Goal: Task Accomplishment & Management: Use online tool/utility

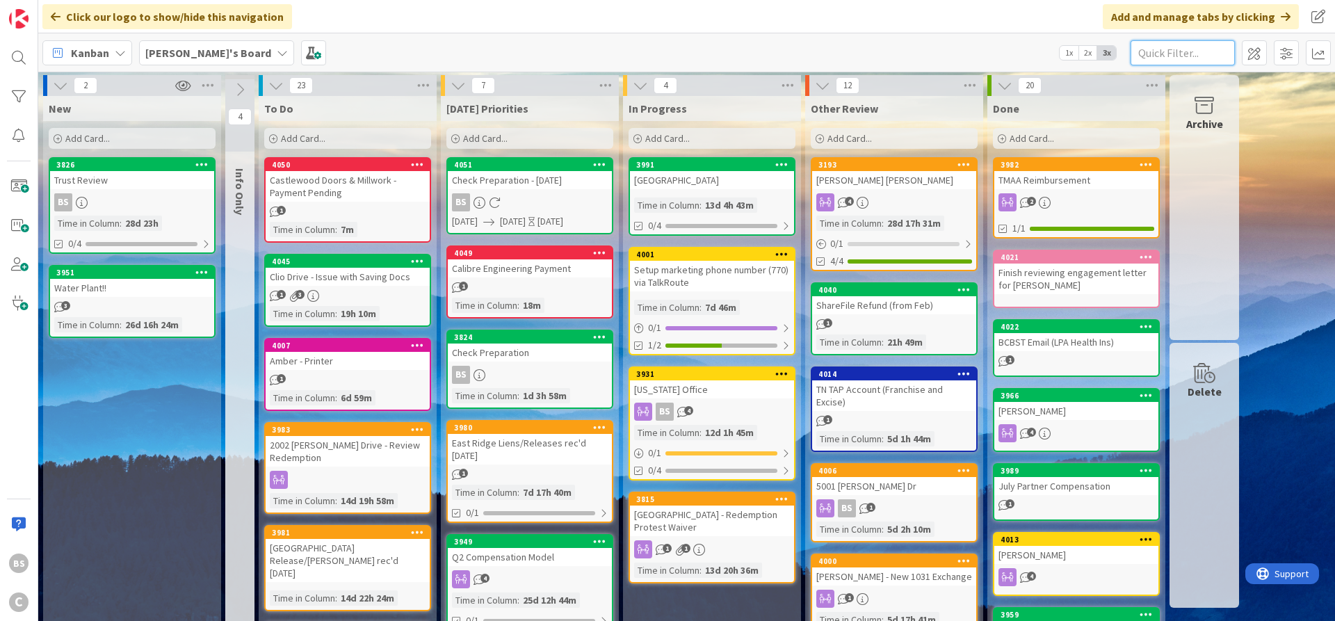
click at [1169, 49] on input "text" at bounding box center [1182, 52] width 104 height 25
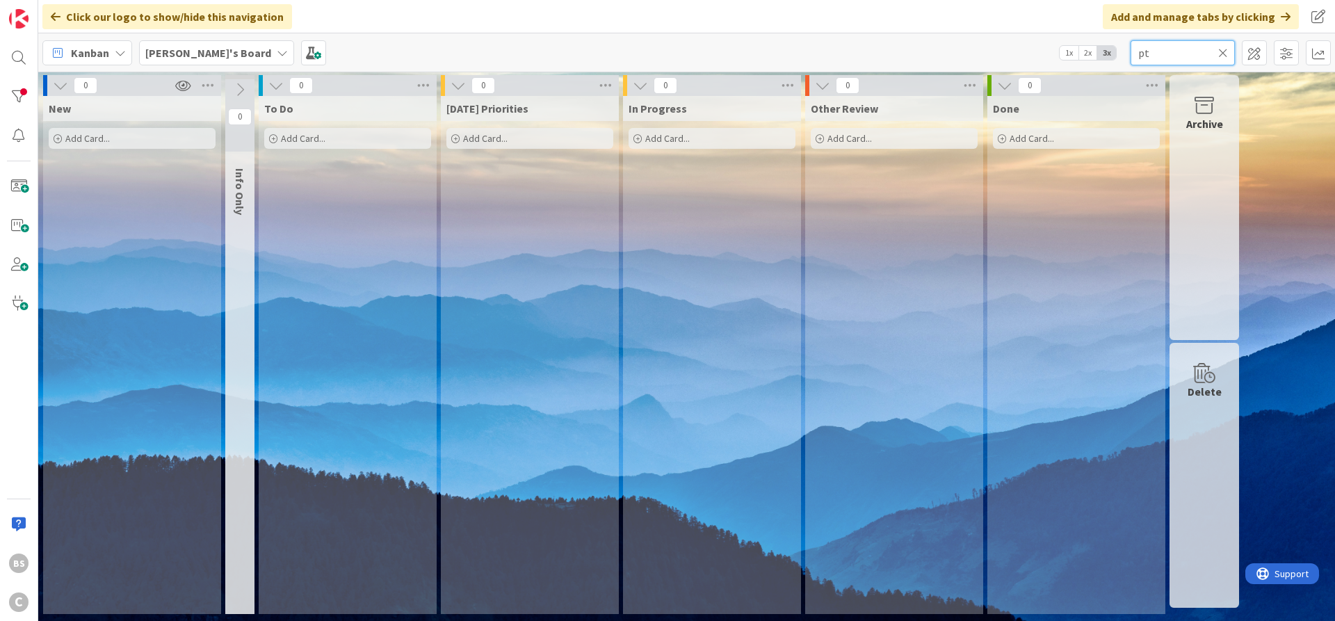
type input "p"
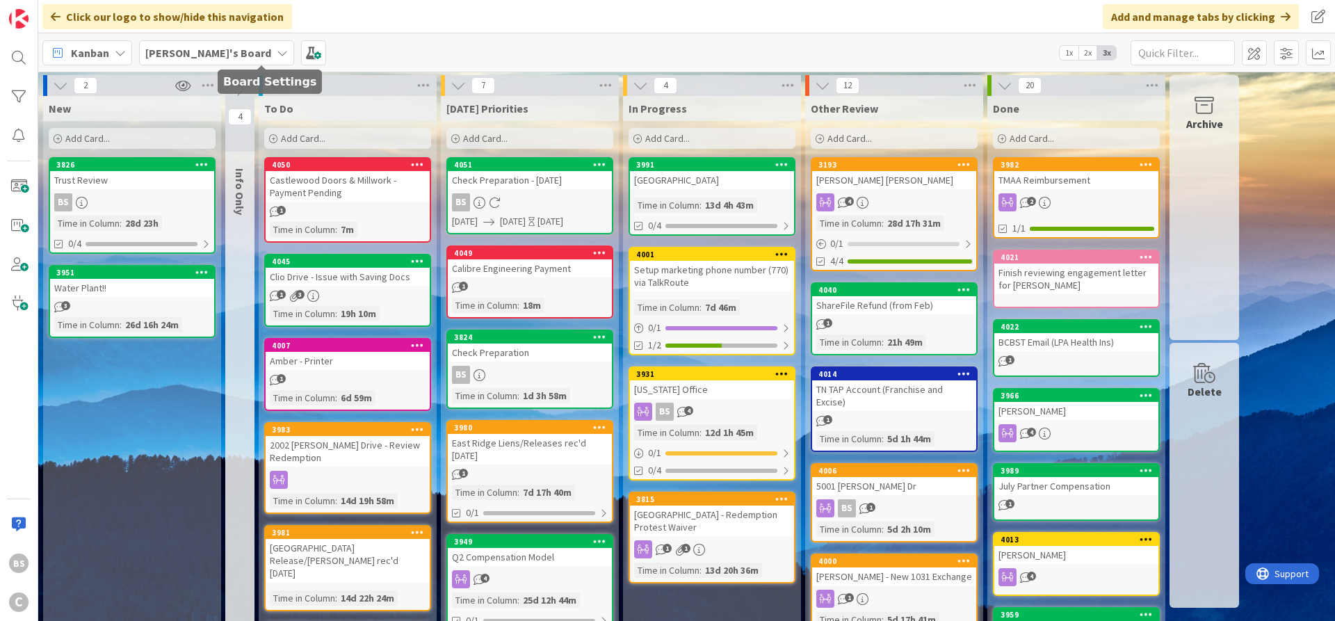
click at [174, 57] on b "[PERSON_NAME]'s Board" at bounding box center [208, 53] width 126 height 14
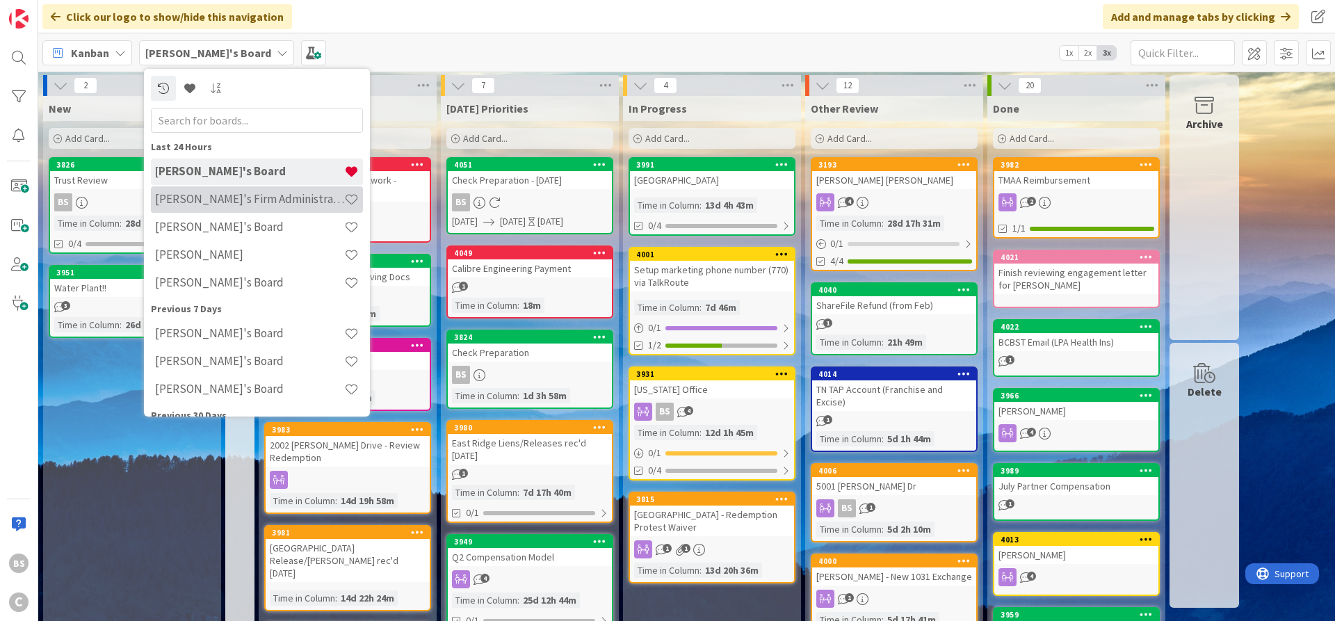
click at [188, 198] on h4 "[PERSON_NAME]'s Firm Administration Board" at bounding box center [249, 199] width 189 height 14
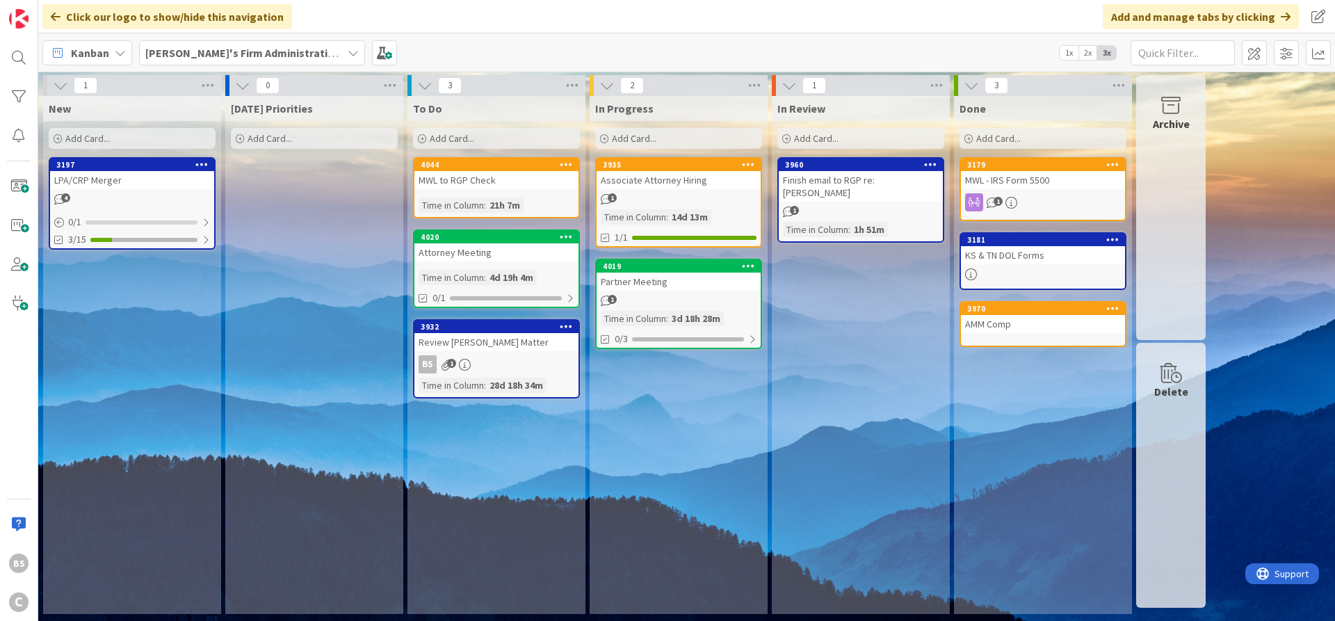
click at [265, 50] on b "[PERSON_NAME]'s Firm Administration Board" at bounding box center [259, 53] width 228 height 14
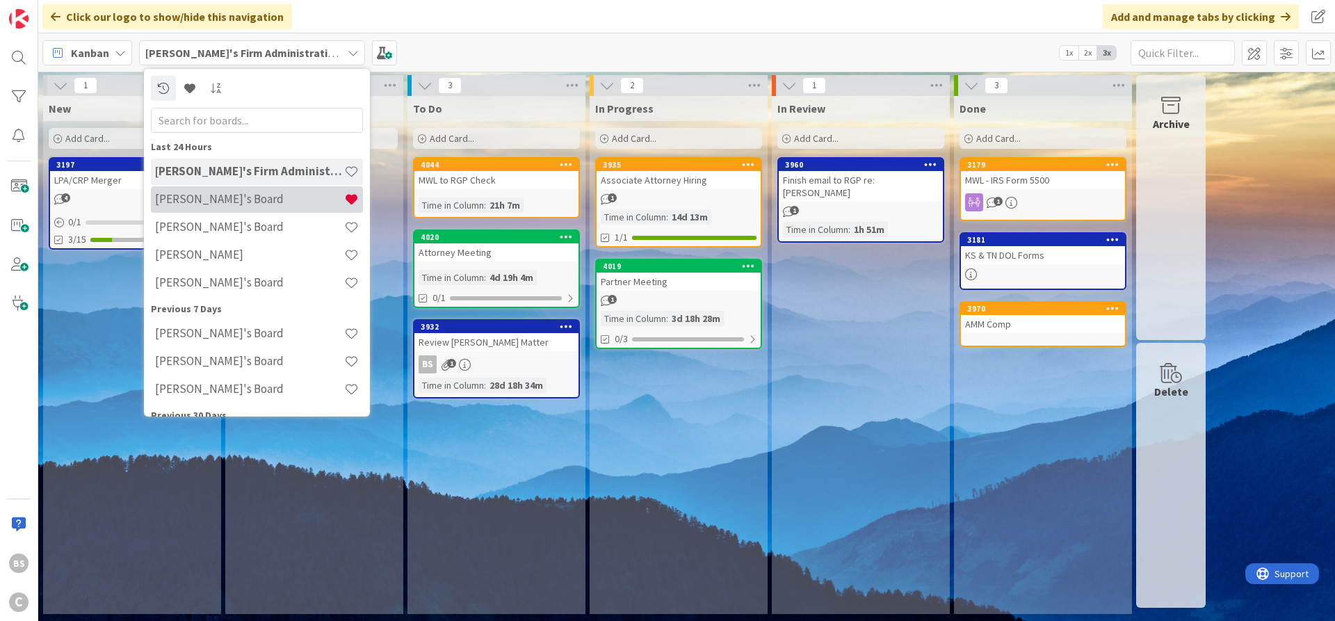
click at [195, 200] on h4 "[PERSON_NAME]'s Board" at bounding box center [249, 199] width 189 height 14
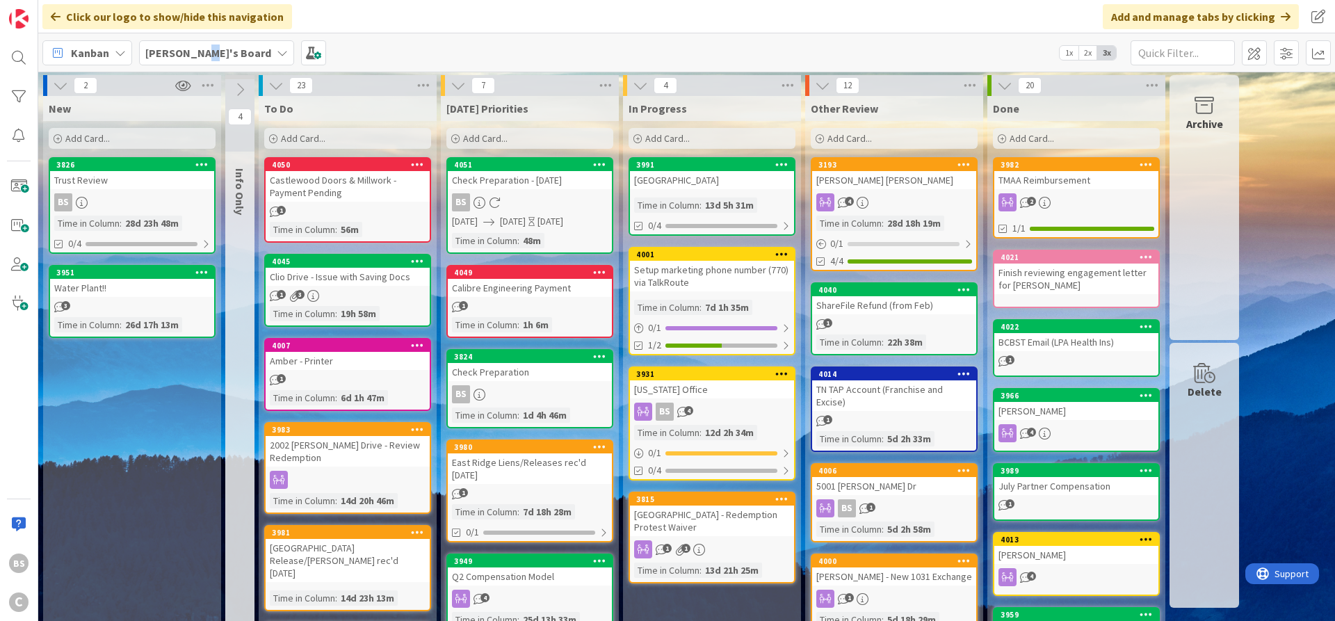
click at [200, 49] on b "[PERSON_NAME]'s Board" at bounding box center [208, 53] width 126 height 14
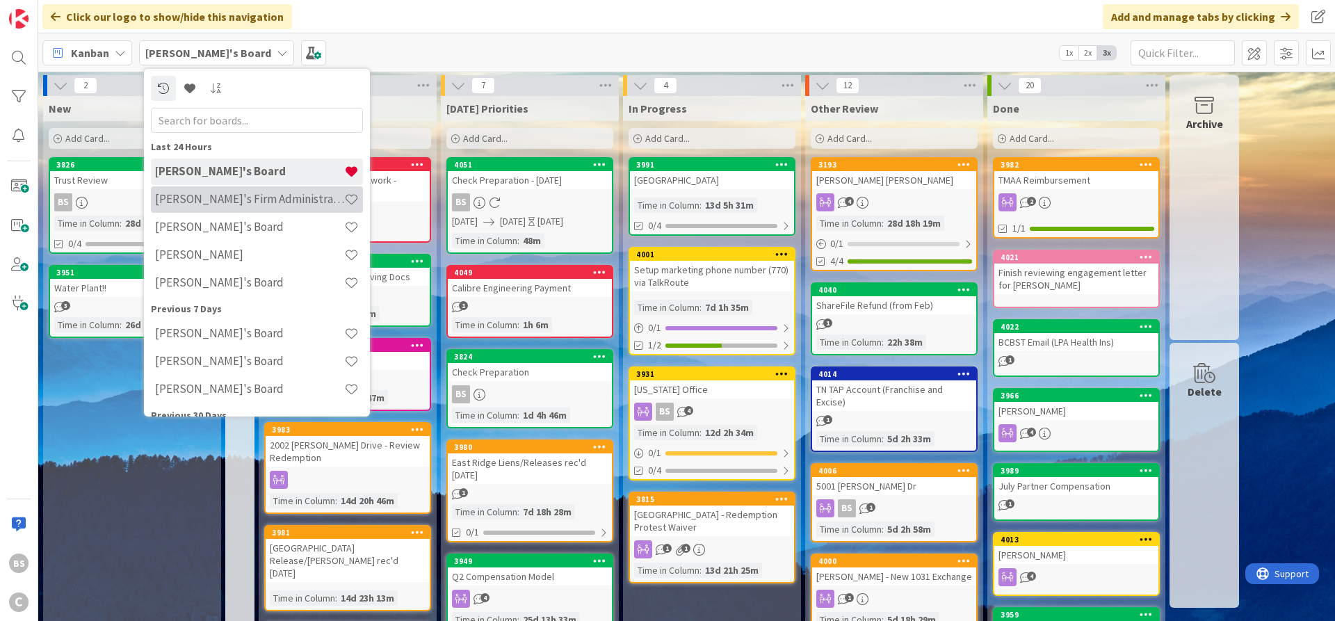
click at [201, 196] on h4 "[PERSON_NAME]'s Firm Administration Board" at bounding box center [249, 199] width 189 height 14
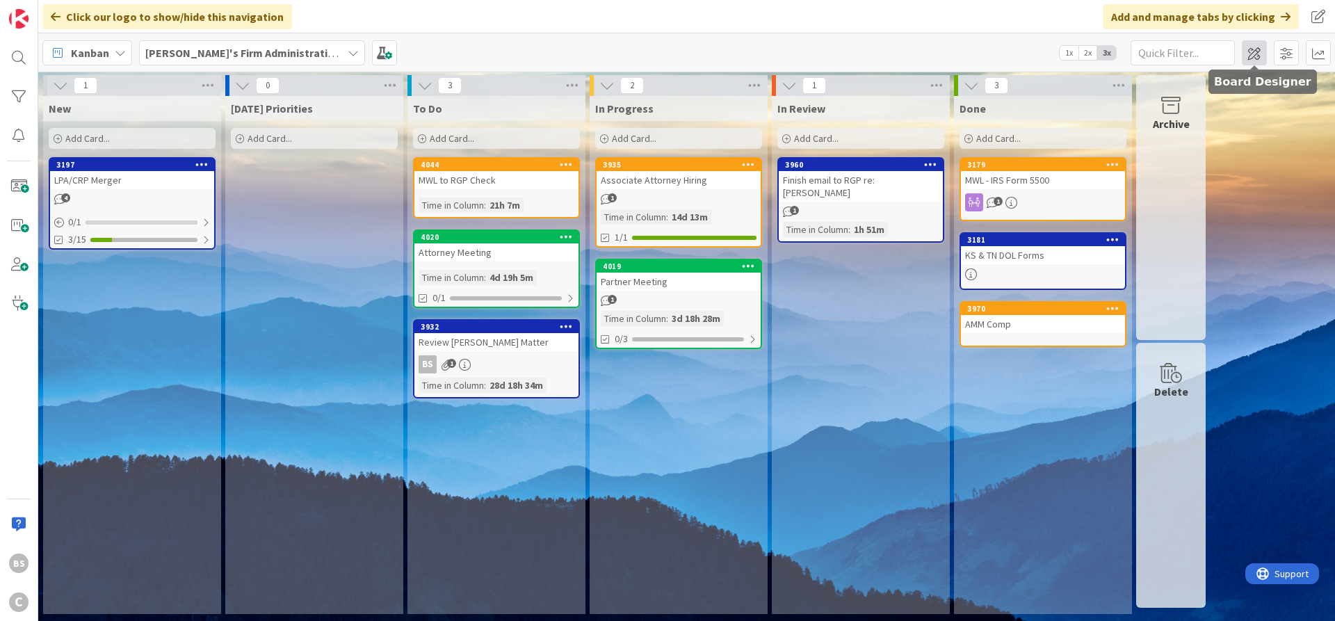
click at [1258, 55] on span at bounding box center [1254, 52] width 25 height 25
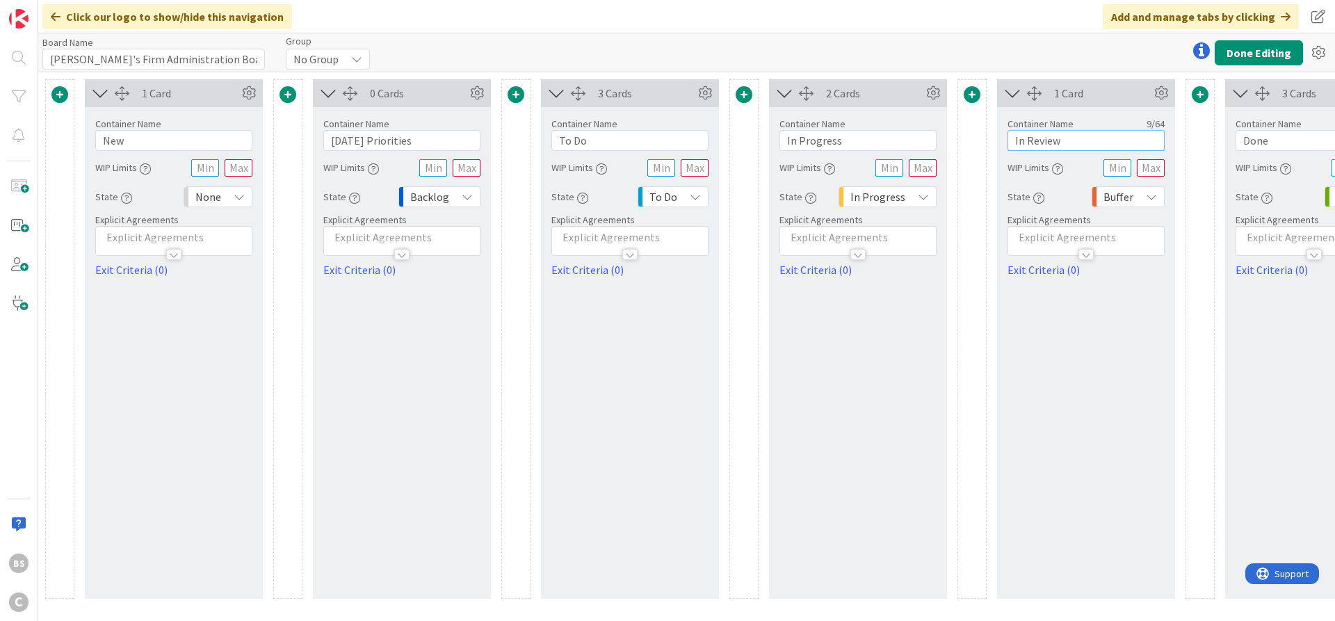
click at [1020, 135] on input "In Review" at bounding box center [1085, 140] width 157 height 21
type input "Other Review"
click at [1251, 54] on button "Done Editing" at bounding box center [1258, 52] width 88 height 25
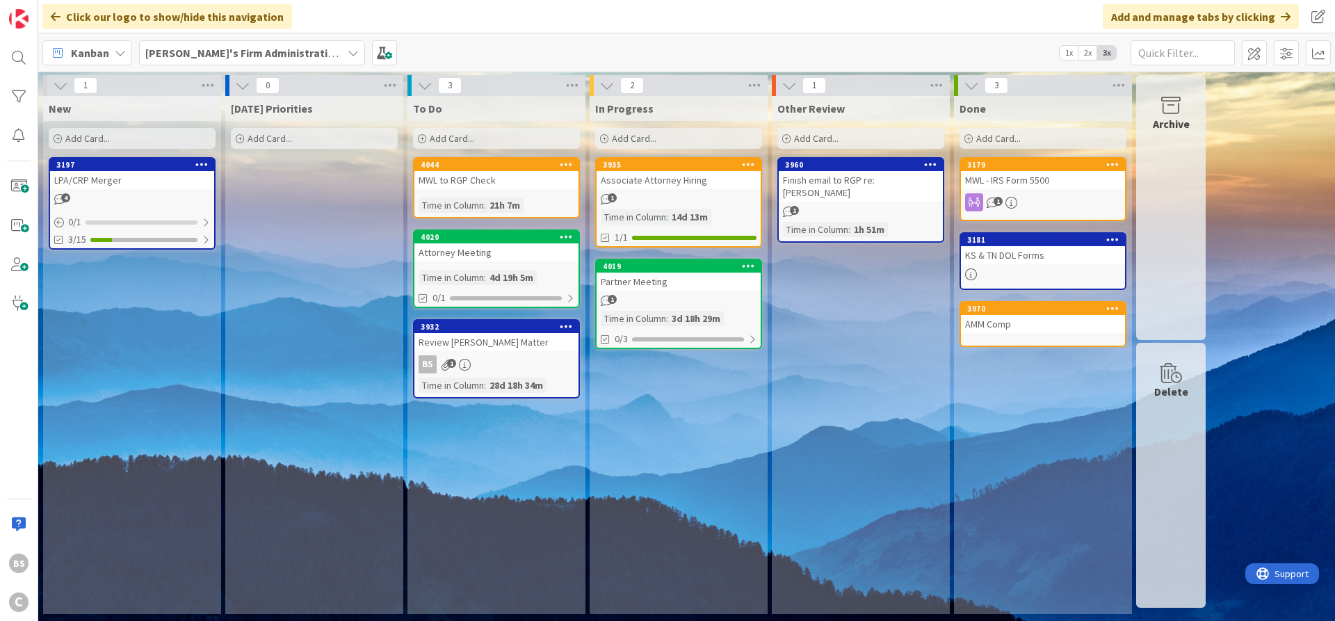
click at [261, 48] on b "[PERSON_NAME]'s Firm Administration Board" at bounding box center [259, 53] width 228 height 14
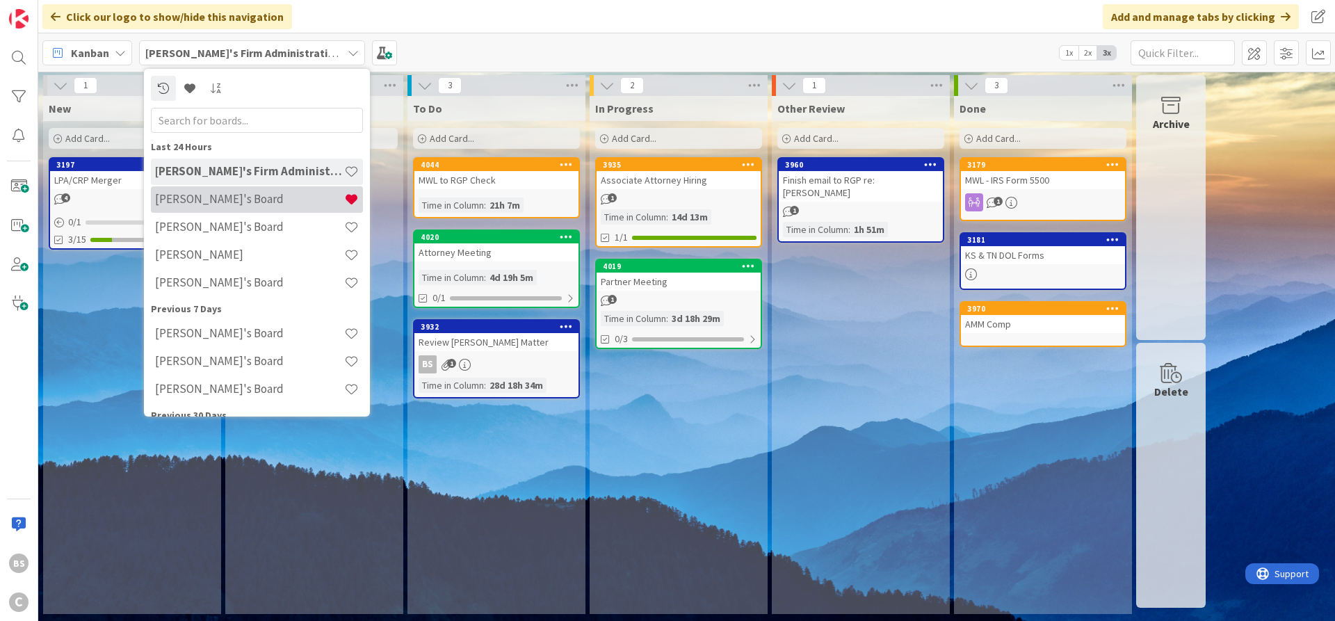
click at [236, 202] on h4 "[PERSON_NAME]'s Board" at bounding box center [249, 199] width 189 height 14
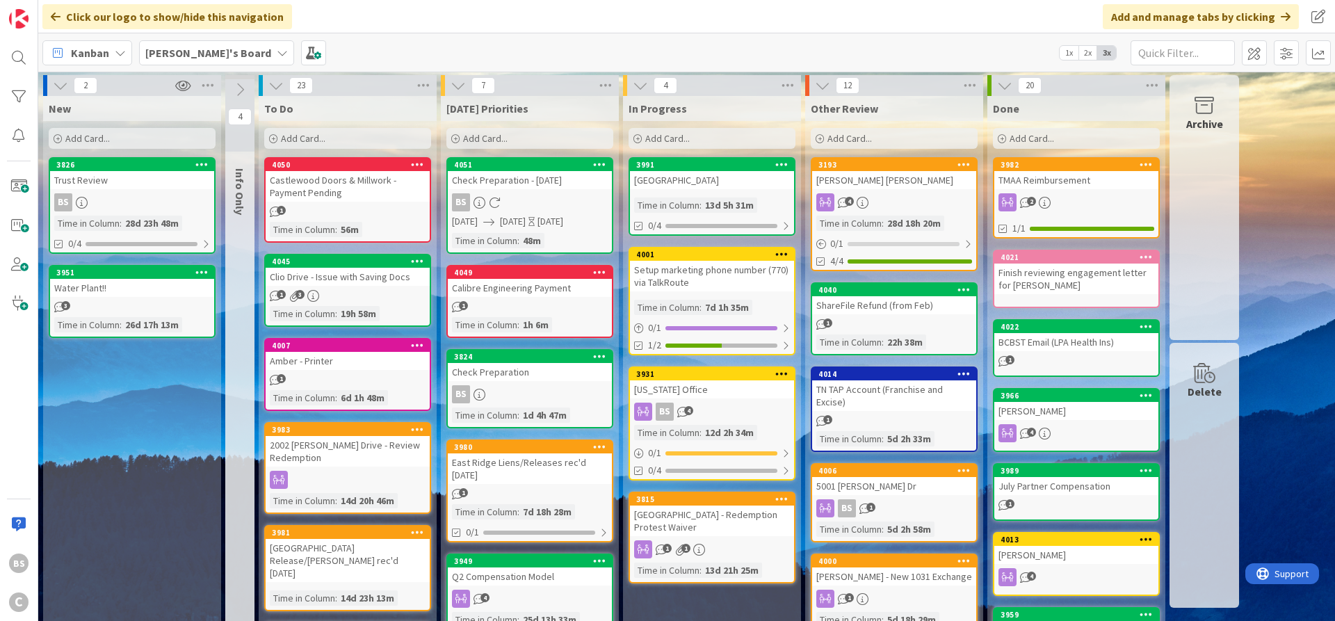
click at [635, 138] on icon at bounding box center [637, 139] width 8 height 8
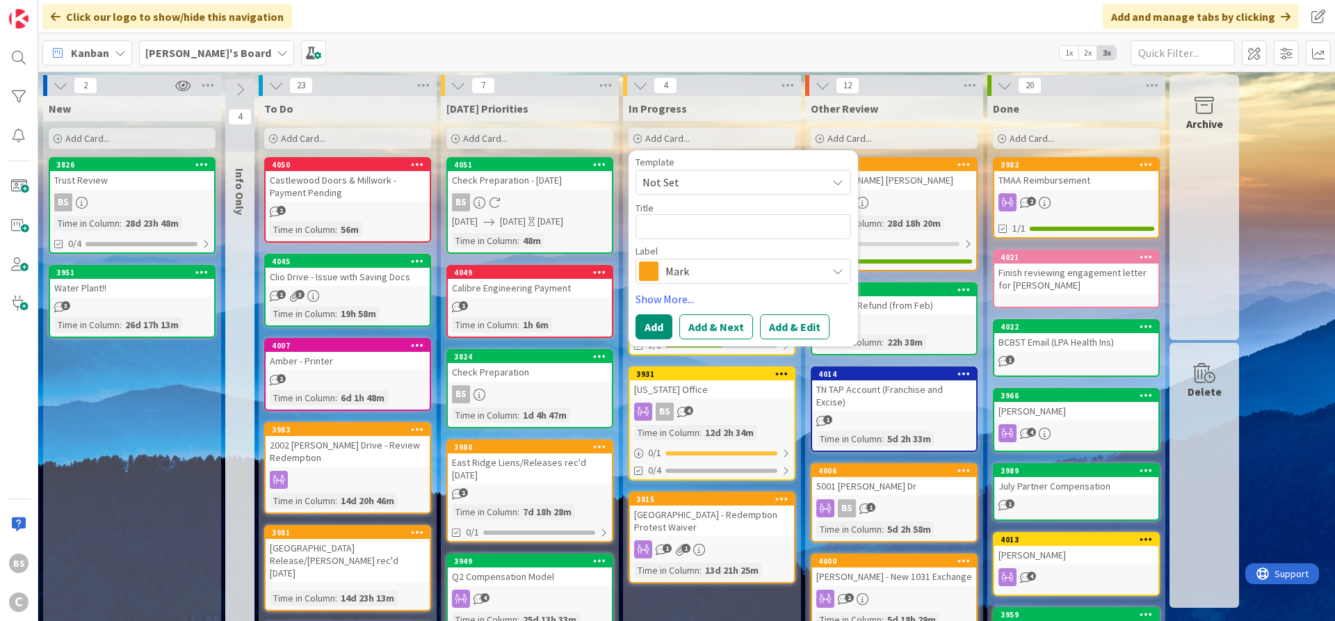
type textarea "x"
type textarea "P"
type textarea "x"
type textarea "PT"
type textarea "x"
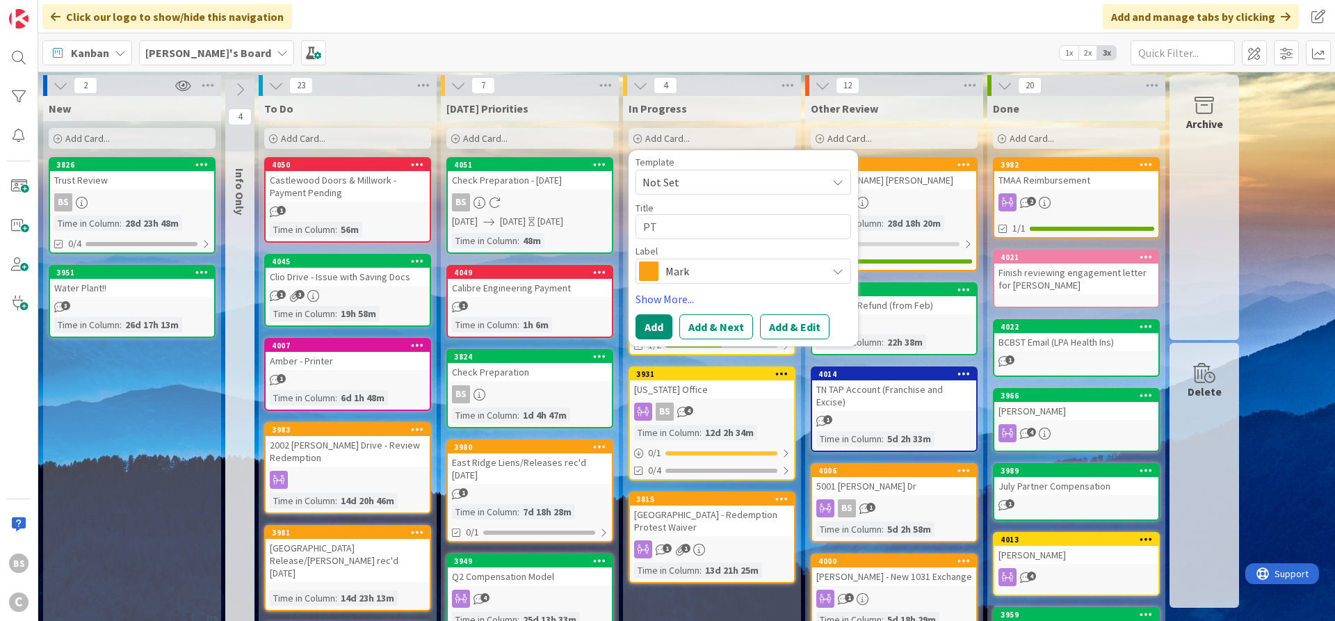
type textarea "PTE"
type textarea "x"
type textarea "PTE"
type textarea "x"
type textarea "PTE P"
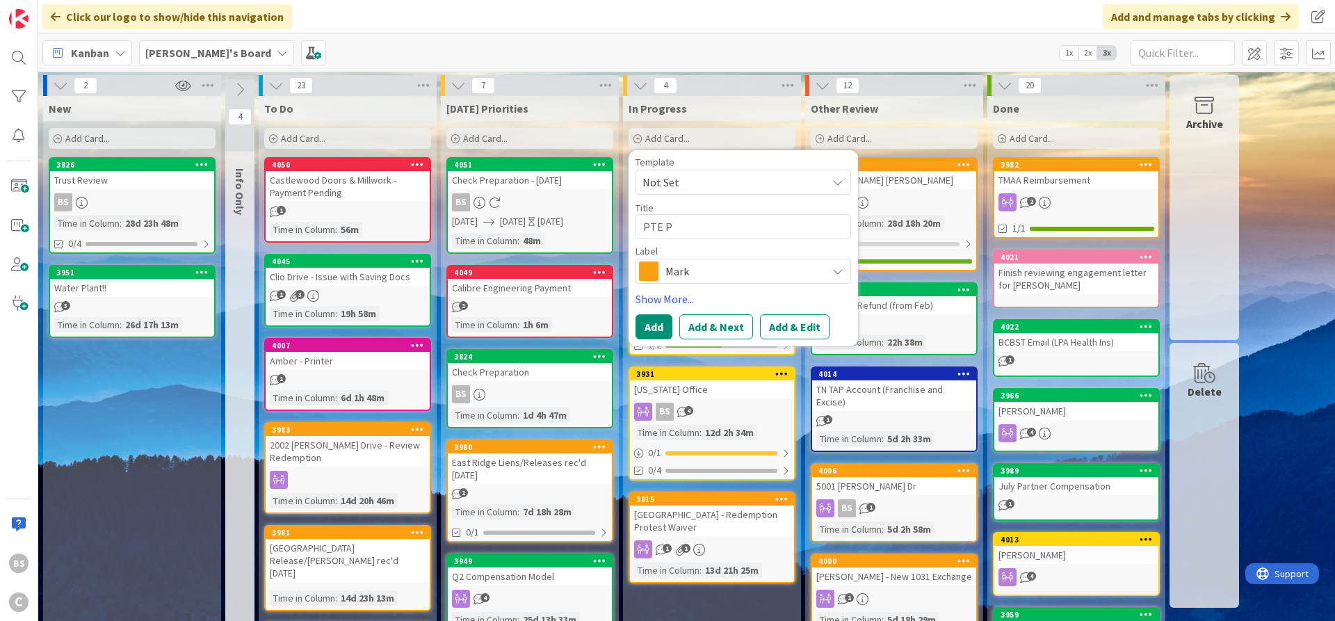
type textarea "x"
type textarea "PTE Pa"
type textarea "x"
type textarea "PTE Pay"
type textarea "x"
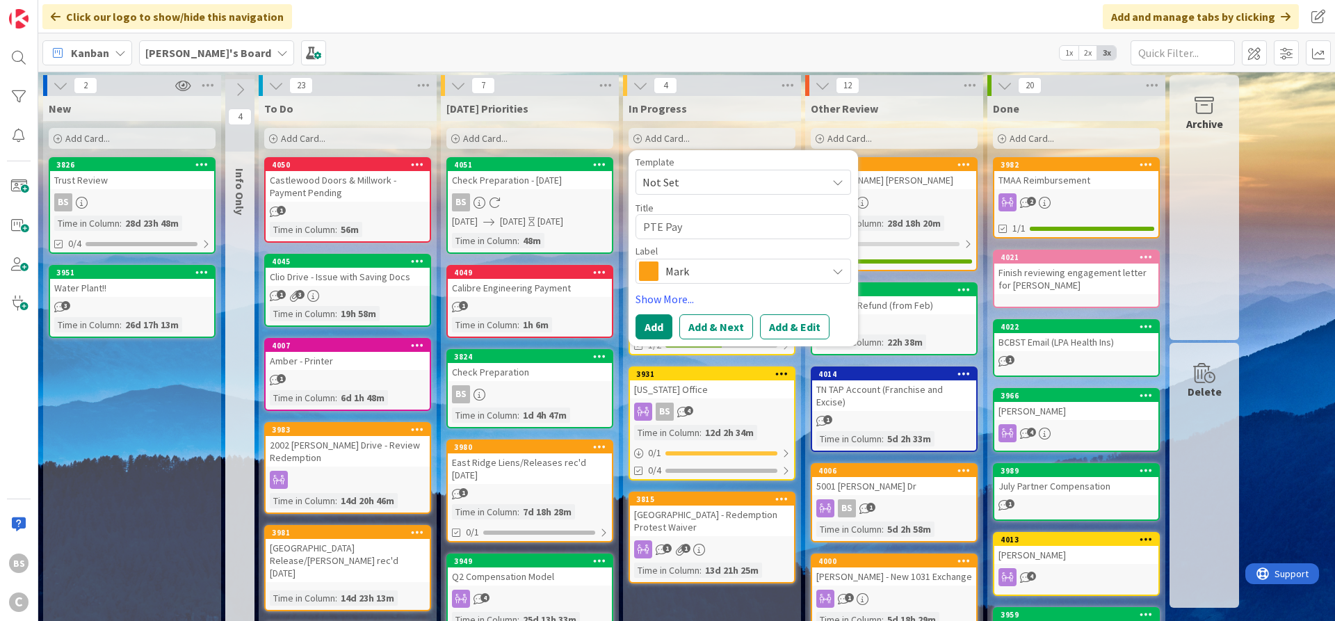
type textarea "PTE Paym"
type textarea "x"
type textarea "PTE Payme"
type textarea "x"
type textarea "PTE Paymen"
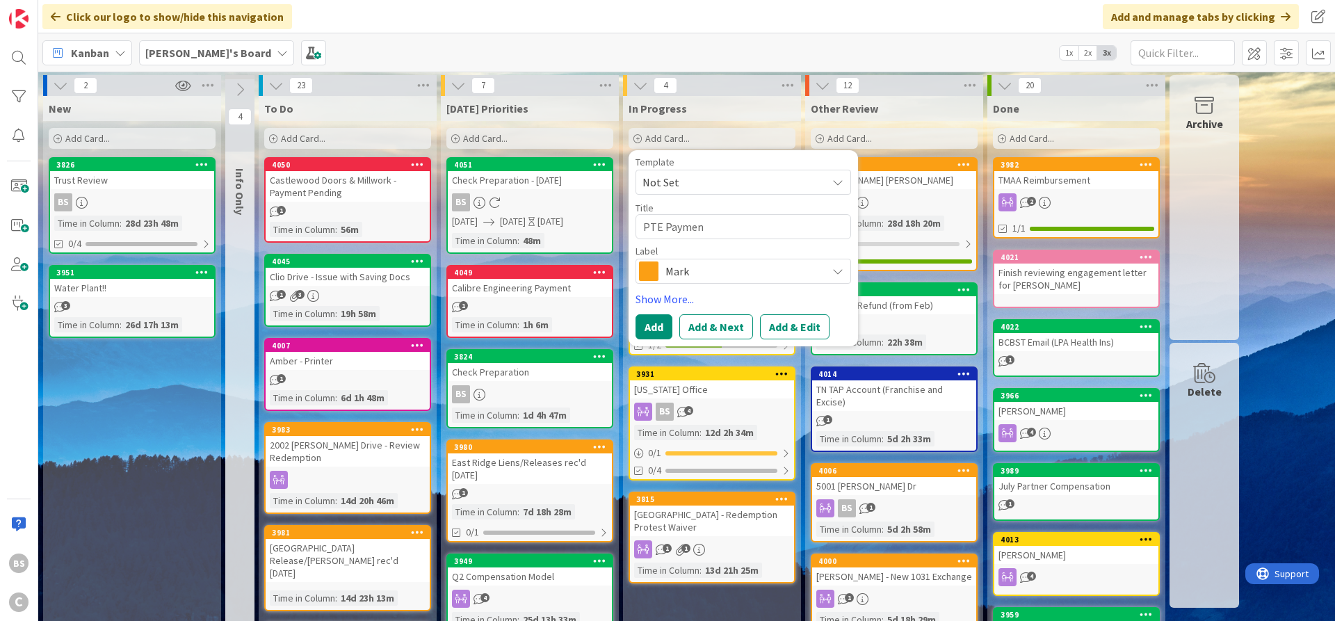
type textarea "x"
type textarea "PTE Payment"
type textarea "x"
type textarea "PTE Payments"
type textarea "x"
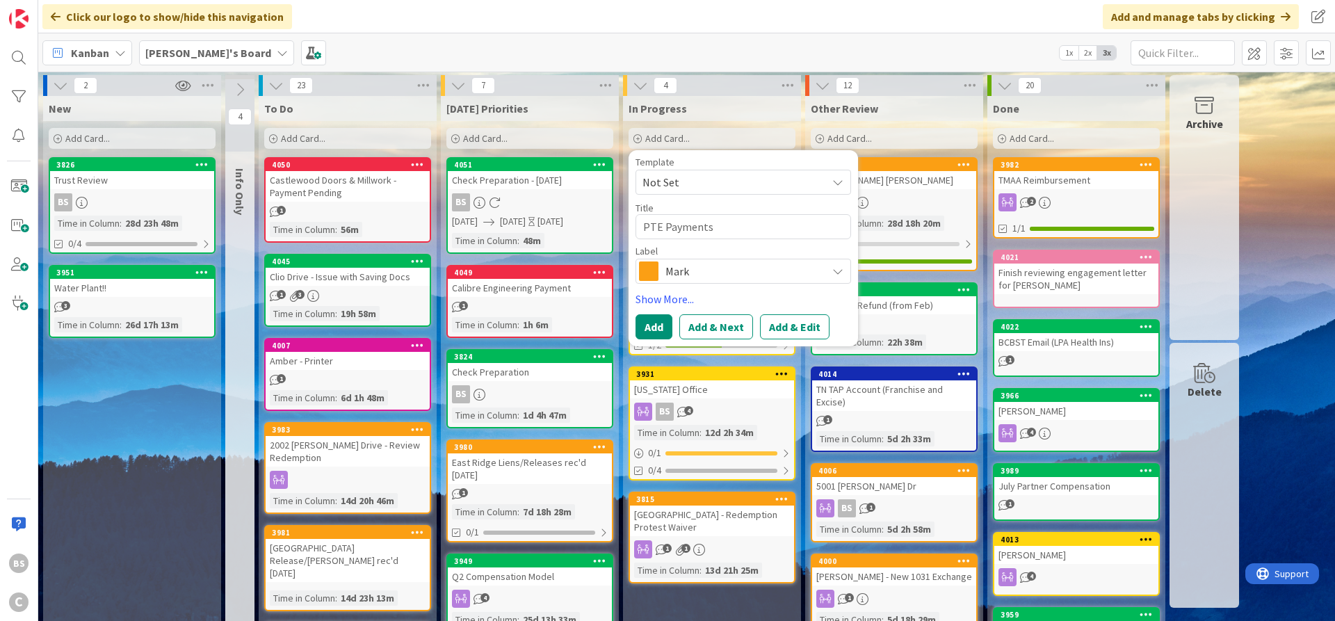
type textarea "PTE Payments"
type textarea "x"
type textarea "PTE Payments /"
type textarea "x"
type textarea "PTE Payments /"
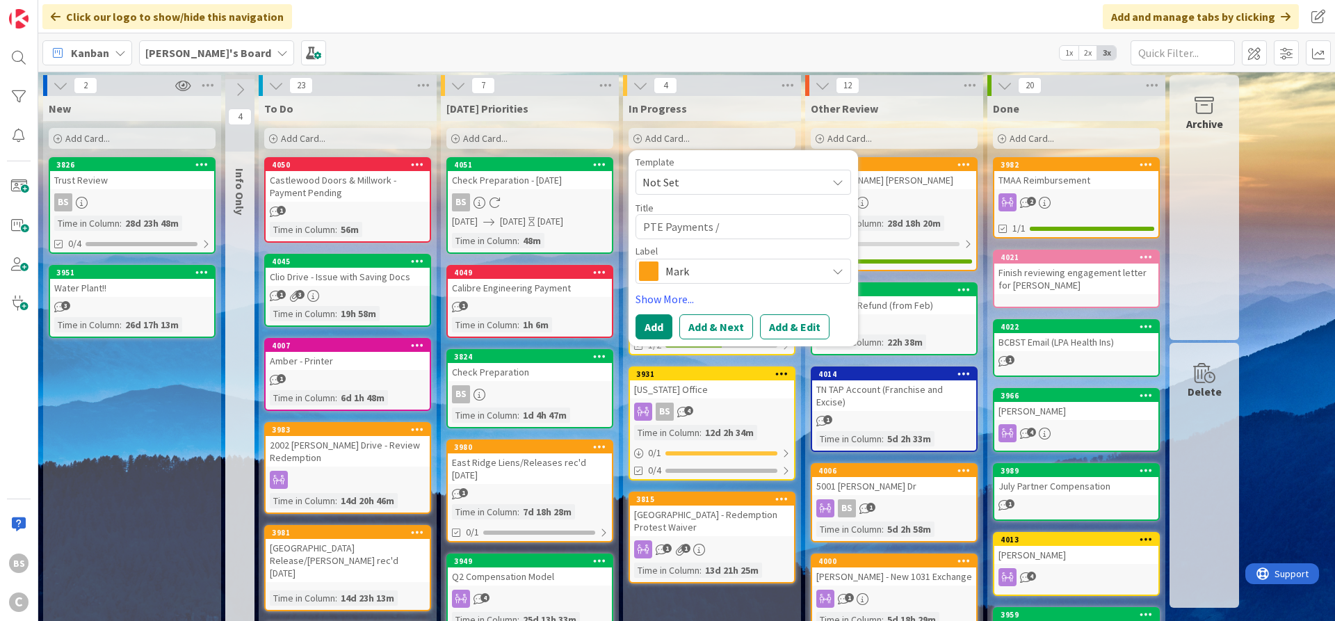
type textarea "x"
type textarea "PTE Payments / C"
type textarea "x"
type textarea "PTE Payments / CO"
type textarea "x"
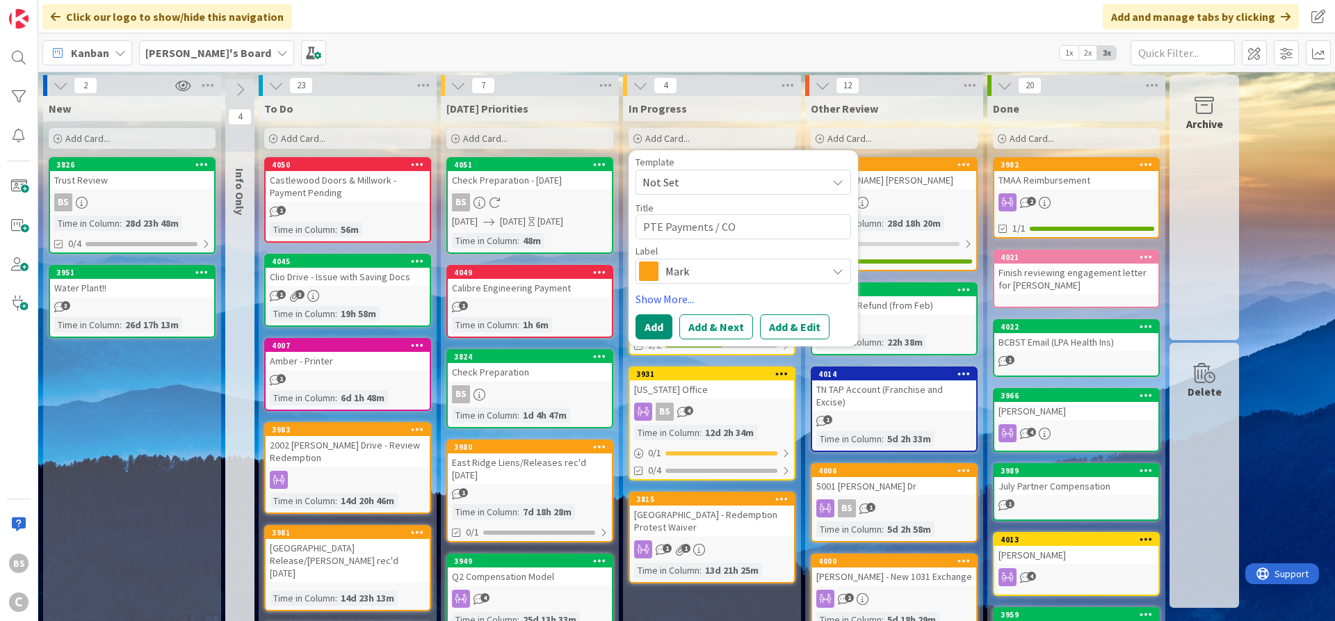
type textarea "PTE Payments / CO"
type textarea "x"
type textarea "PTE Payments / CO W"
type textarea "x"
type textarea "PTE Payments / CO Wi"
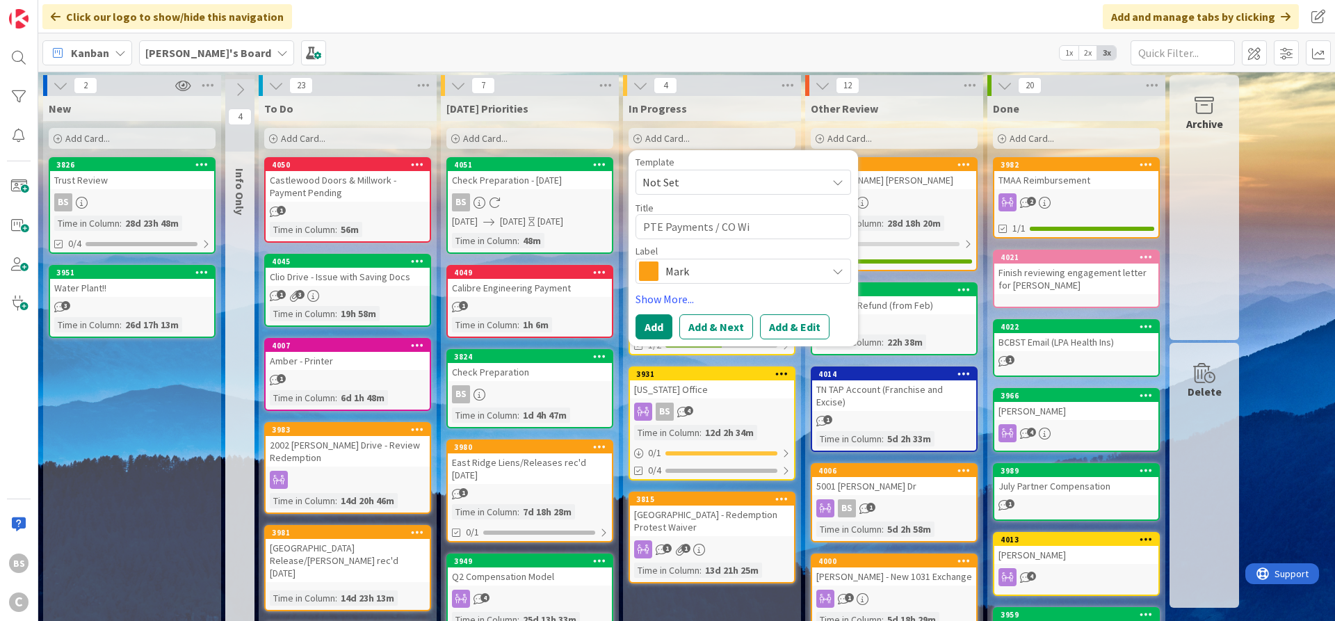
type textarea "x"
type textarea "PTE Payments / CO Wit"
type textarea "x"
type textarea "PTE Payments / CO With"
type textarea "x"
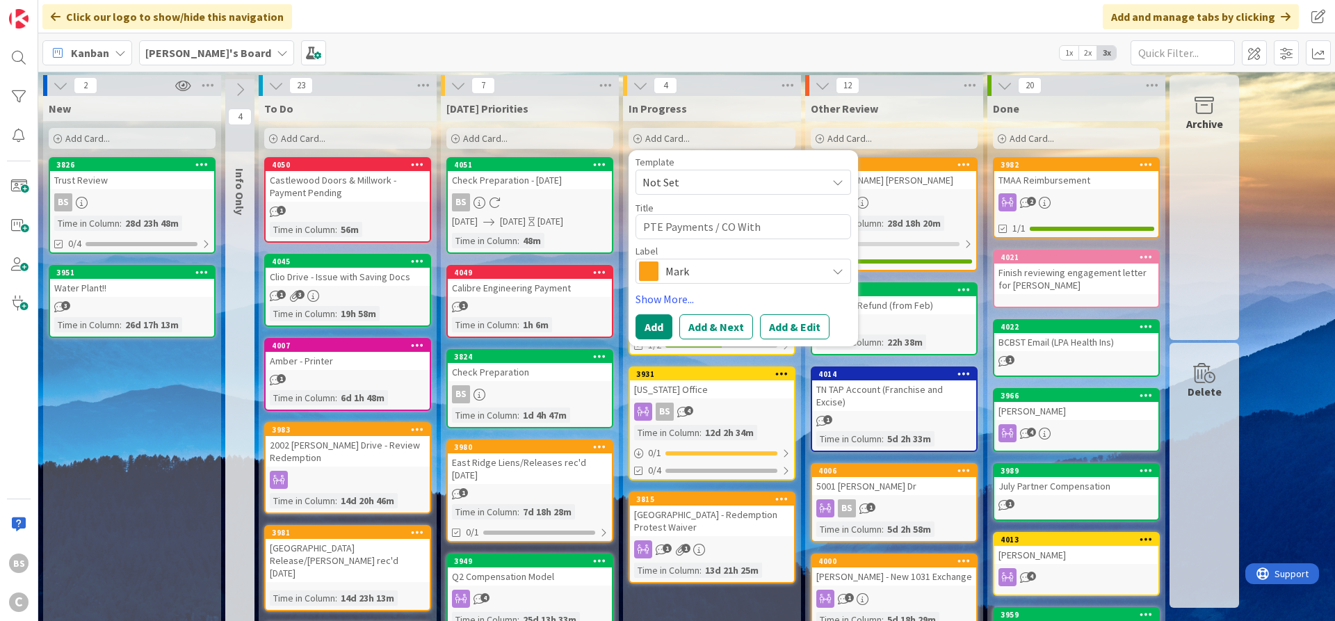
type textarea "PTE Payments / CO Withh"
type textarea "x"
type textarea "PTE Payments / CO Withho"
type textarea "x"
type textarea "PTE Payments / CO Withhol"
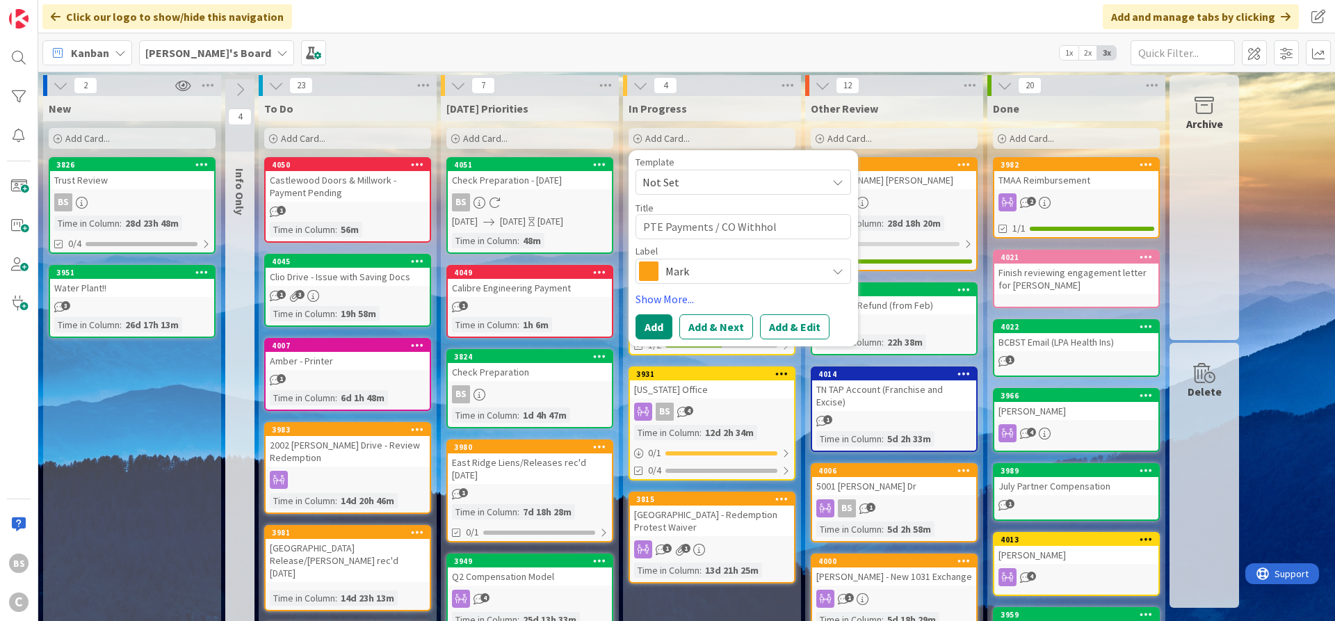
type textarea "x"
type textarea "PTE Payments / CO Withhold"
type textarea "x"
type textarea "PTE Payments / CO Withholdi"
type textarea "x"
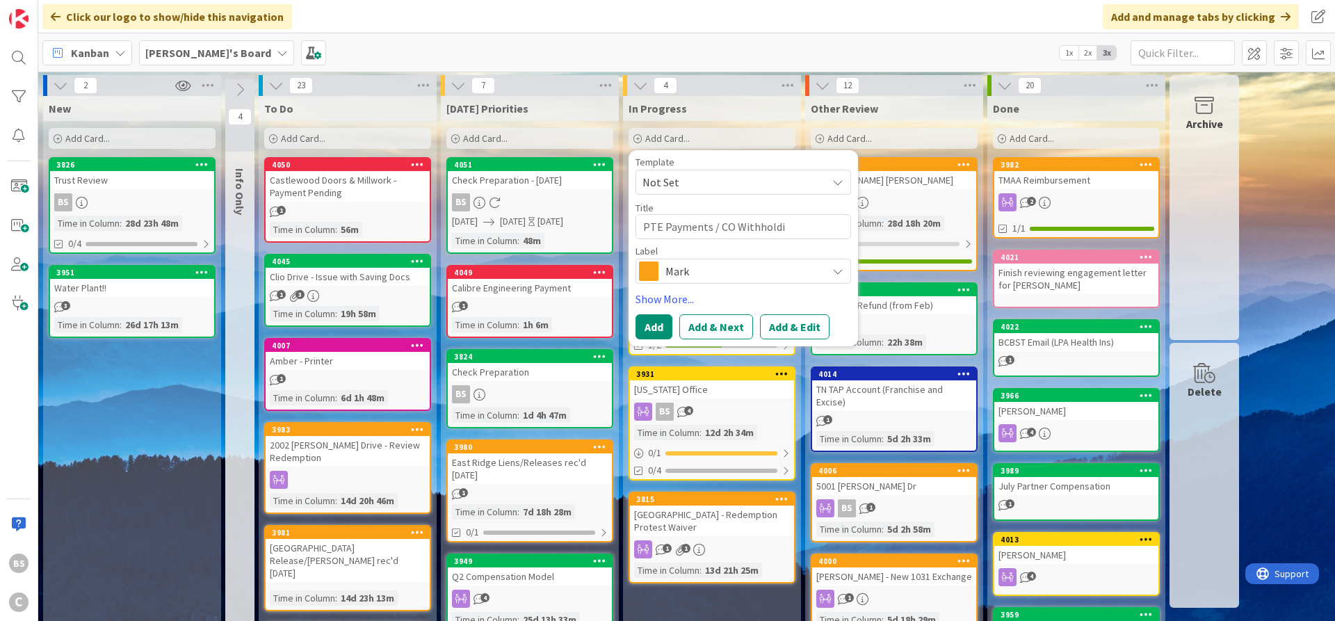
type textarea "PTE Payments / CO Withholdin"
type textarea "x"
type textarea "PTE Payments / CO Withholding"
type textarea "x"
type textarea "PTE Payments / CO Withholding"
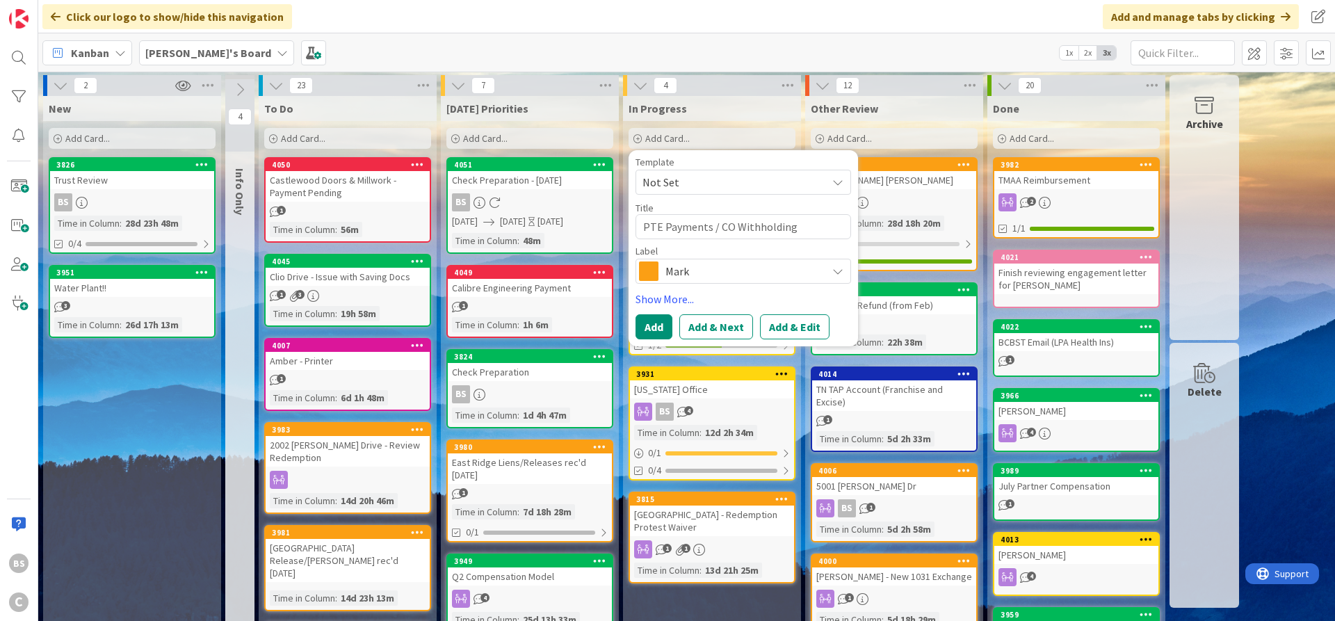
type textarea "x"
type textarea "PTE Payments / CO Withholding A"
type textarea "x"
type textarea "PTE Payments / CO Withholding Ac"
type textarea "x"
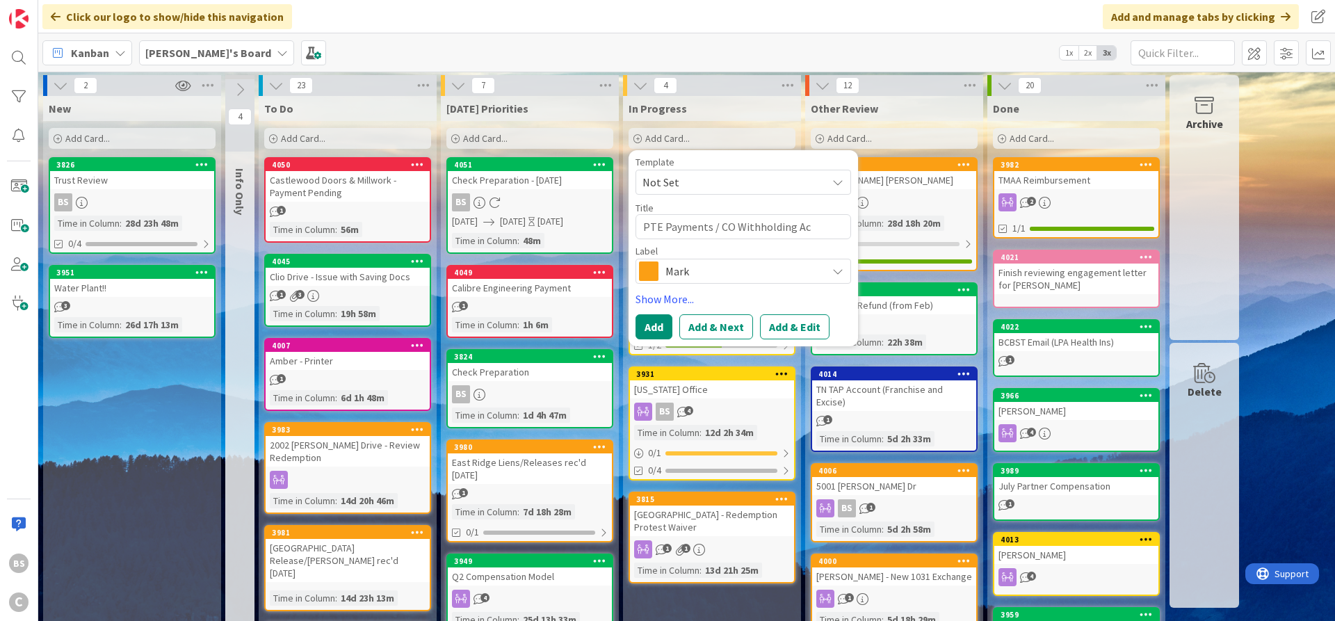
type textarea "PTE Payments / CO Withholding Acc"
type textarea "x"
type textarea "PTE Payments / CO Withholding Acct"
type textarea "x"
type textarea "PTE Payments / CO Withholding Acct"
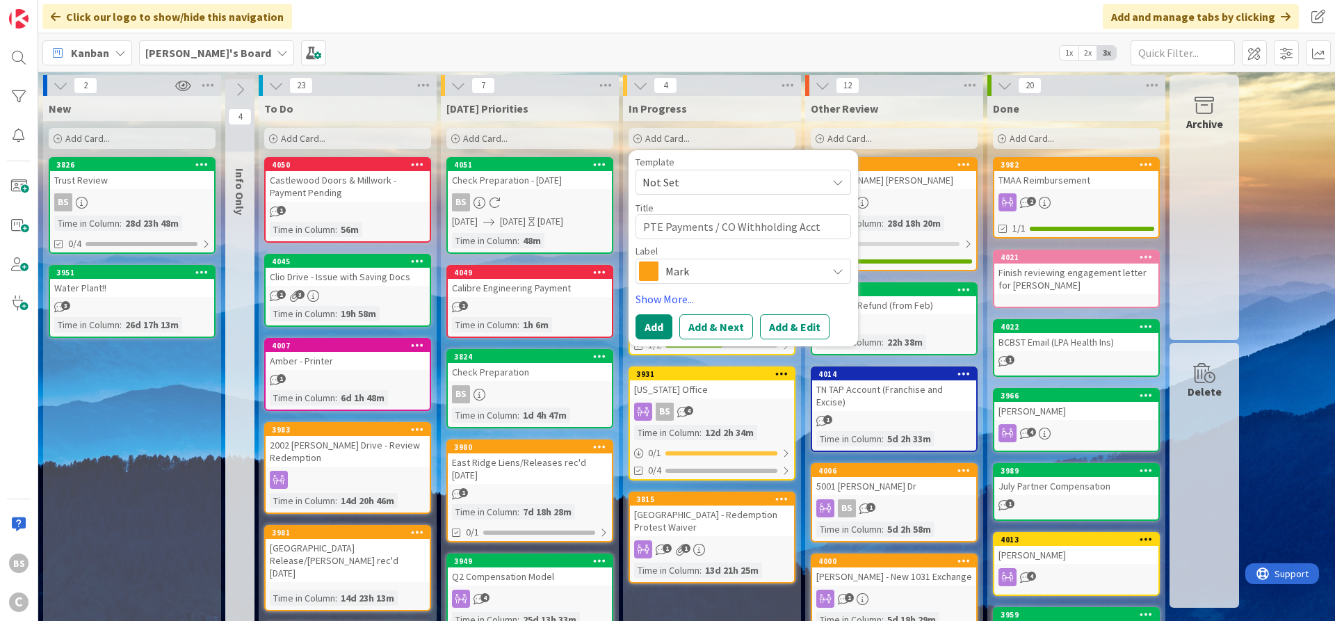
type textarea "x"
type textarea "PTE Payments / CO Withholding Acct I"
type textarea "x"
type textarea "PTE Payments / CO Withholding Acct Is"
type textarea "x"
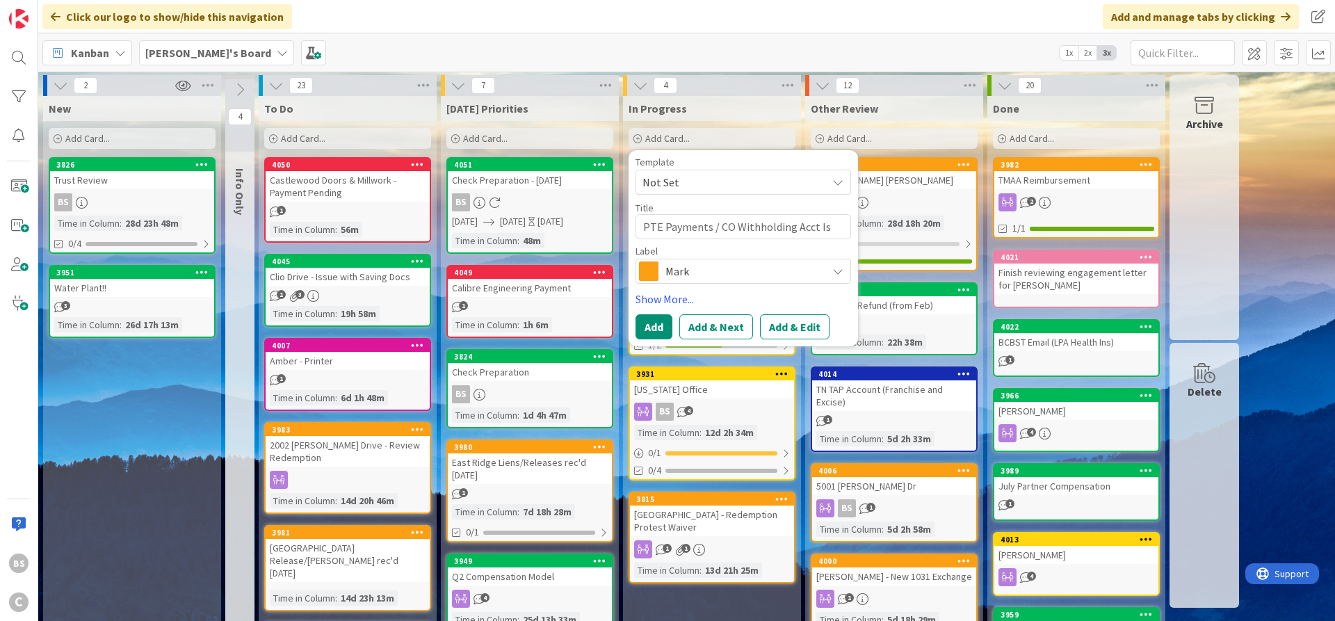
type textarea "PTE Payments / CO Withholding Acct Iss"
type textarea "x"
type textarea "PTE Payments / CO Withholding Acct Issu"
type textarea "x"
type textarea "PTE Payments / CO Withholding Acct Issue"
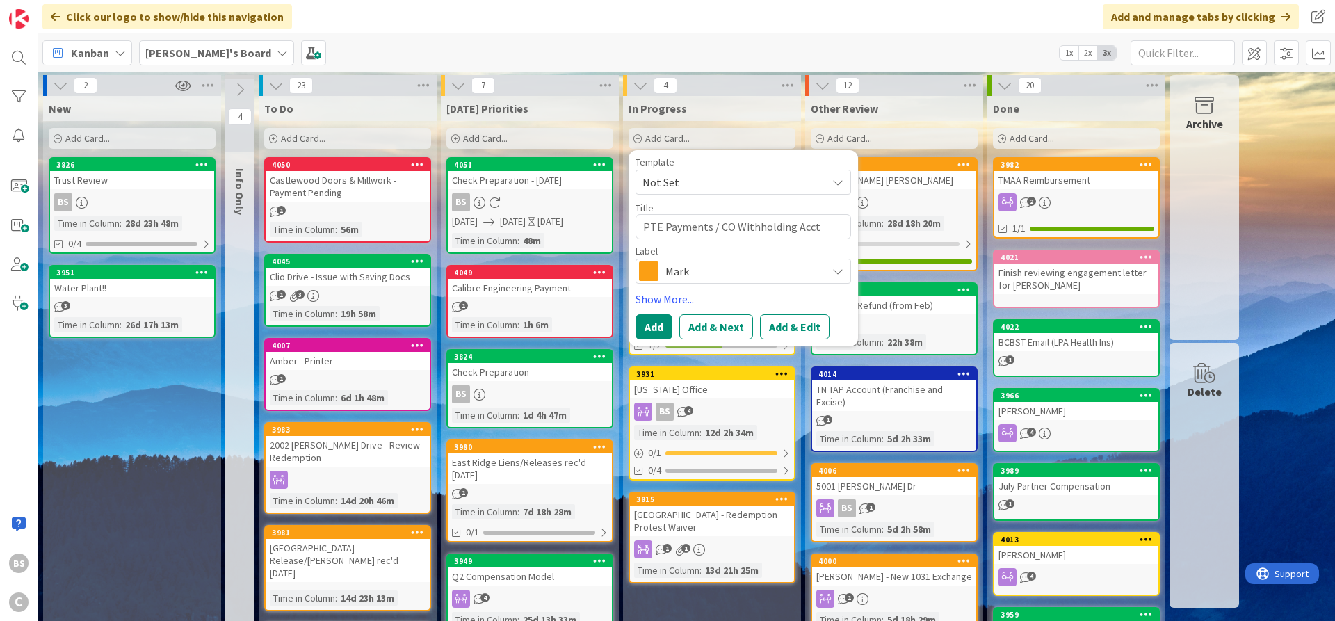
click at [747, 265] on span "Mark" at bounding box center [742, 270] width 154 height 19
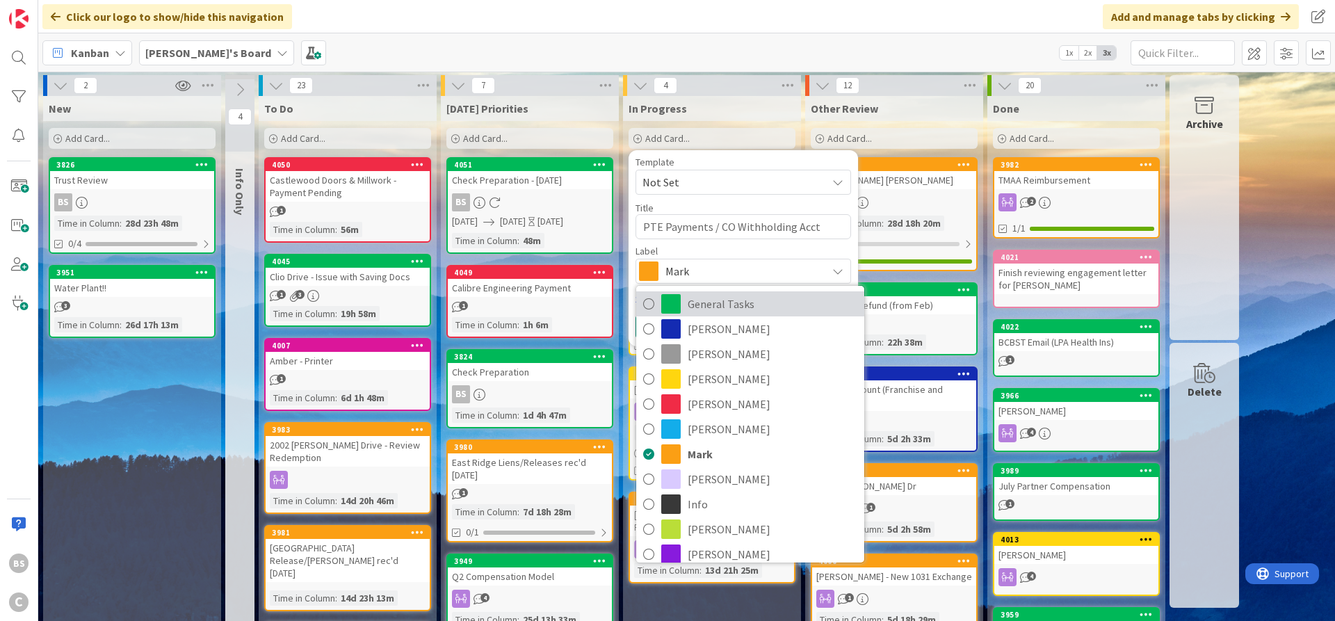
click at [736, 298] on span "General Tasks" at bounding box center [773, 303] width 170 height 21
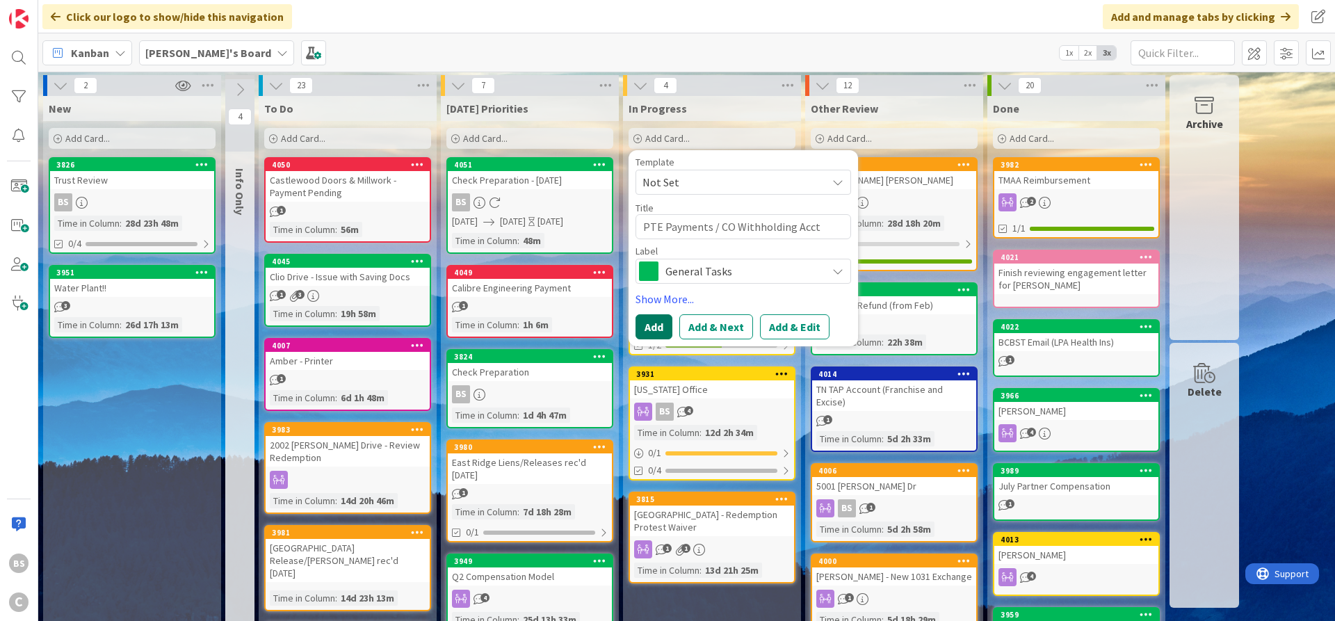
click at [644, 327] on button "Add" at bounding box center [653, 326] width 37 height 25
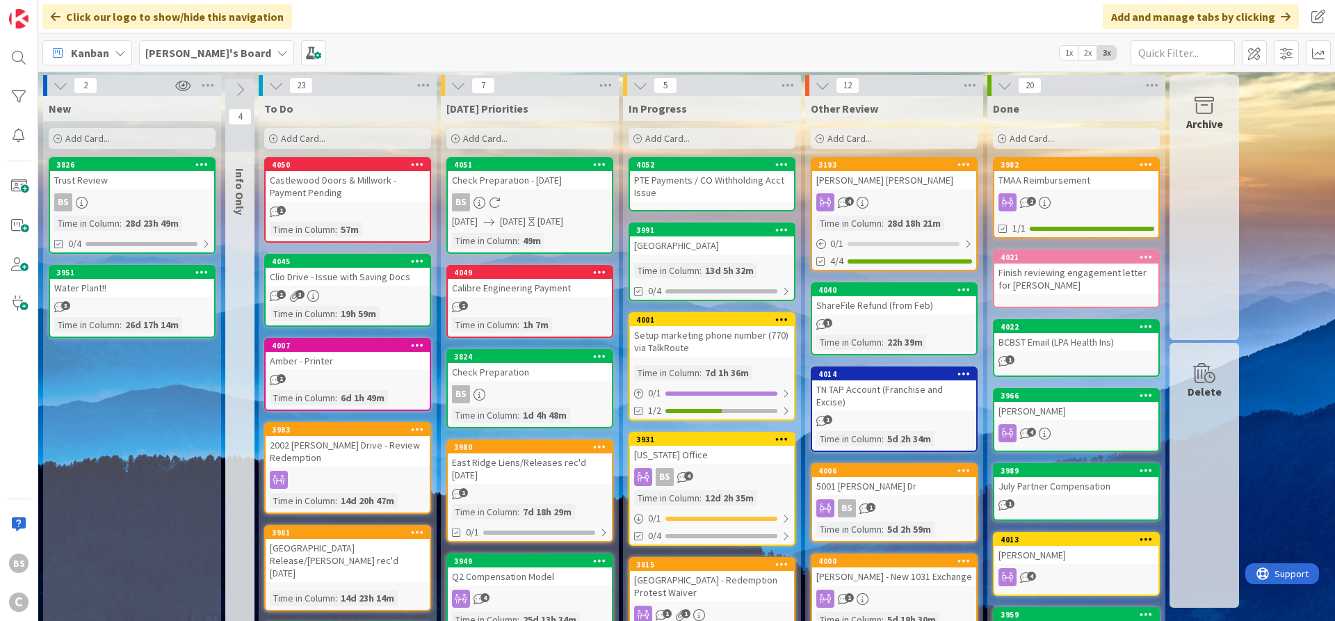
click at [684, 168] on div "4052" at bounding box center [715, 165] width 158 height 10
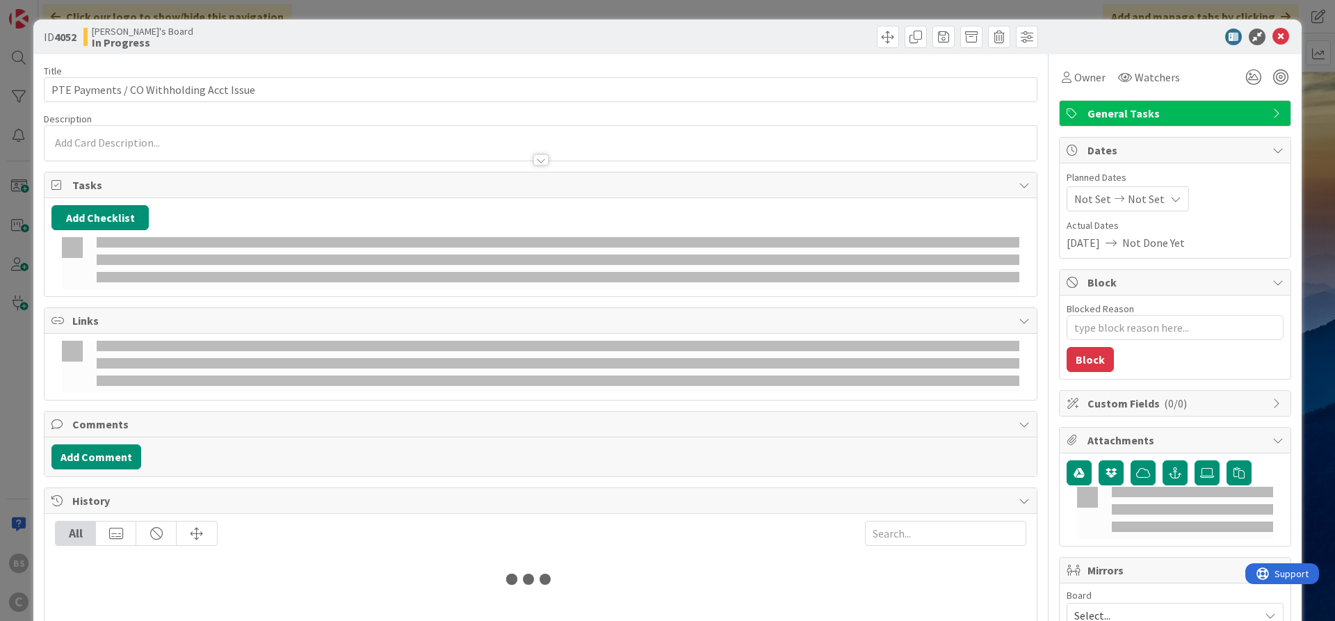
type textarea "x"
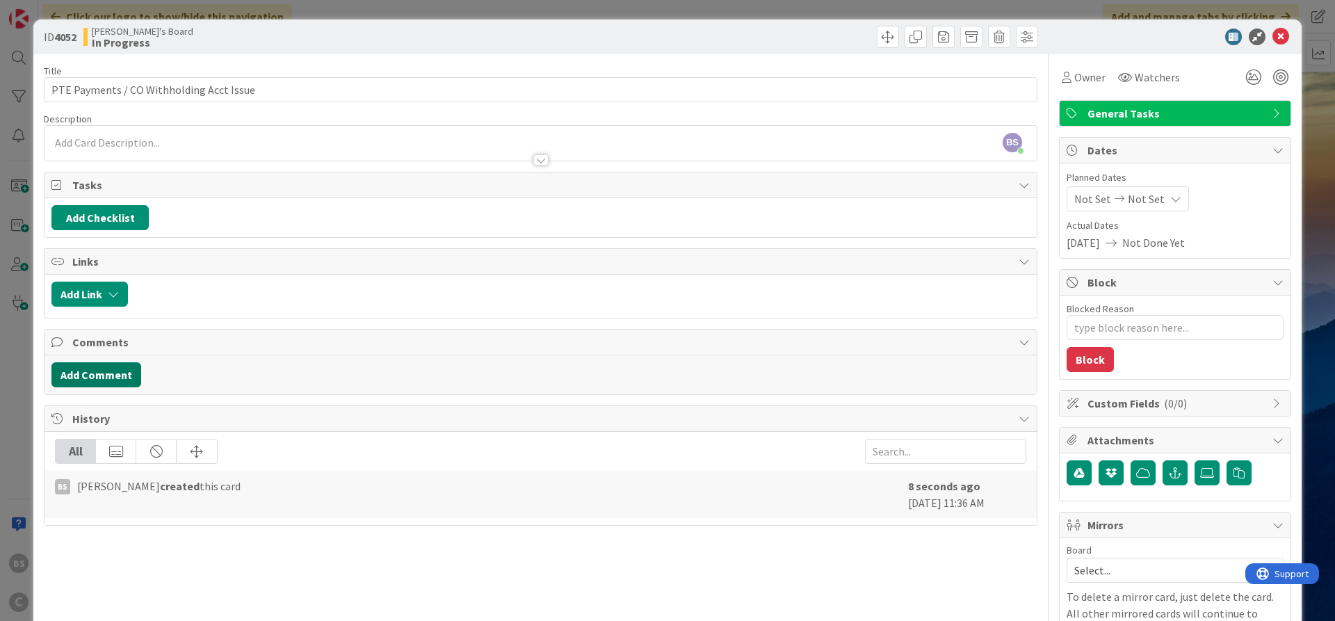
click at [102, 373] on button "Add Comment" at bounding box center [96, 374] width 90 height 25
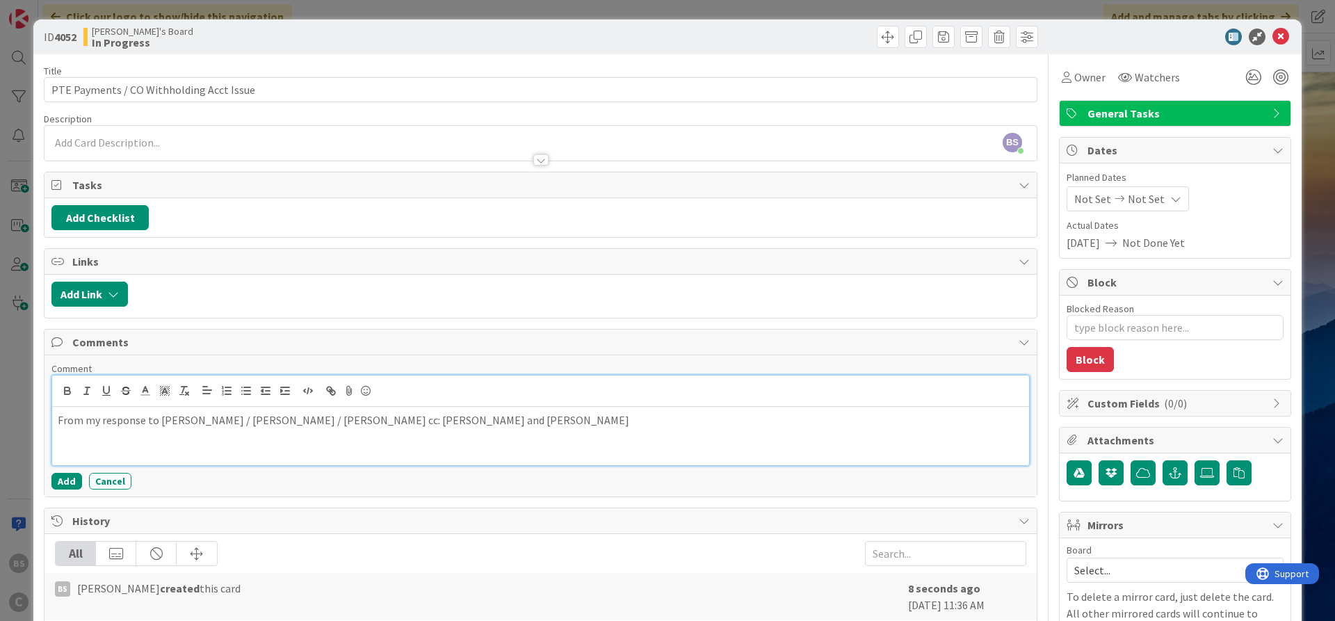
click at [97, 450] on p at bounding box center [541, 452] width 966 height 16
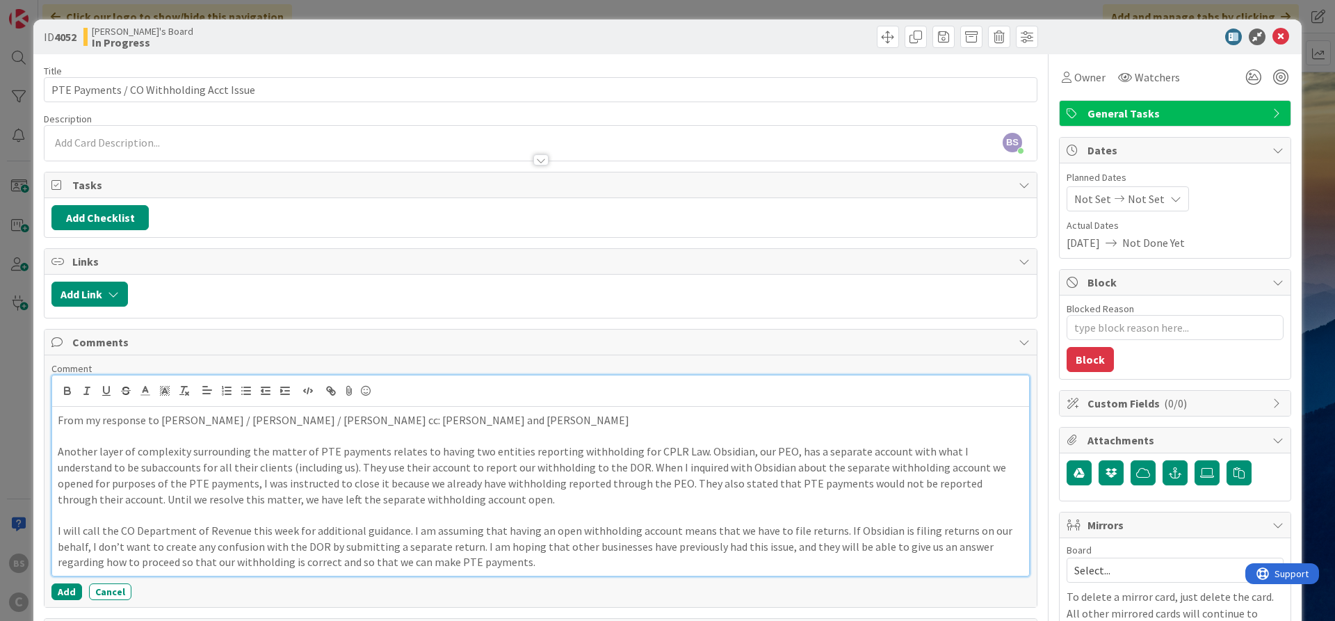
click at [58, 450] on p "Another layer of complexity surrounding the matter of PTE payments relates to h…" at bounding box center [541, 475] width 966 height 63
click at [460, 560] on p "I will call the CO Department of Revenue this week for additional guidance. I a…" at bounding box center [541, 546] width 966 height 47
click at [62, 591] on button "Add" at bounding box center [66, 591] width 31 height 17
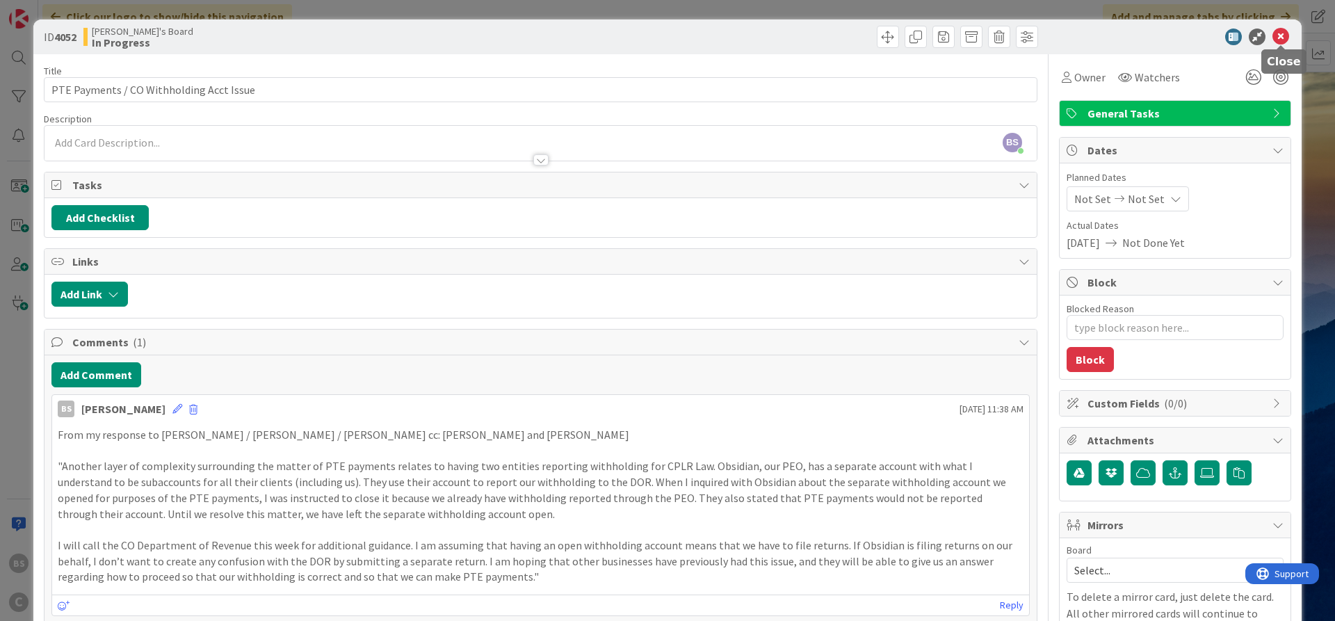
click at [1279, 36] on icon at bounding box center [1280, 37] width 17 height 17
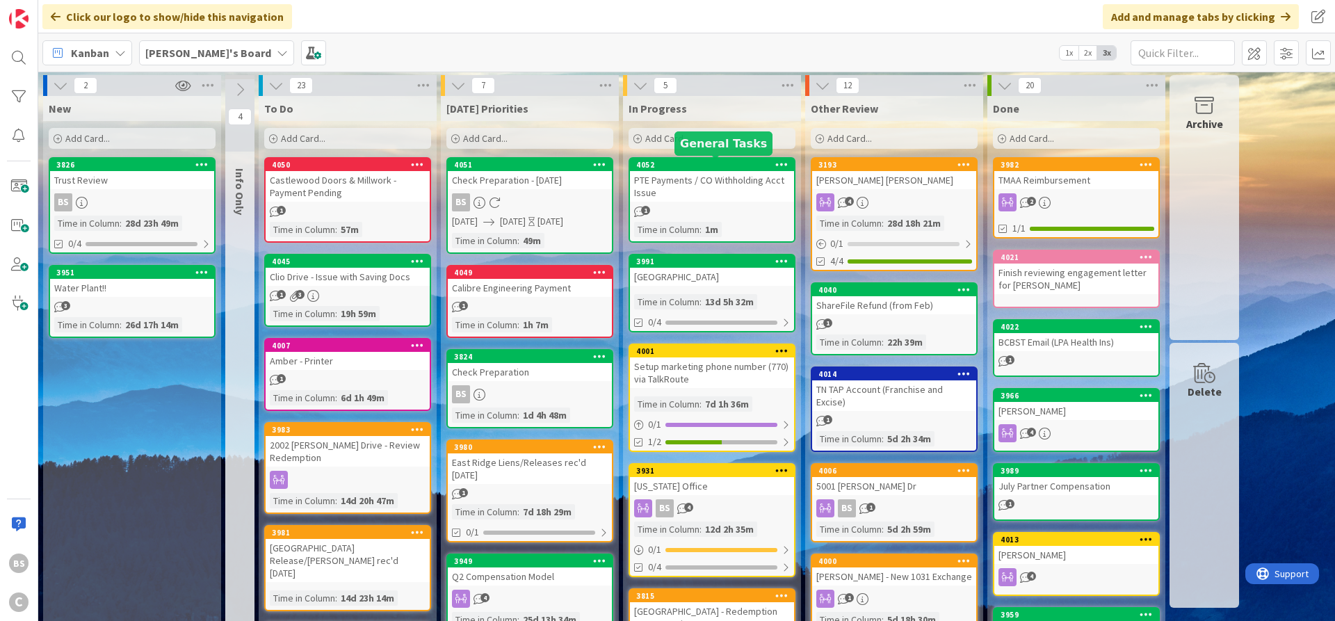
click at [719, 161] on div "4052" at bounding box center [715, 165] width 158 height 10
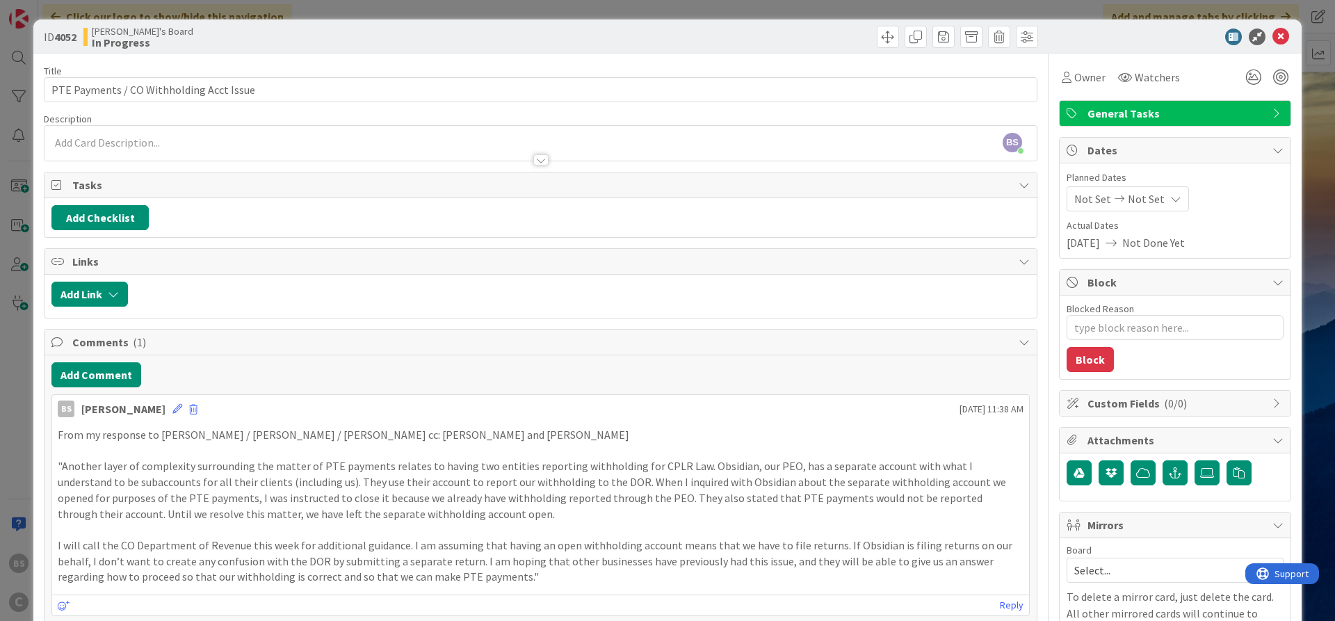
click at [1270, 148] on div "Dates" at bounding box center [1174, 151] width 231 height 26
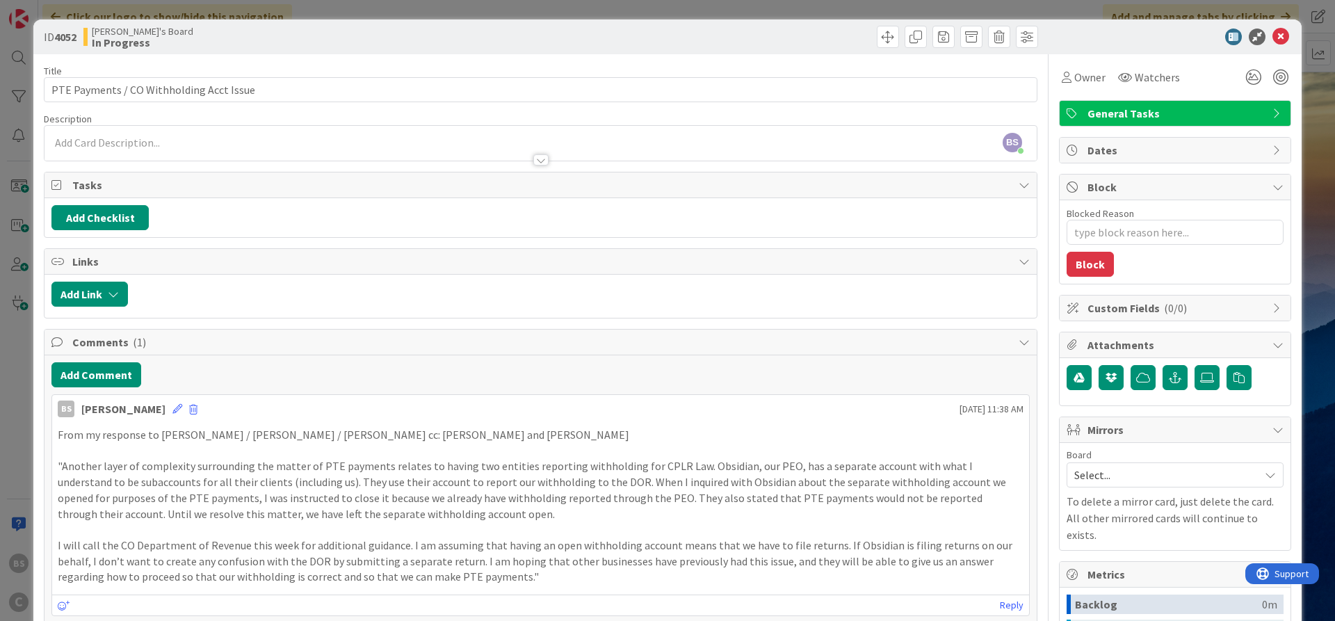
click at [1270, 148] on div "Dates" at bounding box center [1174, 150] width 231 height 25
type textarea "x"
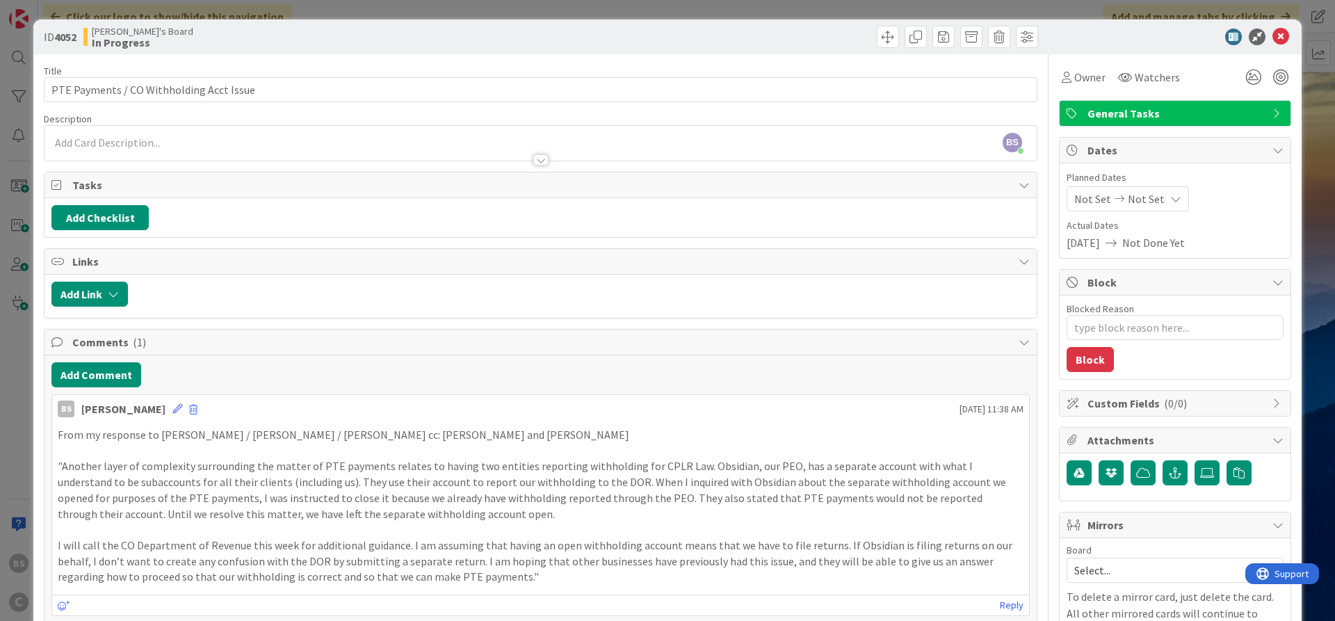
click at [1164, 193] on div "Not Set Not Set" at bounding box center [1127, 198] width 122 height 25
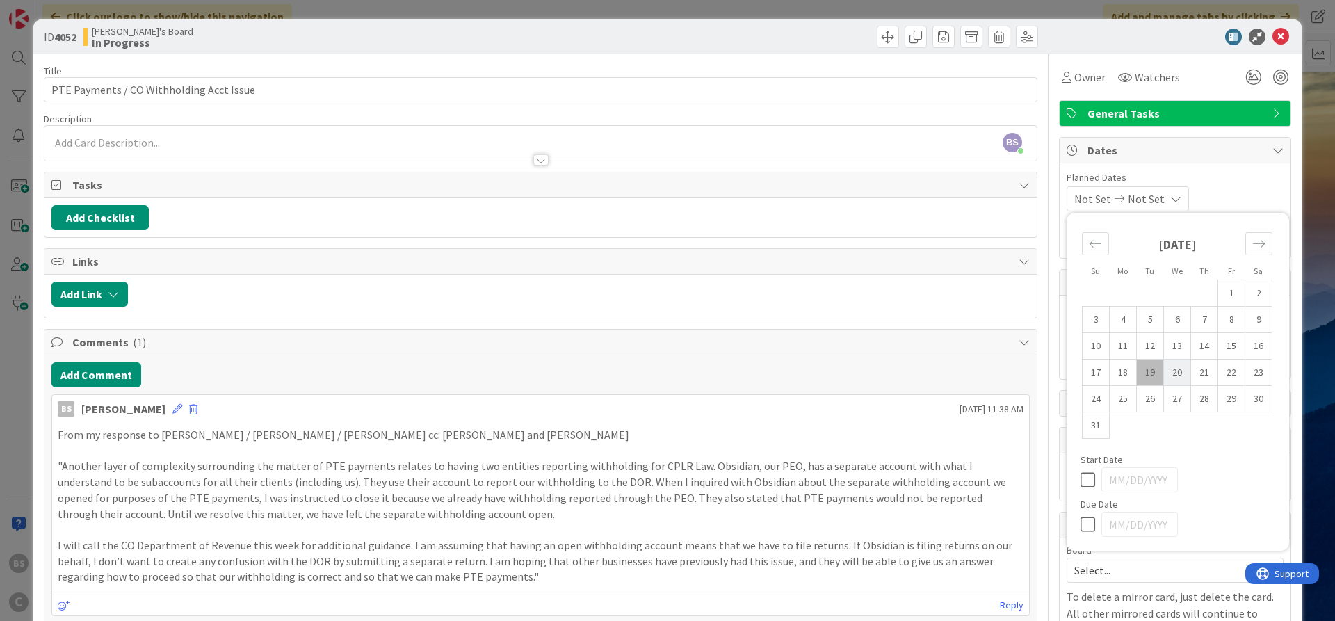
click at [1184, 369] on td "20" at bounding box center [1177, 372] width 27 height 26
type input "[DATE]"
click at [1286, 35] on icon at bounding box center [1280, 37] width 17 height 17
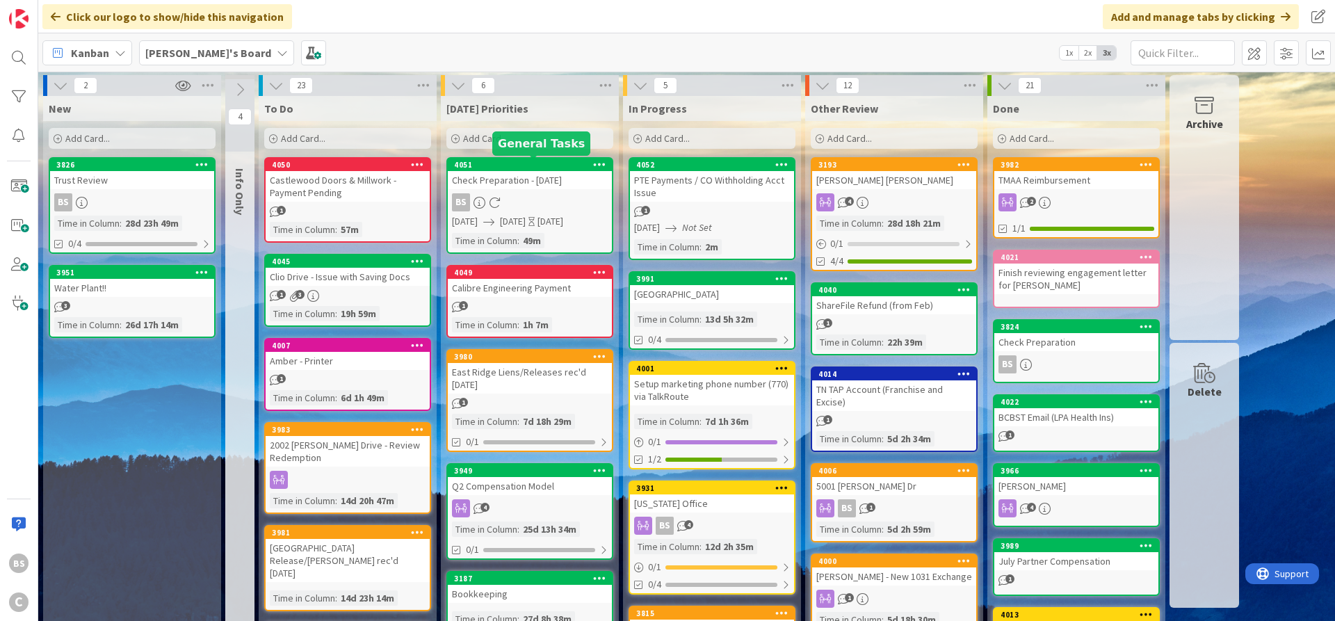
click at [495, 164] on div "4051" at bounding box center [533, 165] width 158 height 10
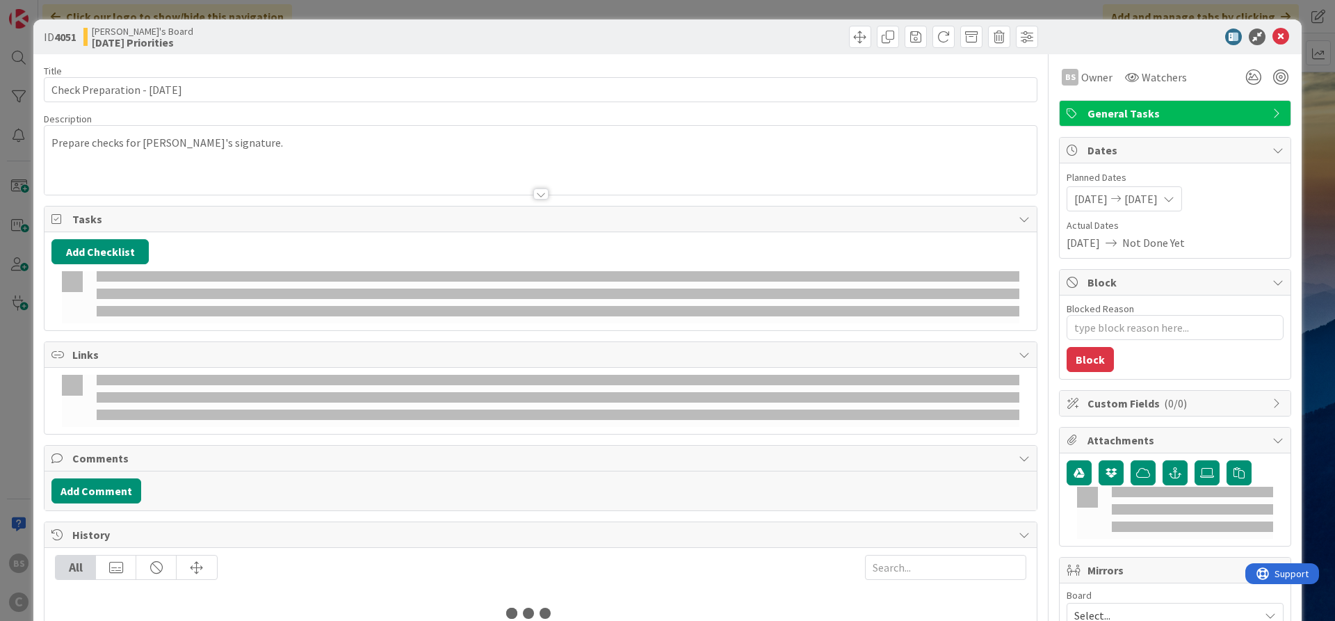
type textarea "x"
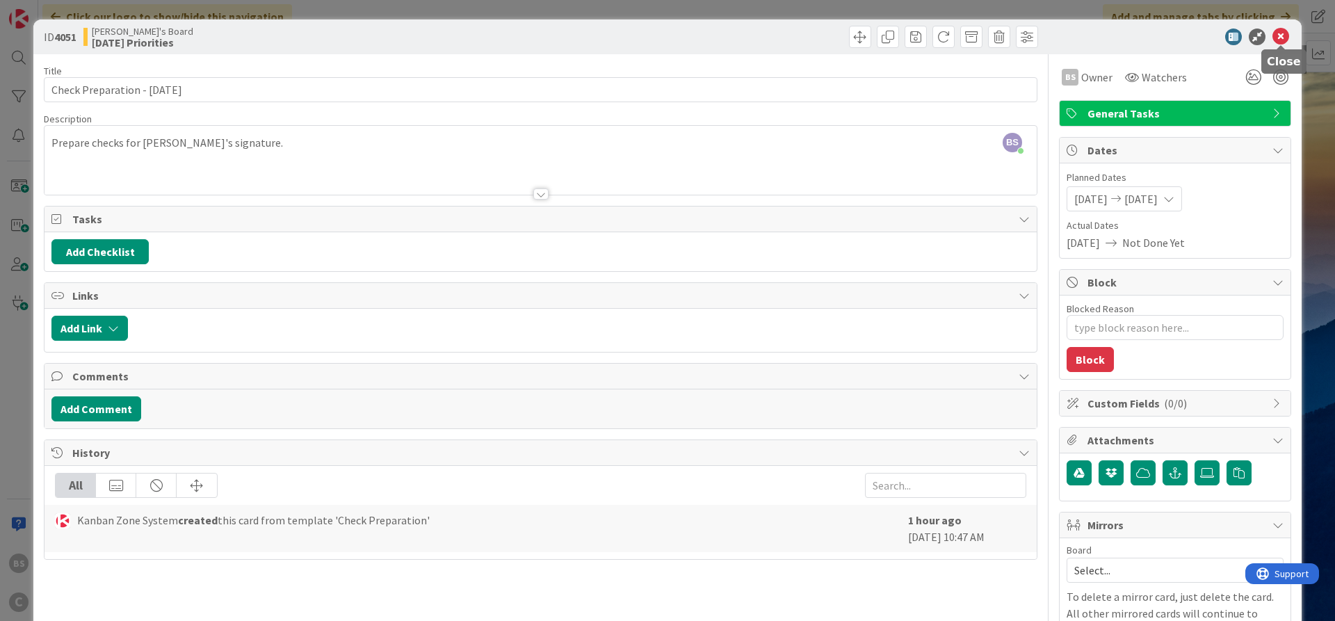
click at [1283, 29] on icon at bounding box center [1280, 37] width 17 height 17
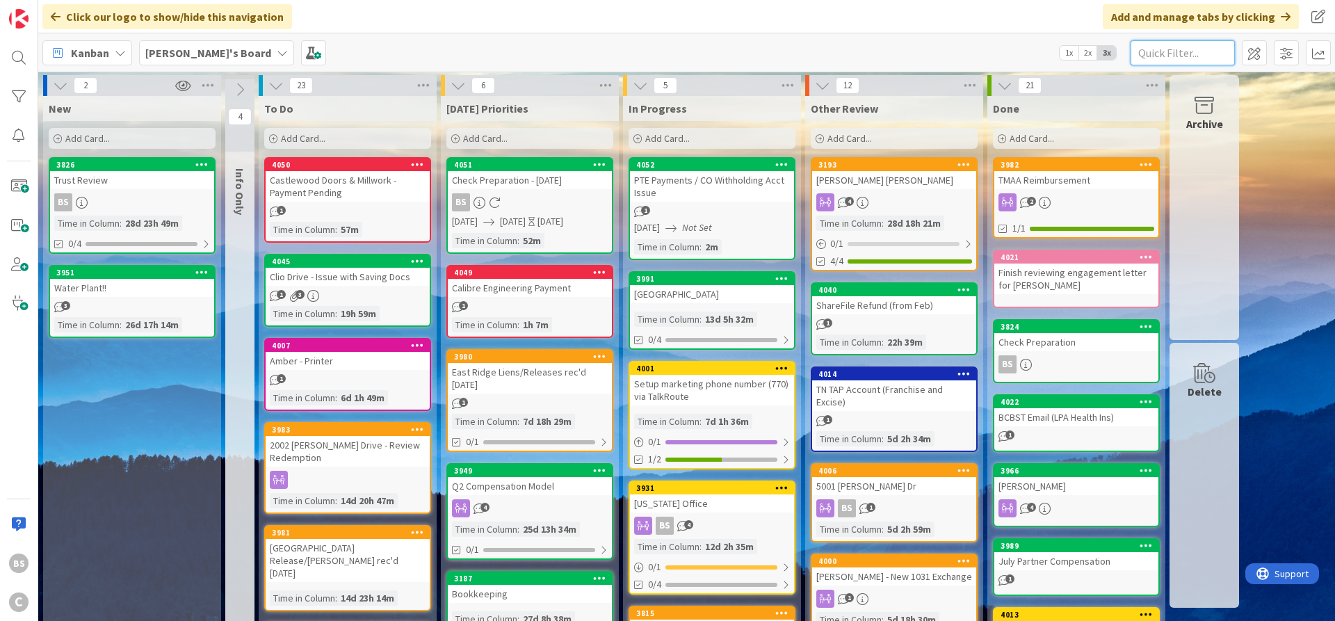
click at [1144, 56] on input "text" at bounding box center [1182, 52] width 104 height 25
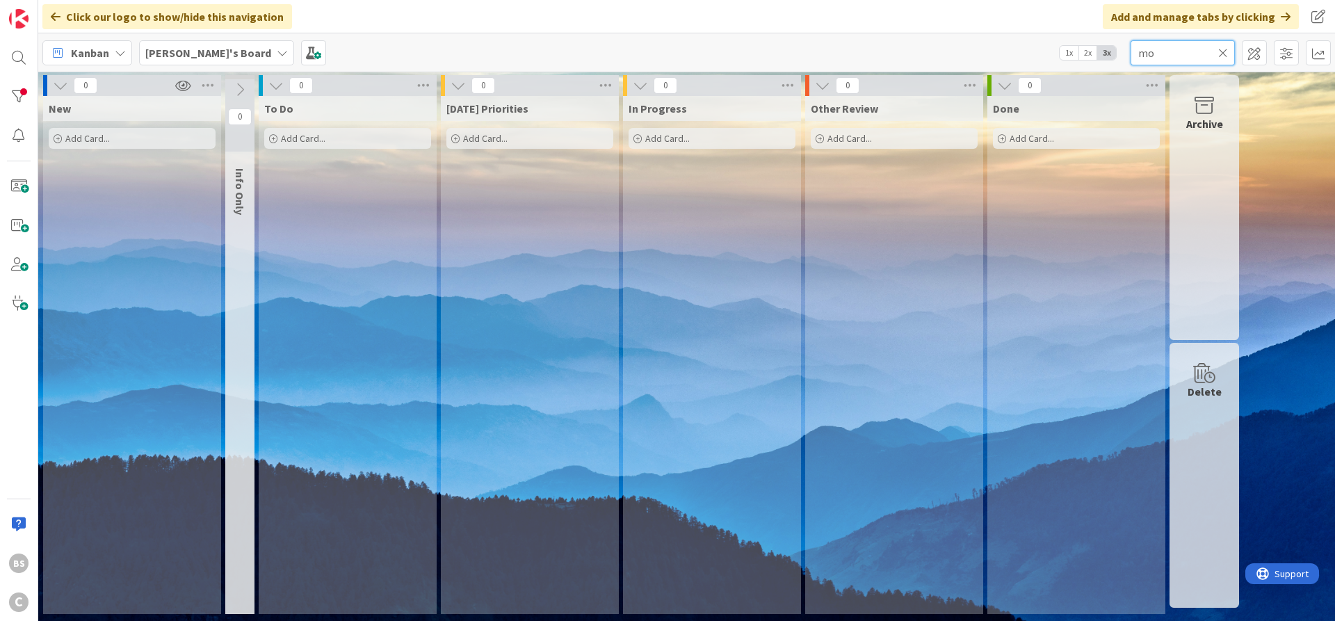
type input "m"
type input "r"
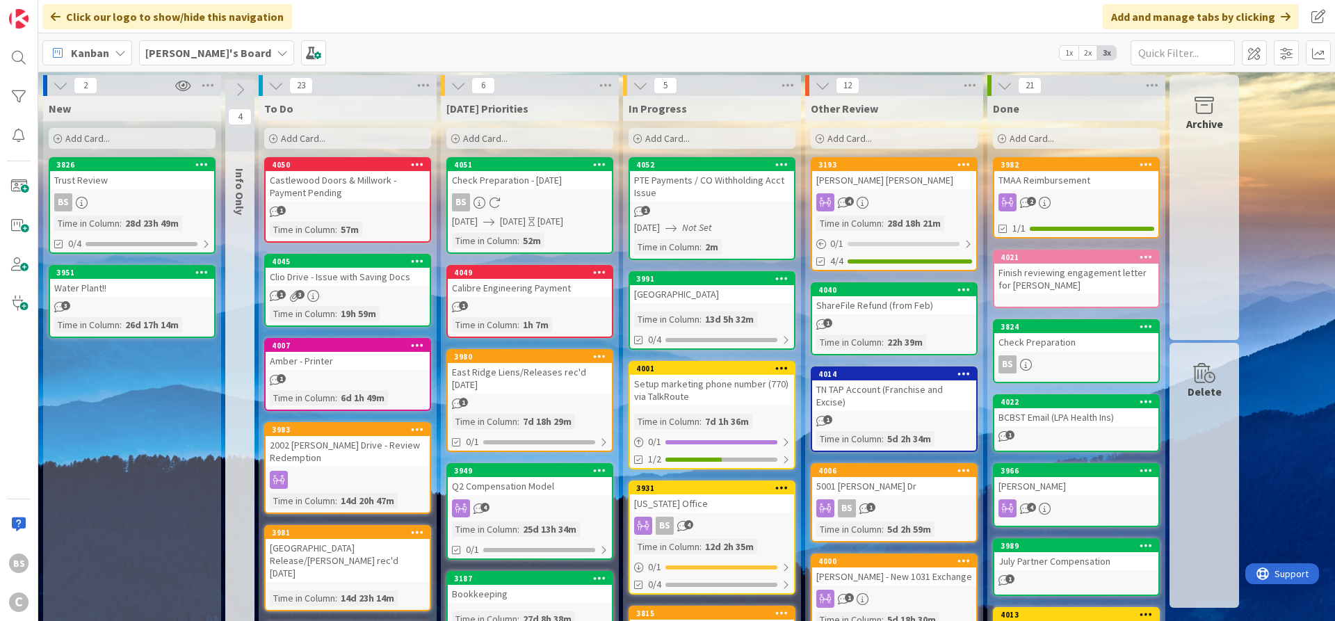
click at [170, 47] on b "[PERSON_NAME]'s Board" at bounding box center [208, 53] width 126 height 14
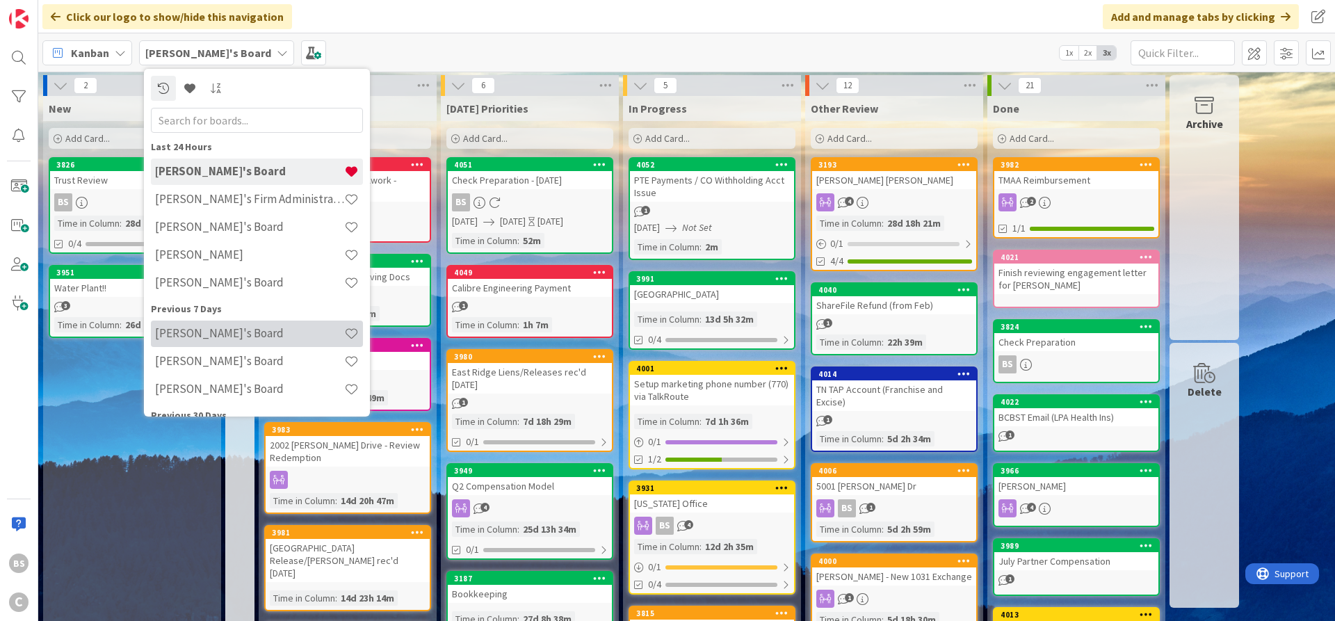
click at [206, 331] on h4 "[PERSON_NAME]'s Board" at bounding box center [249, 333] width 189 height 14
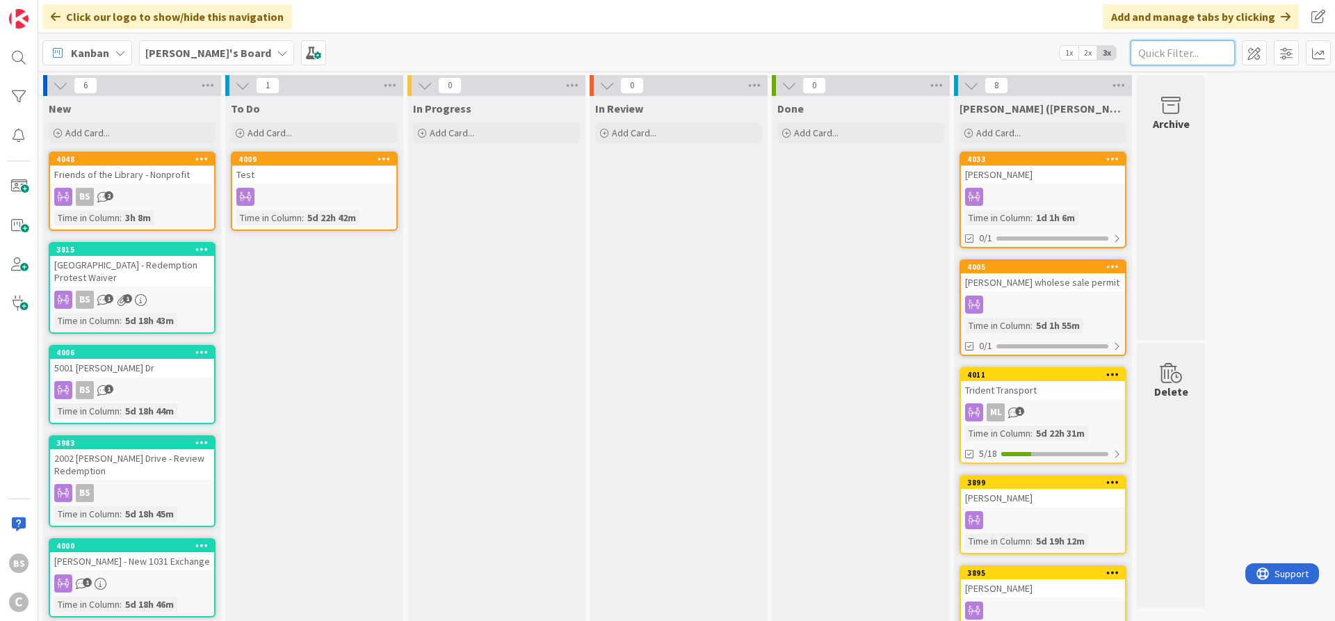
click at [1186, 54] on input "text" at bounding box center [1182, 52] width 104 height 25
type input "mobile"
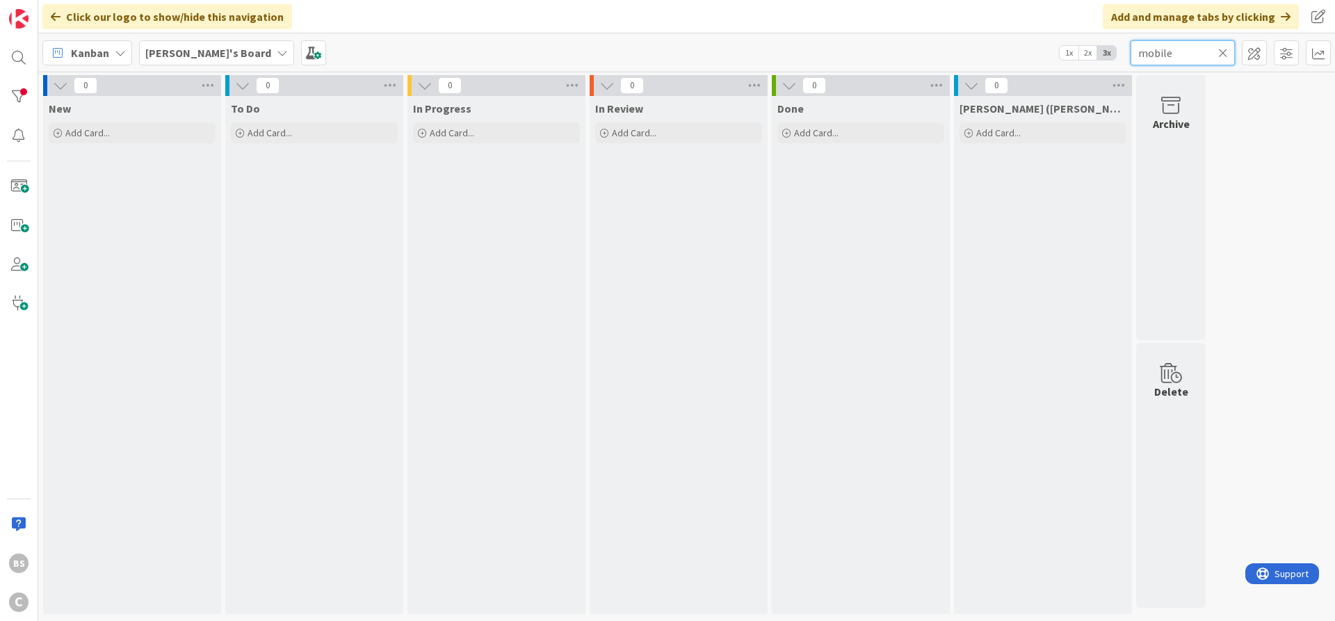
drag, startPoint x: 1181, startPoint y: 52, endPoint x: 1117, endPoint y: 56, distance: 64.1
click at [1130, 56] on input "mobile" at bounding box center [1182, 52] width 104 height 25
type input "r"
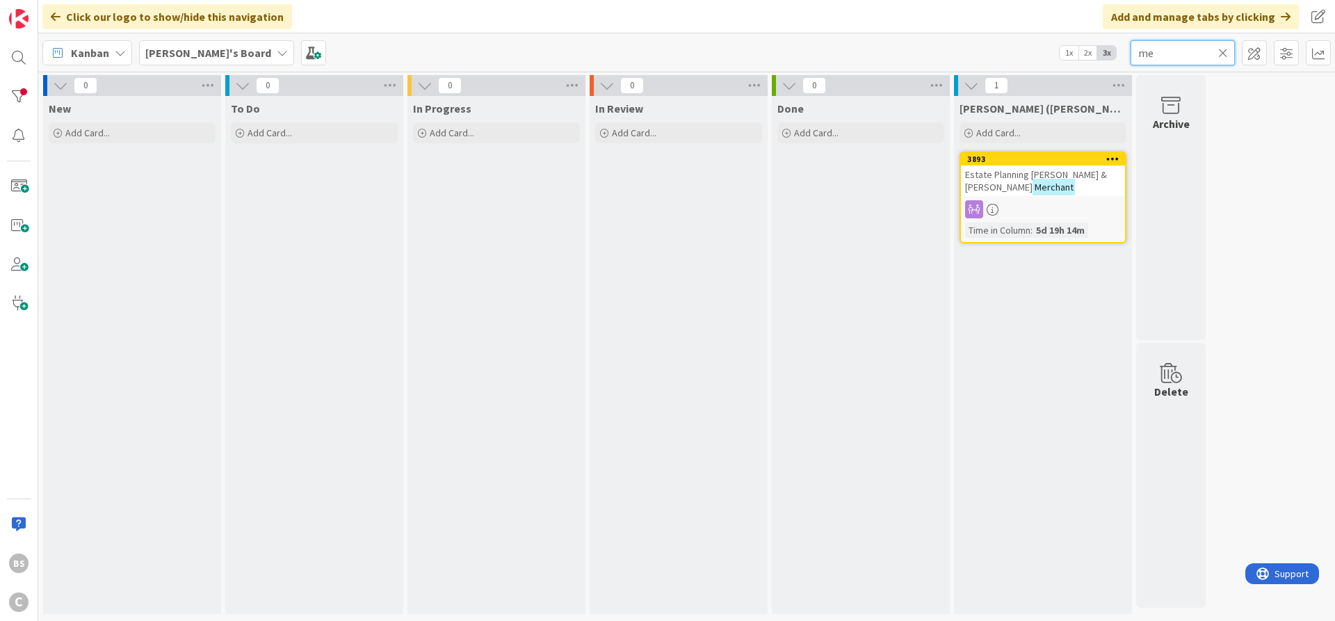
type input "m"
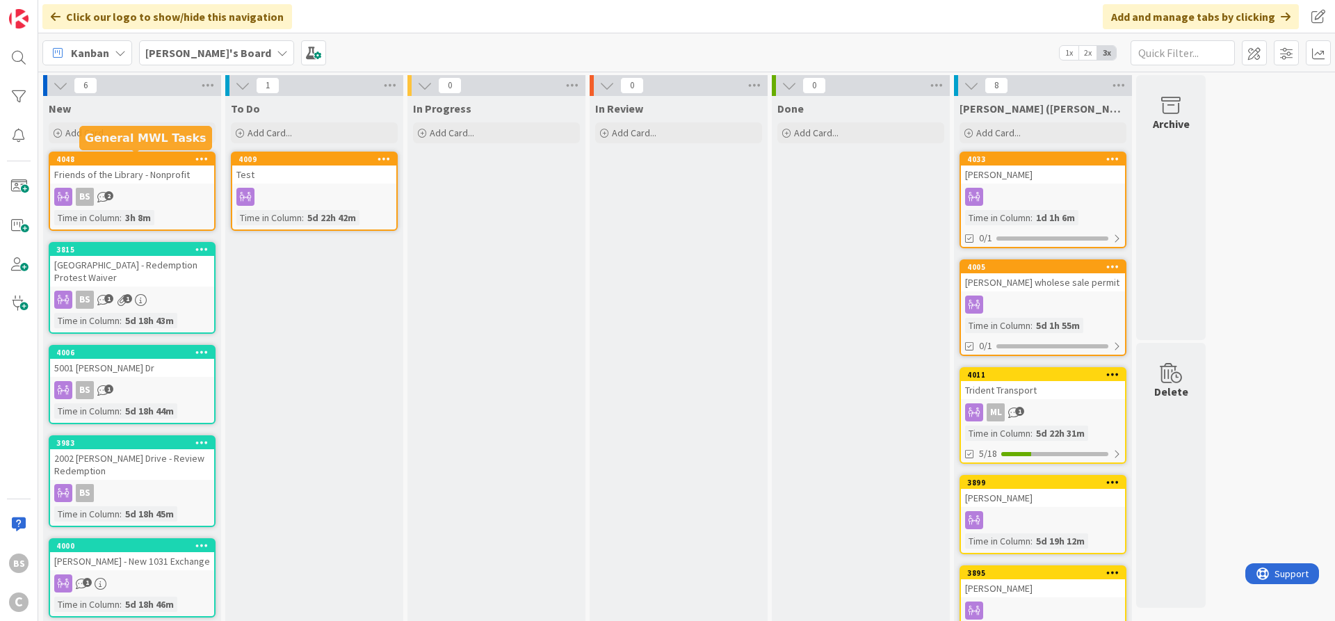
click at [120, 159] on div "4048" at bounding box center [135, 159] width 158 height 10
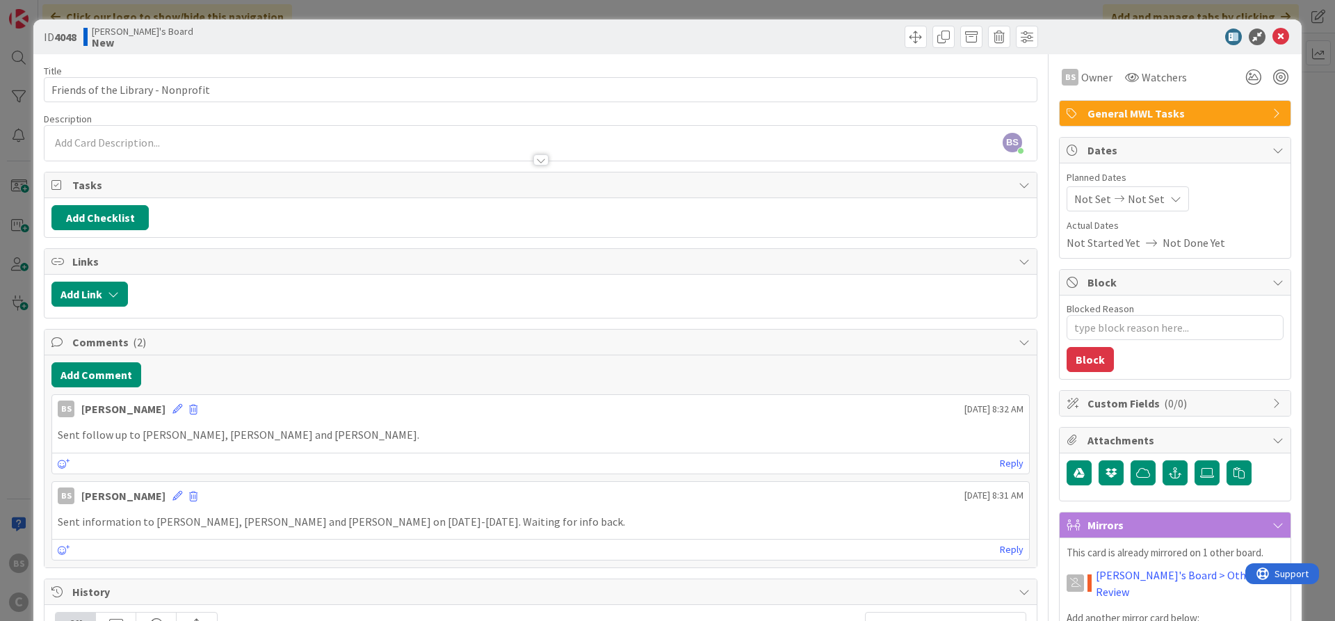
click at [1178, 108] on span "General MWL Tasks" at bounding box center [1176, 113] width 178 height 17
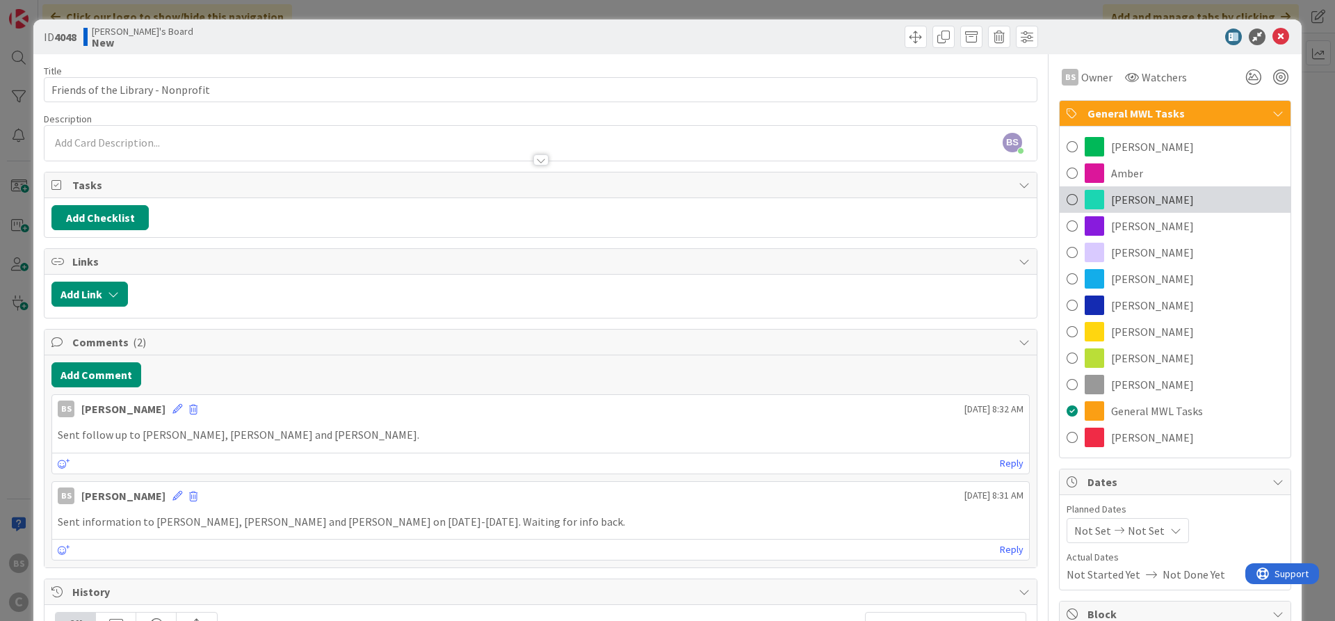
click at [1132, 204] on span "[PERSON_NAME]" at bounding box center [1152, 199] width 83 height 17
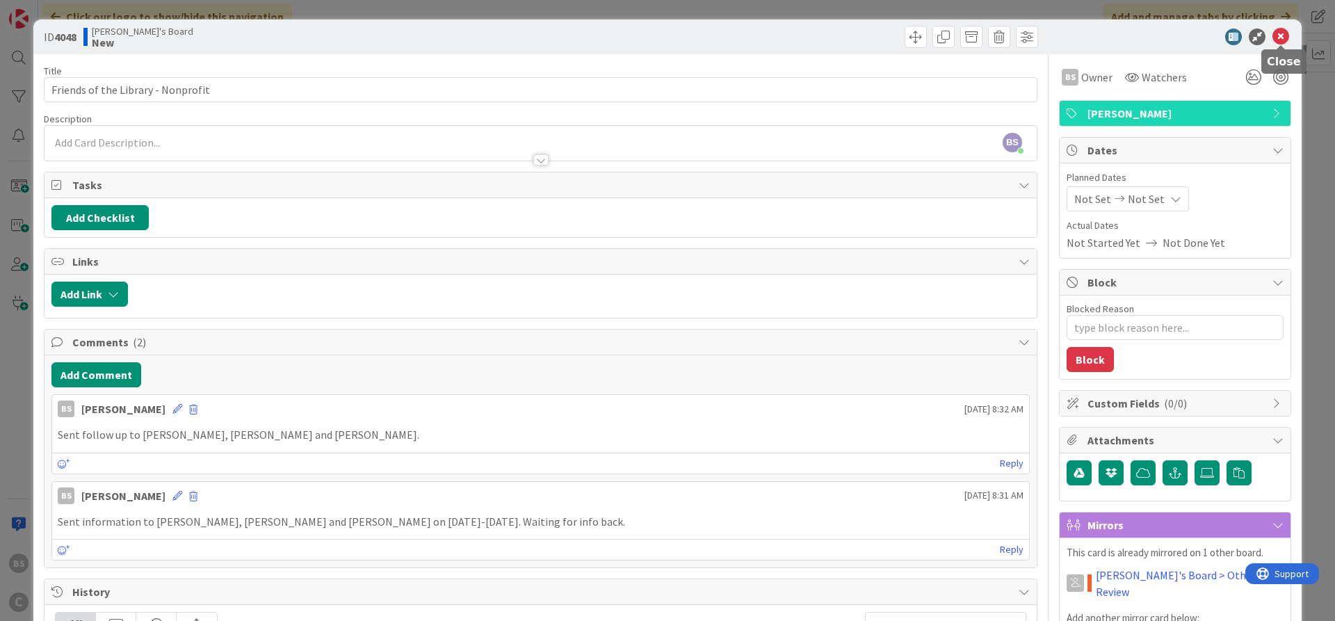
click at [1283, 32] on icon at bounding box center [1280, 37] width 17 height 17
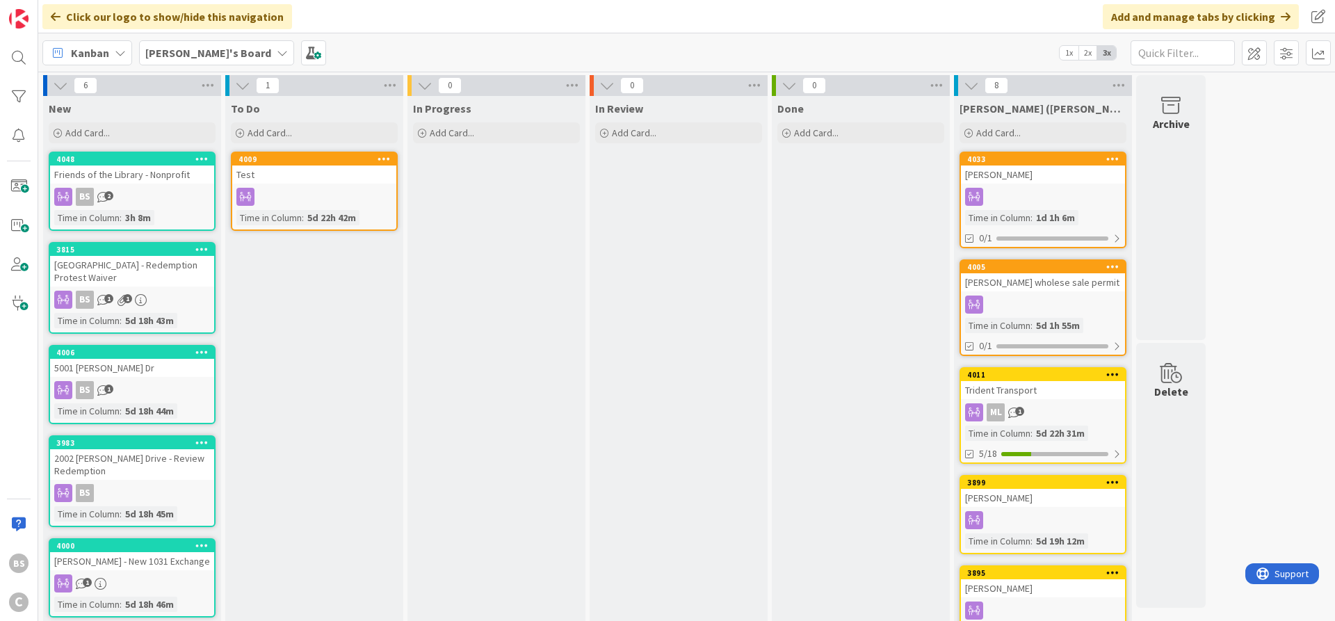
click at [186, 42] on div "[PERSON_NAME]'s Board" at bounding box center [216, 52] width 155 height 25
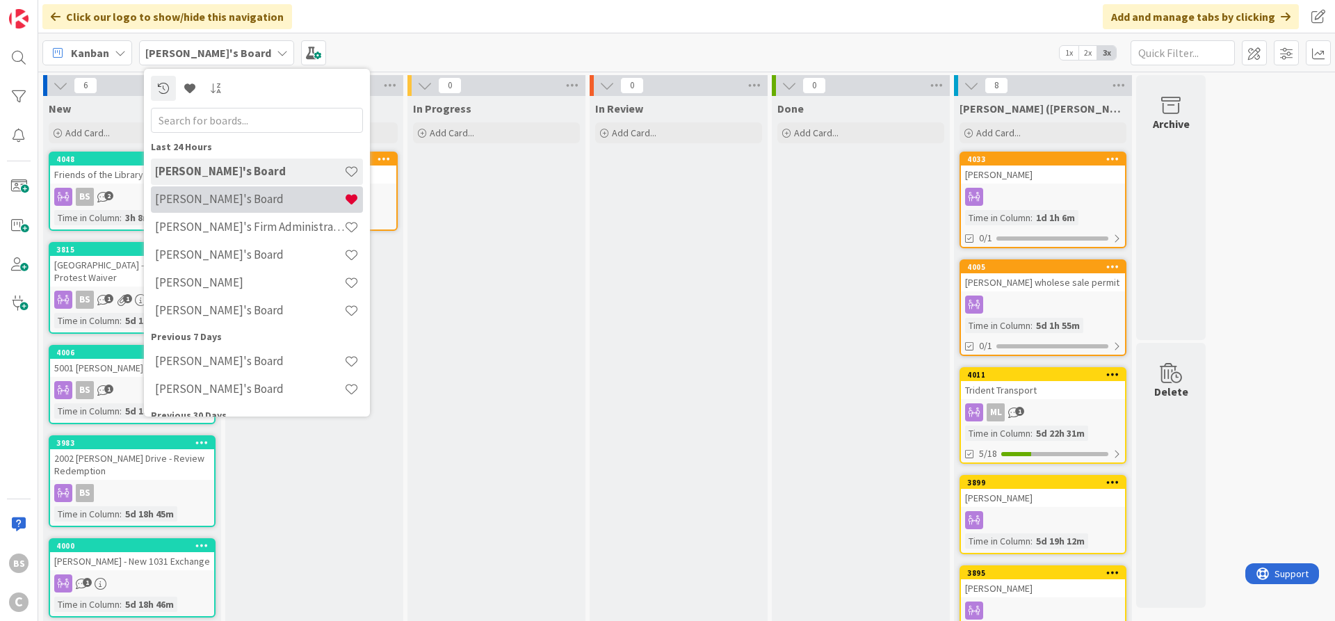
click at [190, 197] on h4 "[PERSON_NAME]'s Board" at bounding box center [249, 199] width 189 height 14
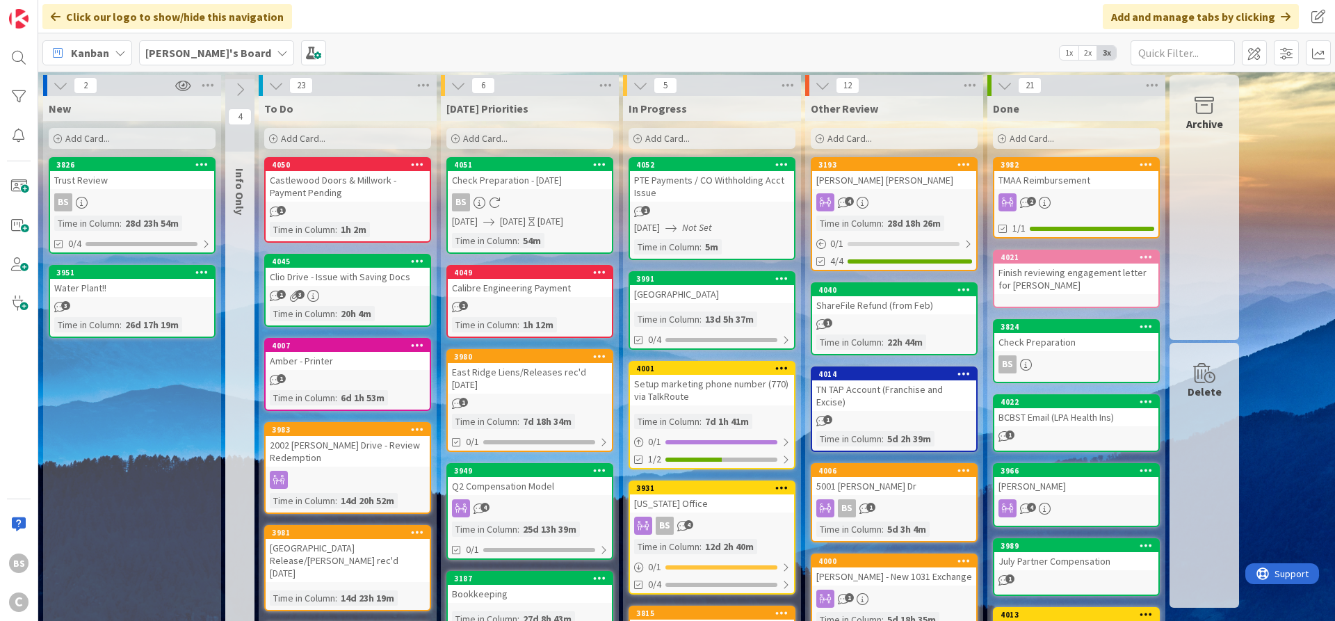
click at [56, 138] on icon at bounding box center [58, 139] width 8 height 8
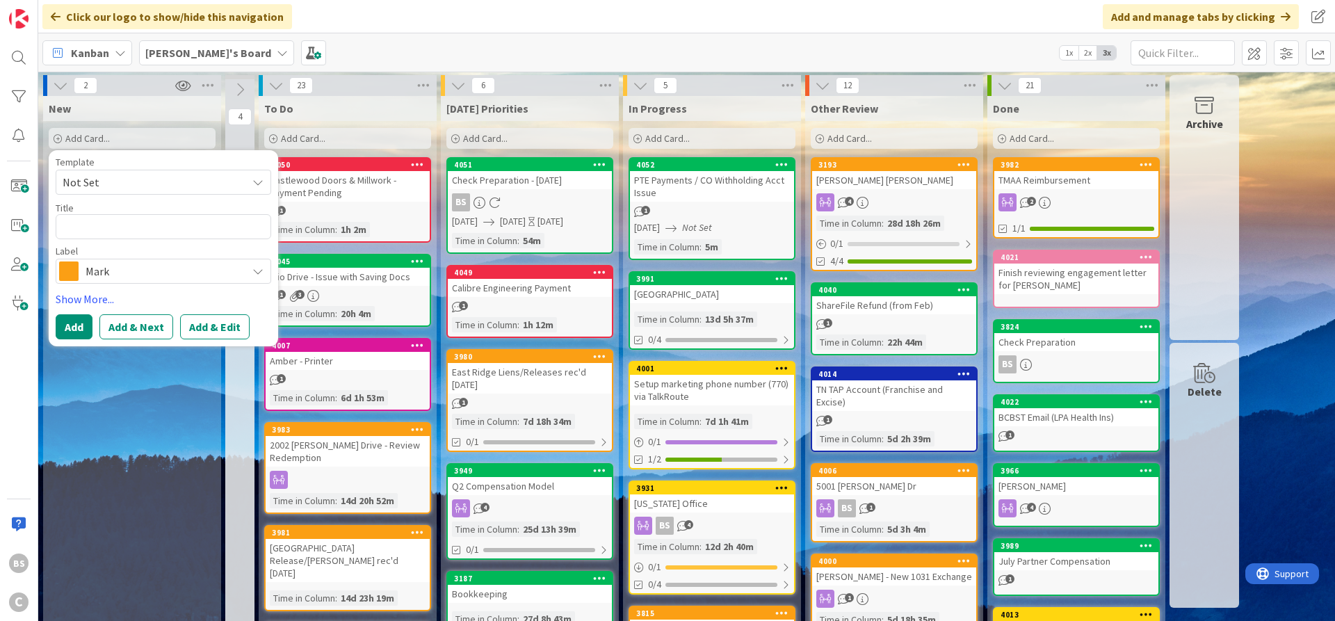
type textarea "x"
type textarea "M"
type textarea "x"
type textarea "Mo"
type textarea "x"
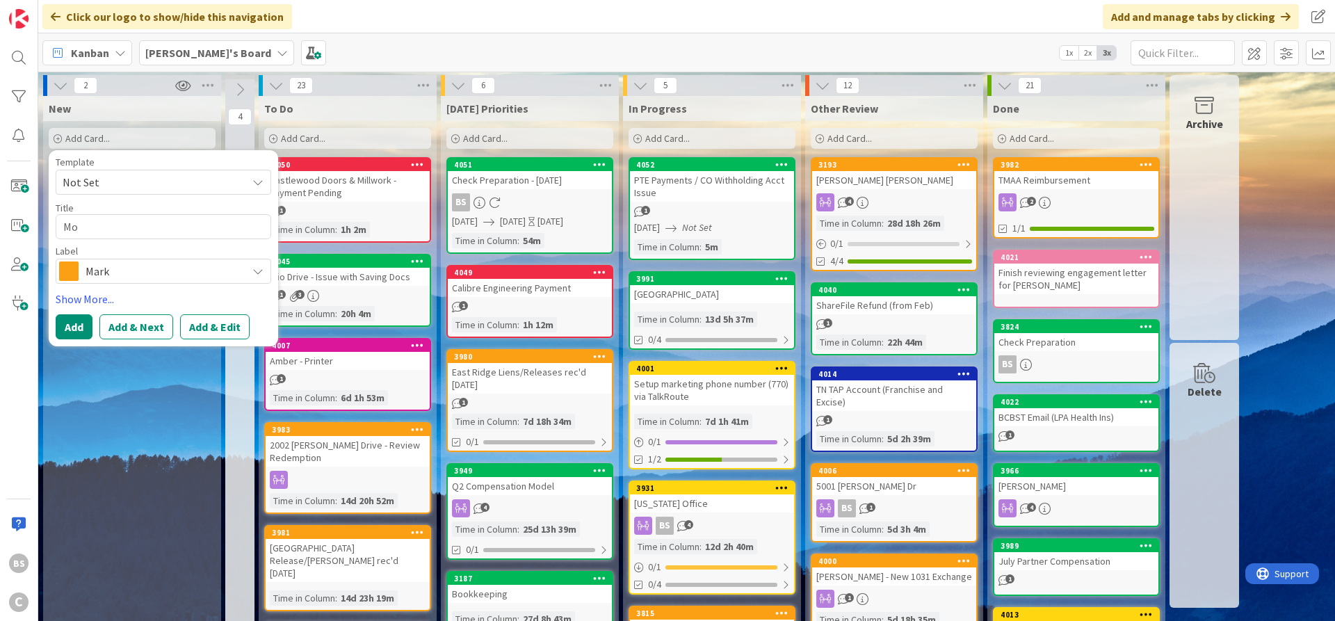
type textarea "Mob"
type textarea "x"
type textarea "Mobi"
type textarea "x"
type textarea "Mobil"
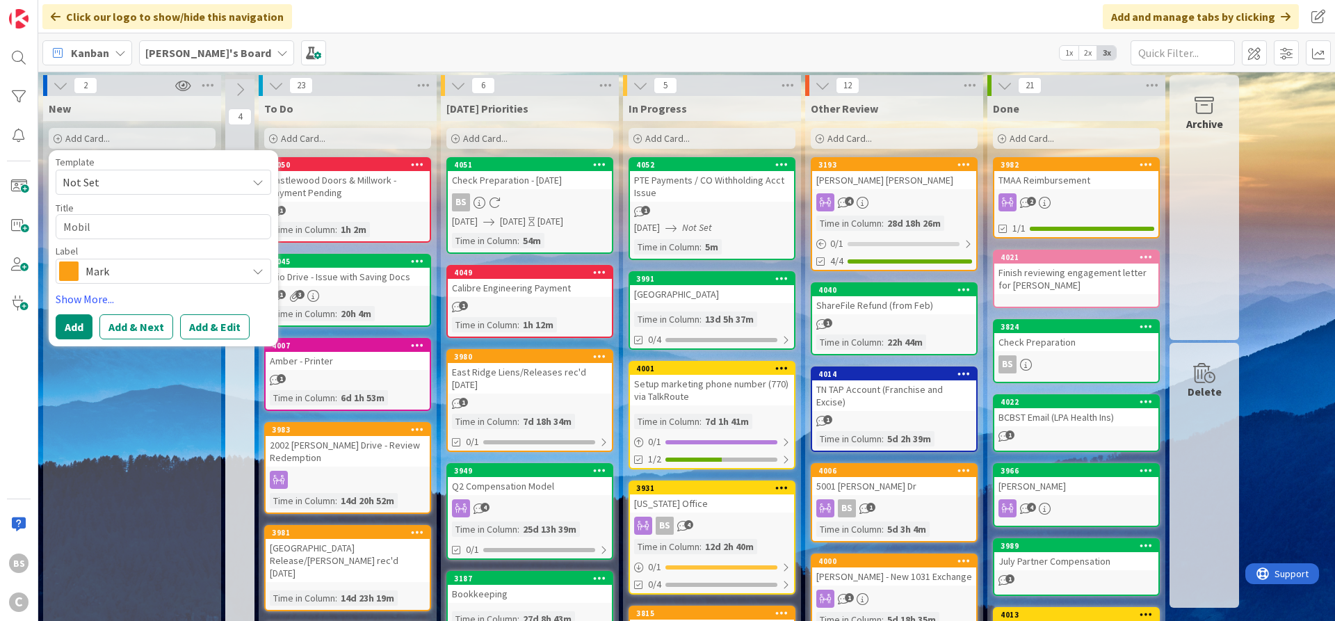
type textarea "x"
type textarea "Mobile"
type textarea "x"
type textarea "Mobile"
type textarea "x"
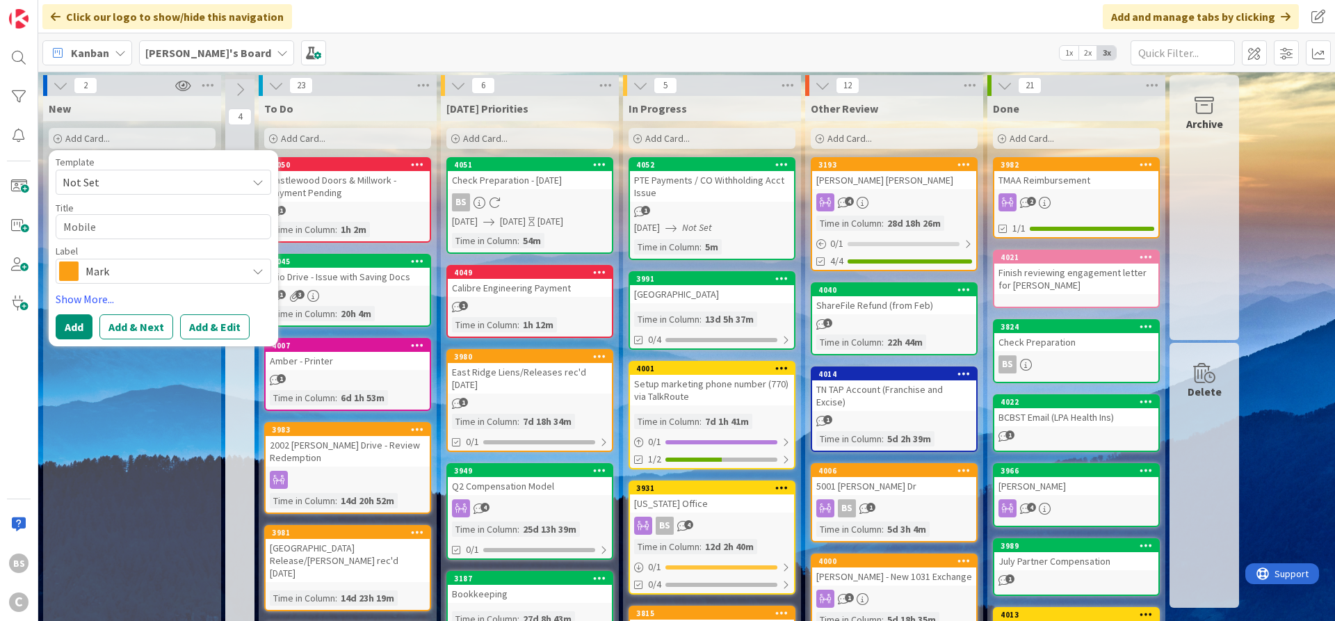
type textarea "Mobile I"
type textarea "x"
type textarea "Mobile Im"
type textarea "x"
type textarea "Mobile Ima"
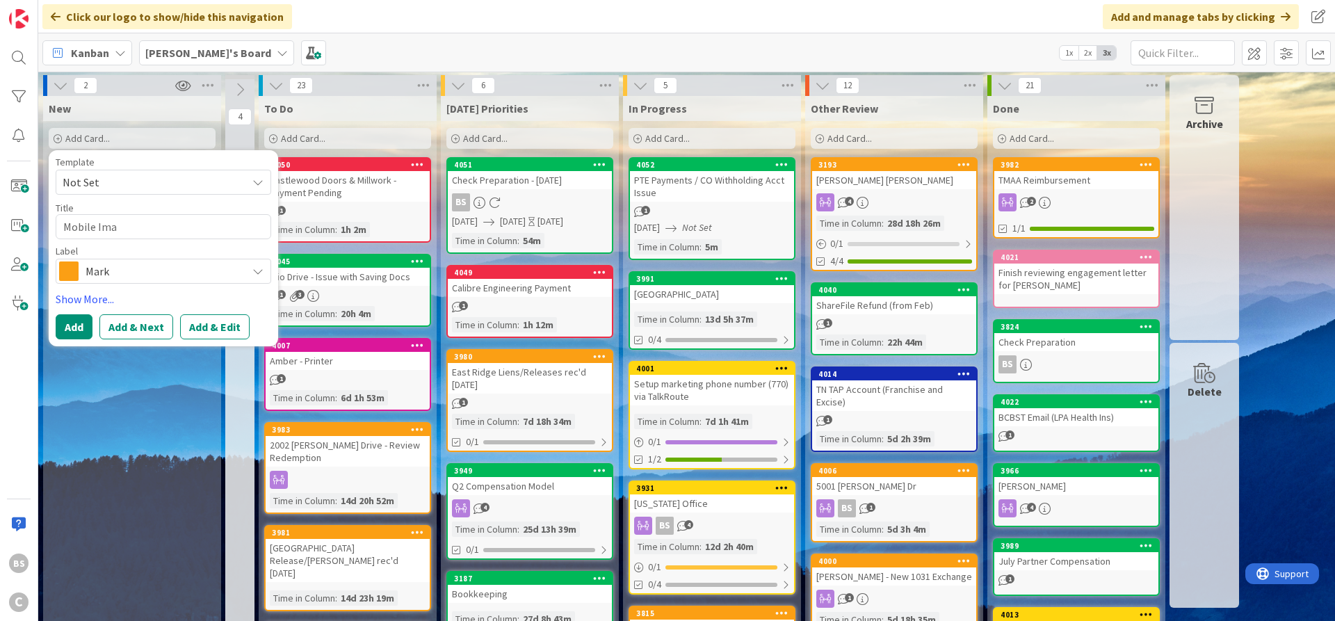
type textarea "x"
type textarea "Mobile Imag"
type textarea "x"
type textarea "Mobile Imags"
type textarea "x"
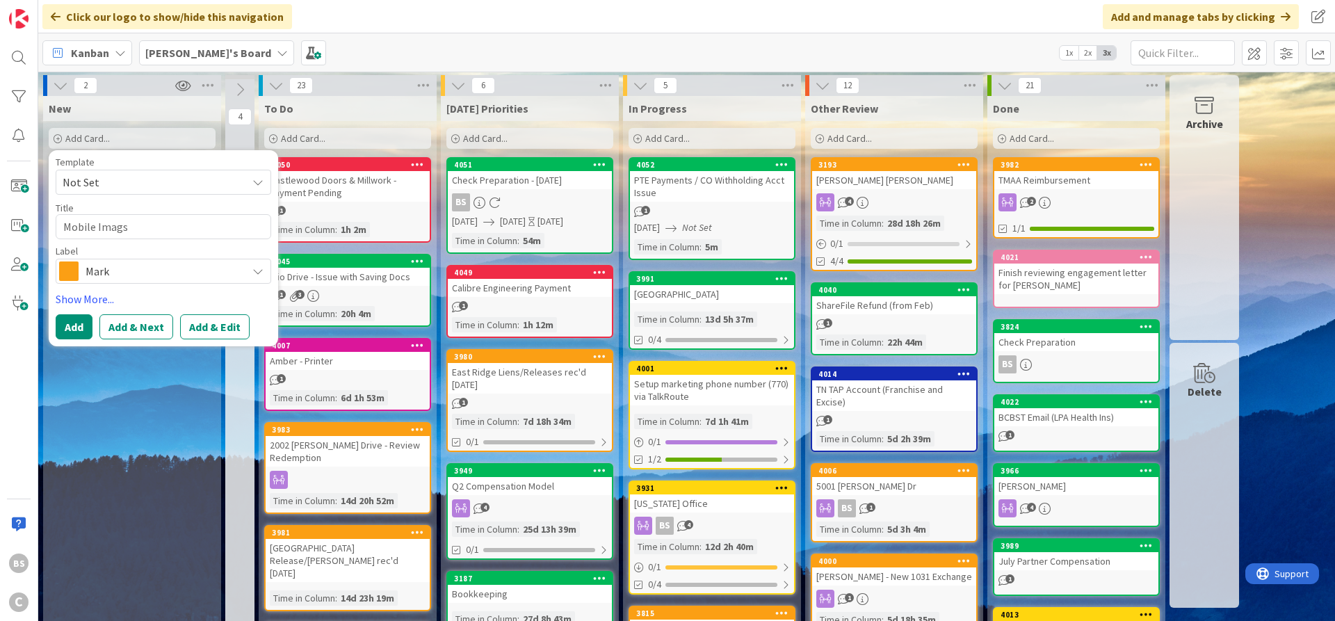
type textarea "Mobile Imag"
type textarea "x"
type textarea "Mobile Image"
type textarea "x"
type textarea "Mobile Images"
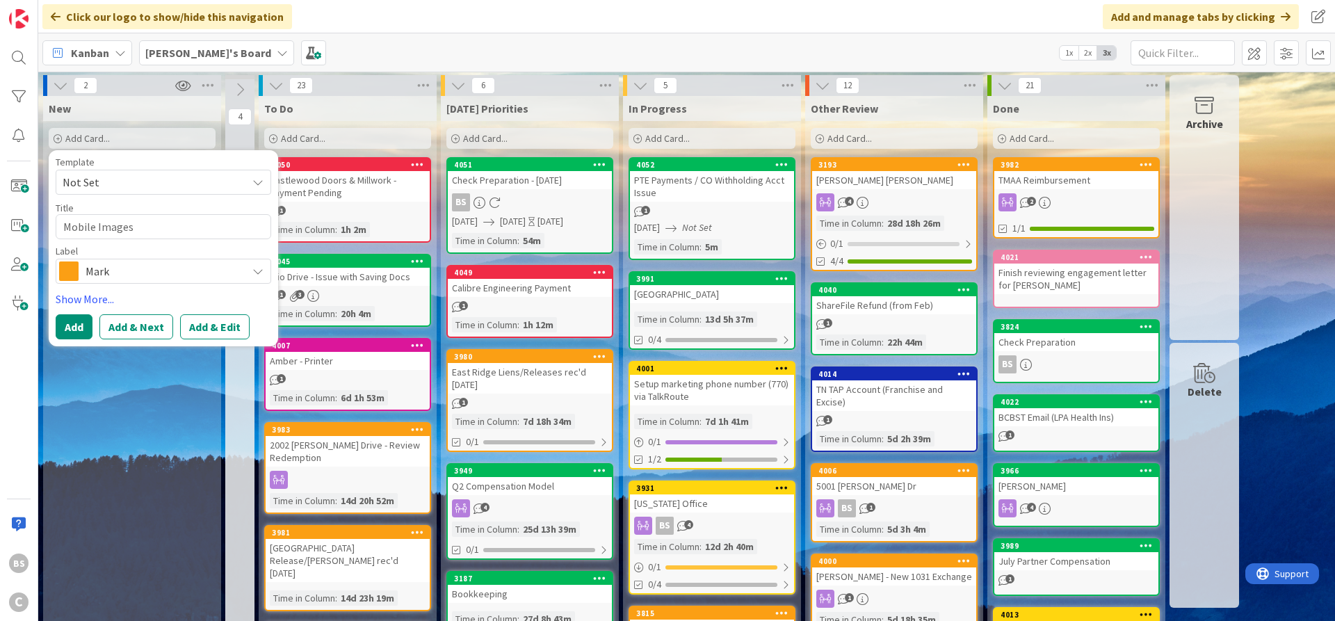
type textarea "x"
type textarea "Mobile Images"
type textarea "x"
type textarea "Mobile Images -"
type textarea "x"
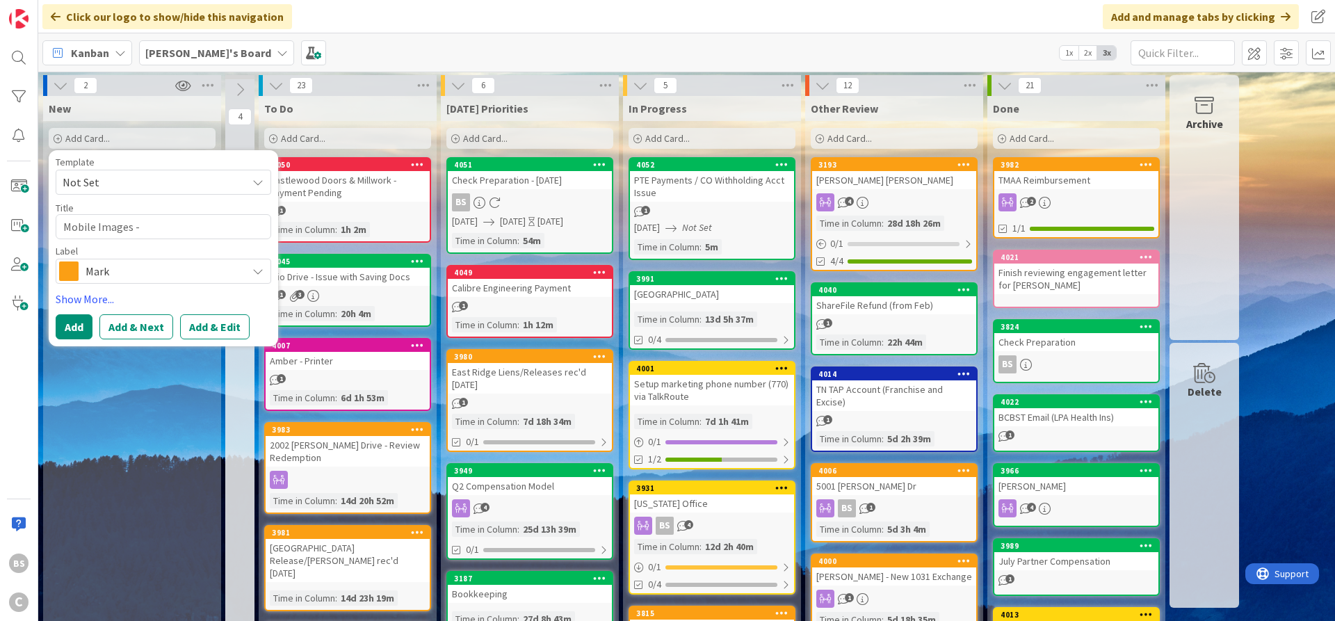
type textarea "Mobile Images -"
type textarea "x"
type textarea "Mobile Images - E"
type textarea "x"
type textarea "Mobile Images - Em"
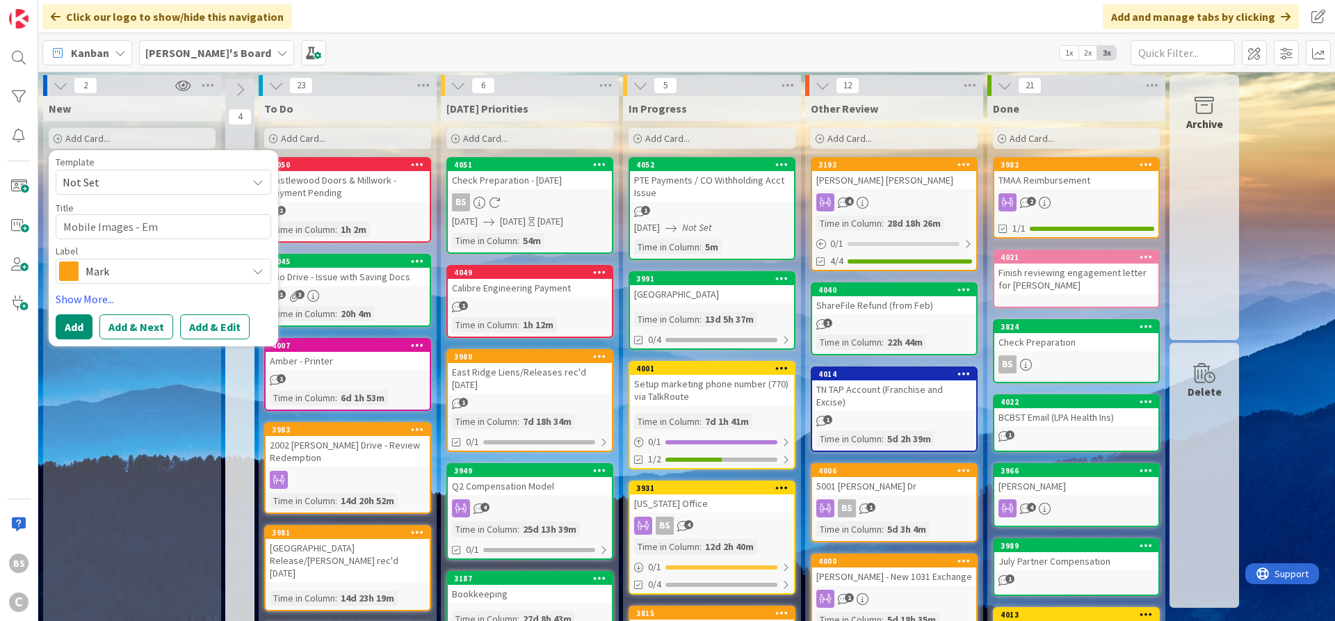
type textarea "x"
type textarea "Mobile Images - Emp"
type textarea "x"
type textarea "Mobile Images - Empl"
type textarea "x"
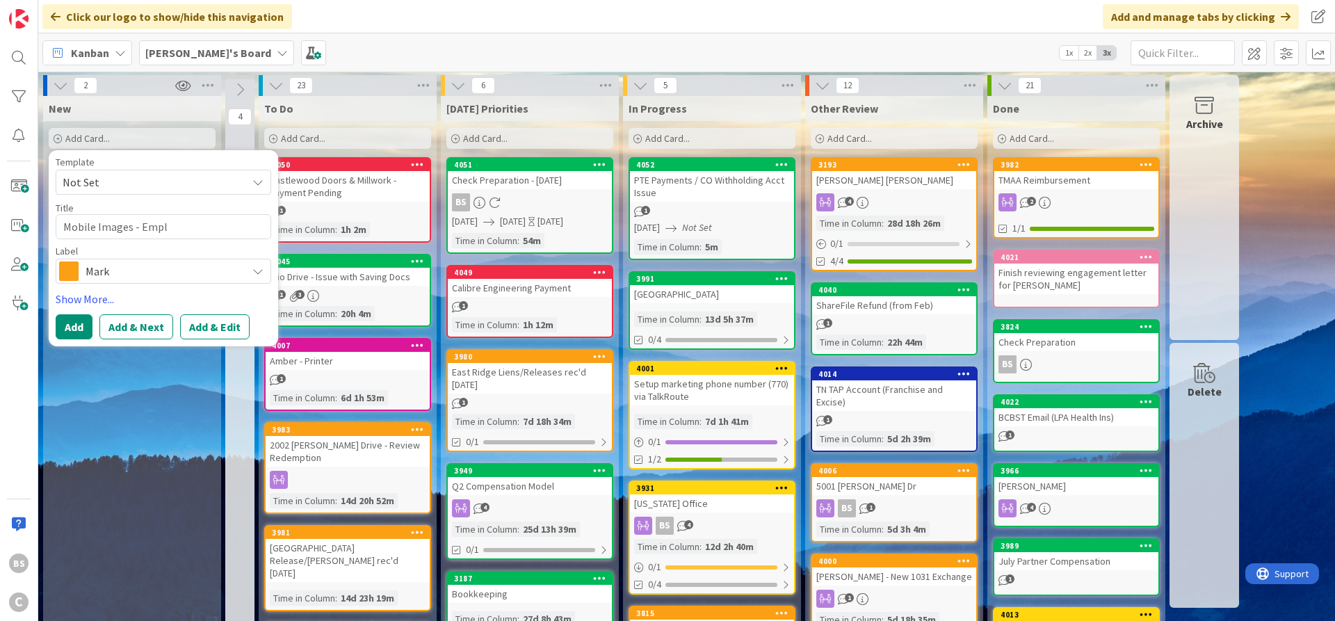
type textarea "Mobile Images - Emplo"
type textarea "x"
type textarea "Mobile Images - Employ"
type textarea "x"
type textarea "Mobile Images - Employe"
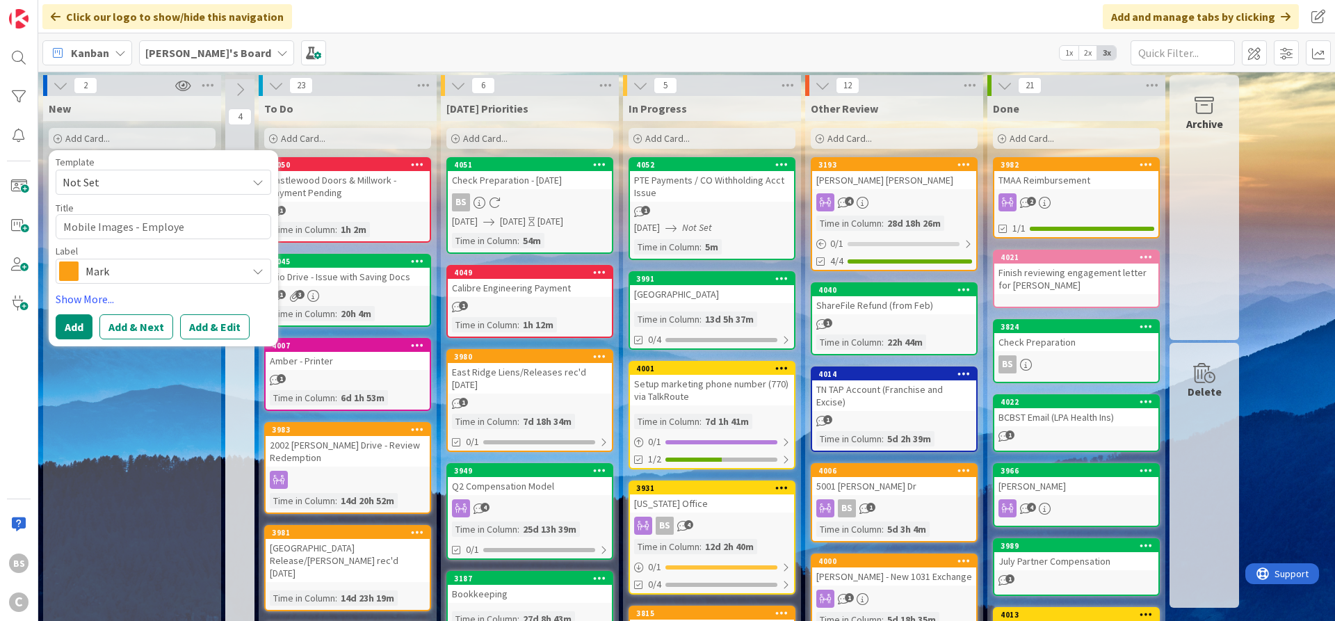
type textarea "x"
type textarea "Mobile Images - Employee"
type textarea "x"
type textarea "Mobile Images - Employee"
type textarea "x"
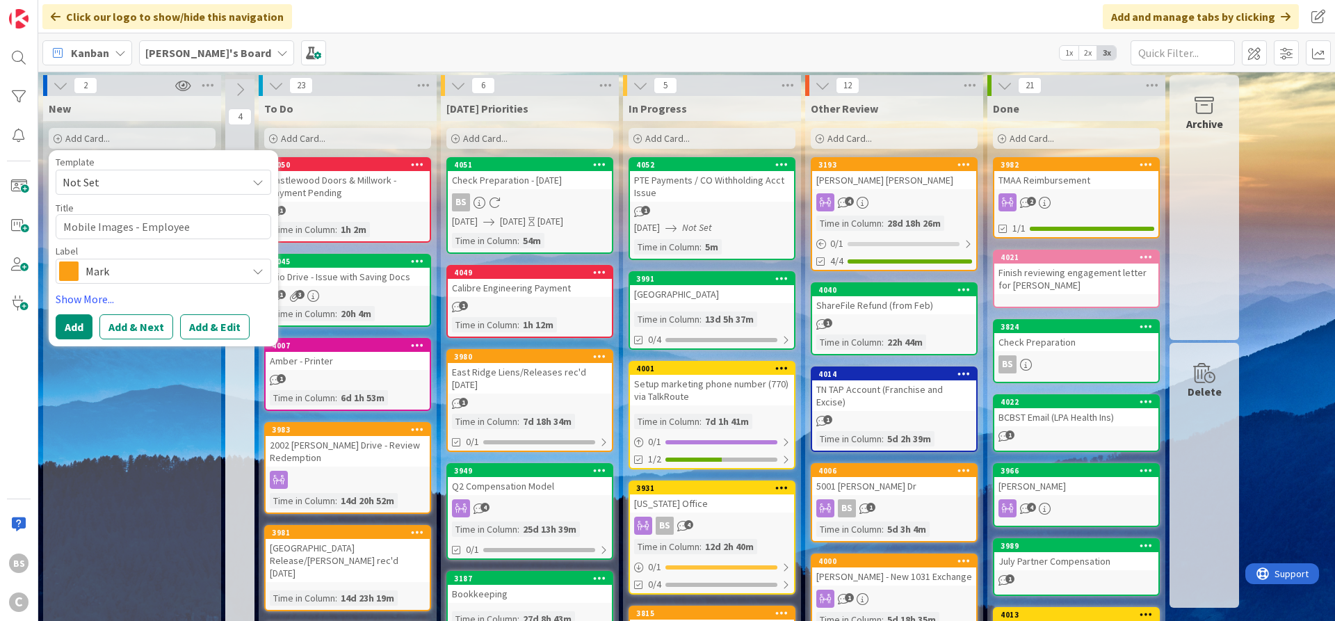
type textarea "Mobile Images - Employee H"
type textarea "x"
type textarea "Mobile Images - Employee Ha"
type textarea "x"
type textarea "Mobile Images - Employee Han"
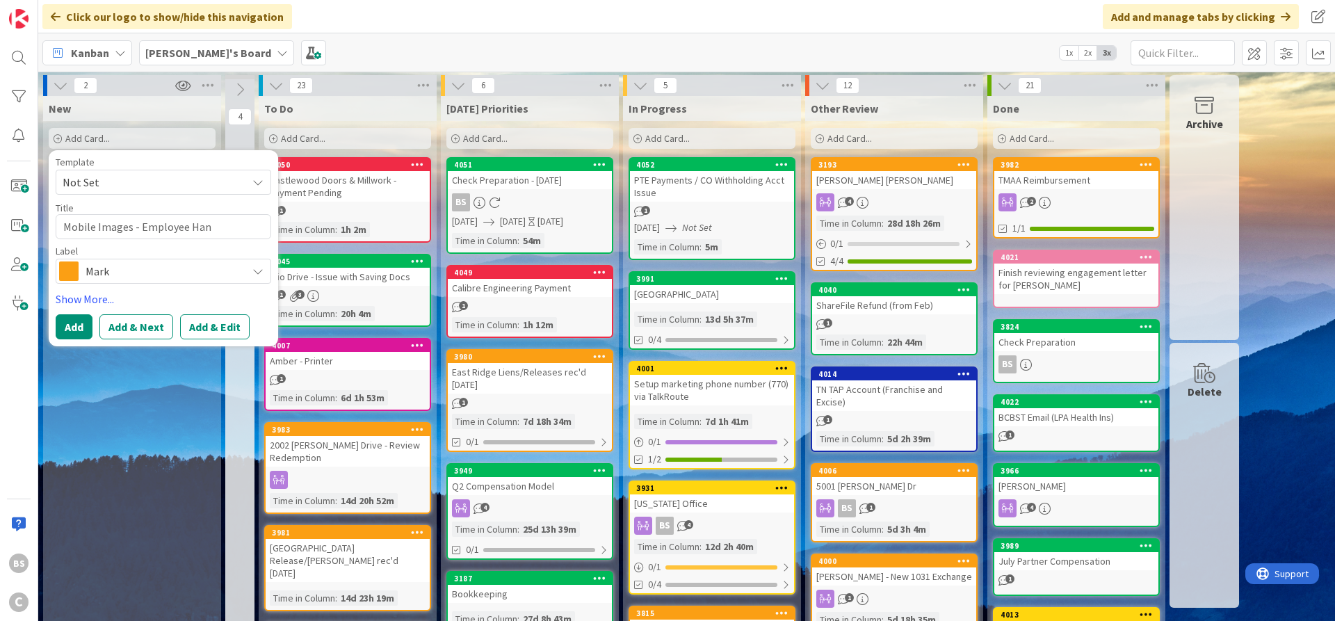
type textarea "x"
type textarea "Mobile Images - Employee Hand"
type textarea "x"
type textarea "Mobile Images - Employee Handb"
type textarea "x"
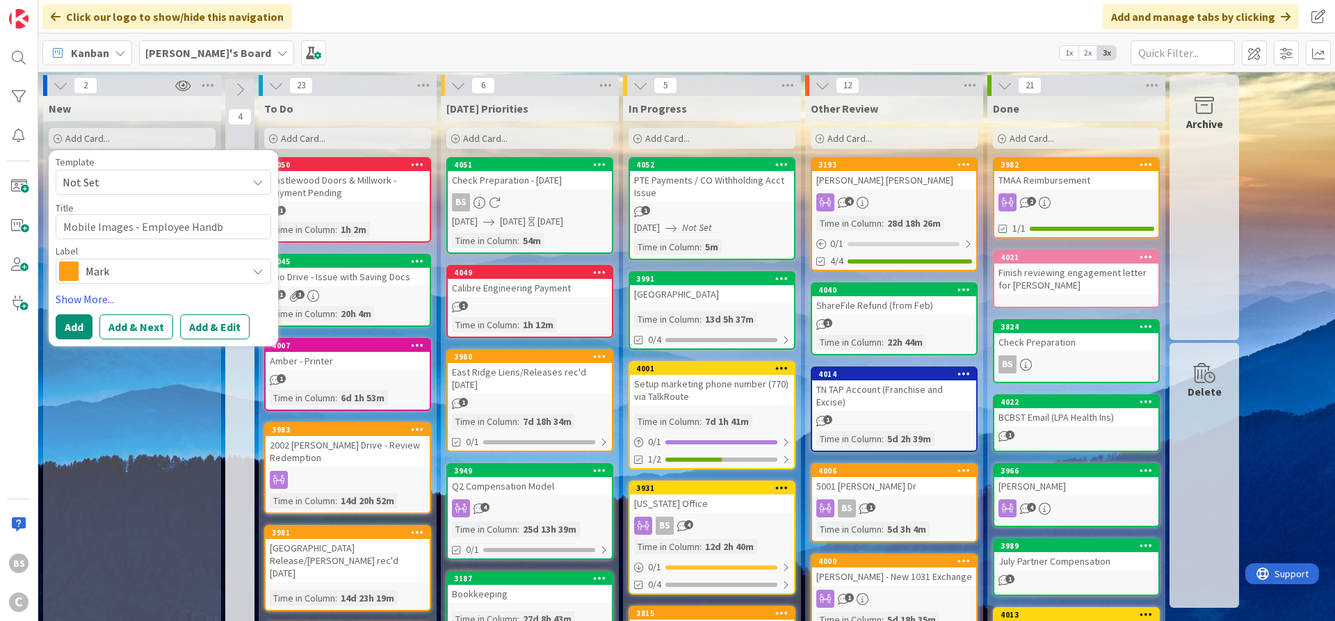
type textarea "Mobile Images - Employee Handbo"
type textarea "x"
type textarea "Mobile Images - Employee Handboo"
type textarea "x"
type textarea "Mobile Images - Employee Handbook"
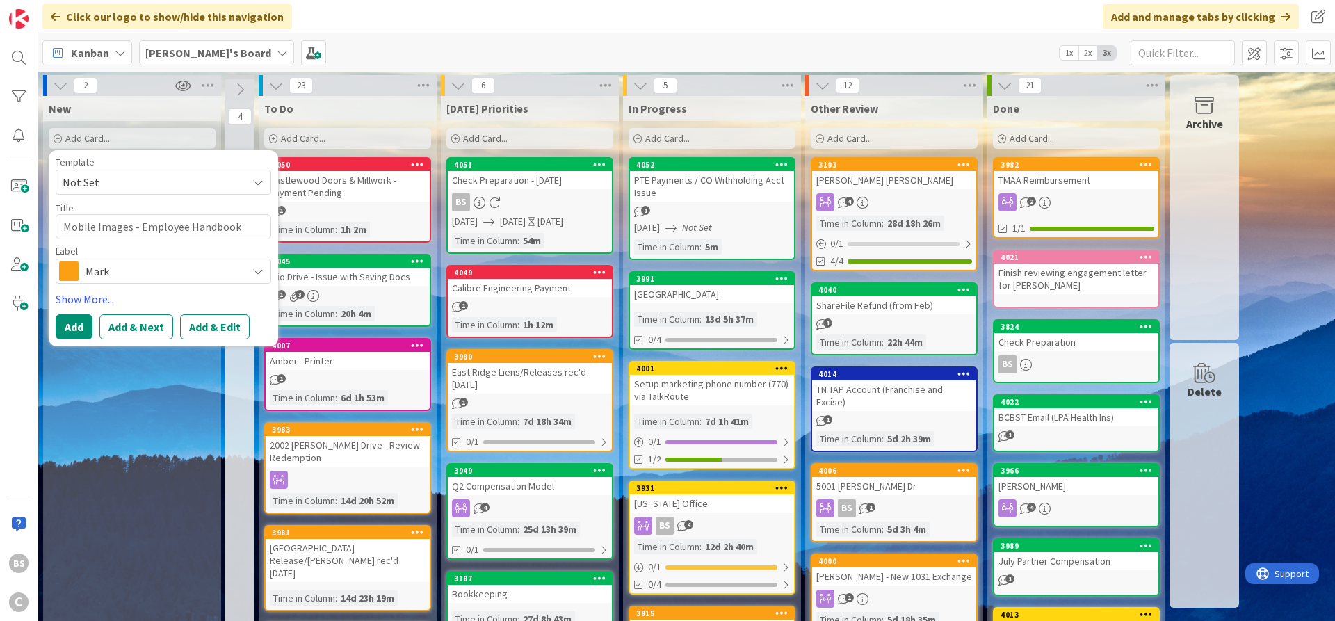
click at [129, 268] on span "Mark" at bounding box center [163, 270] width 154 height 19
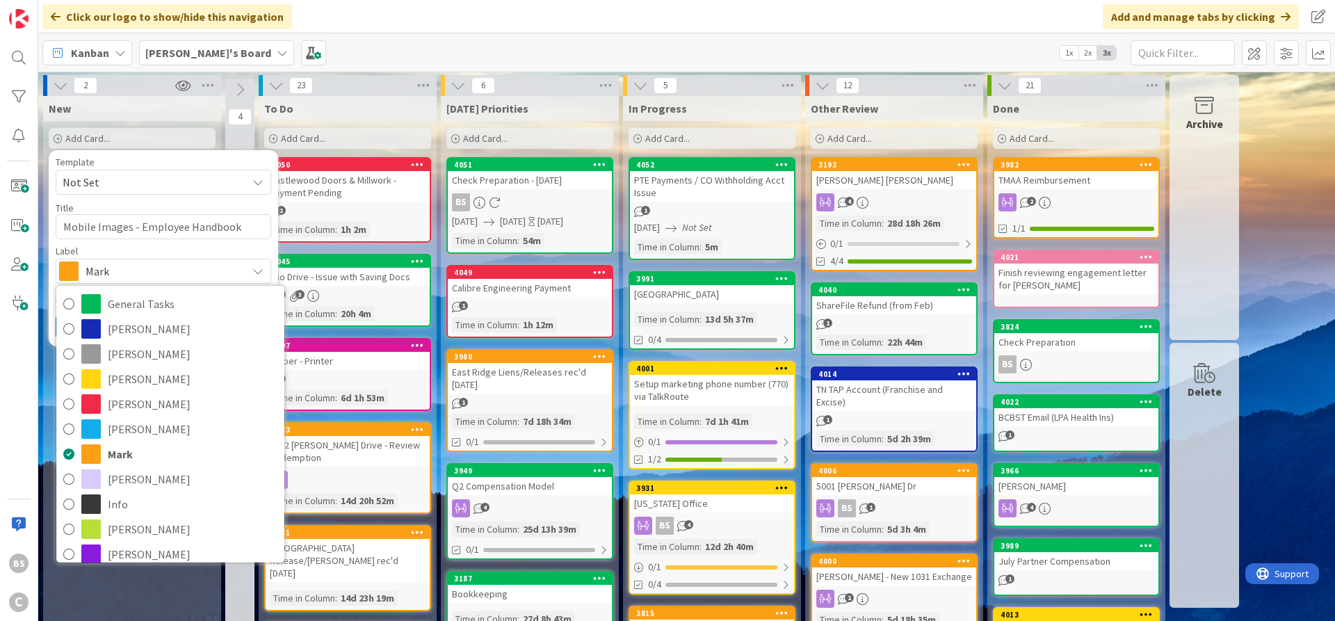
click at [129, 268] on span "Mark" at bounding box center [163, 270] width 154 height 19
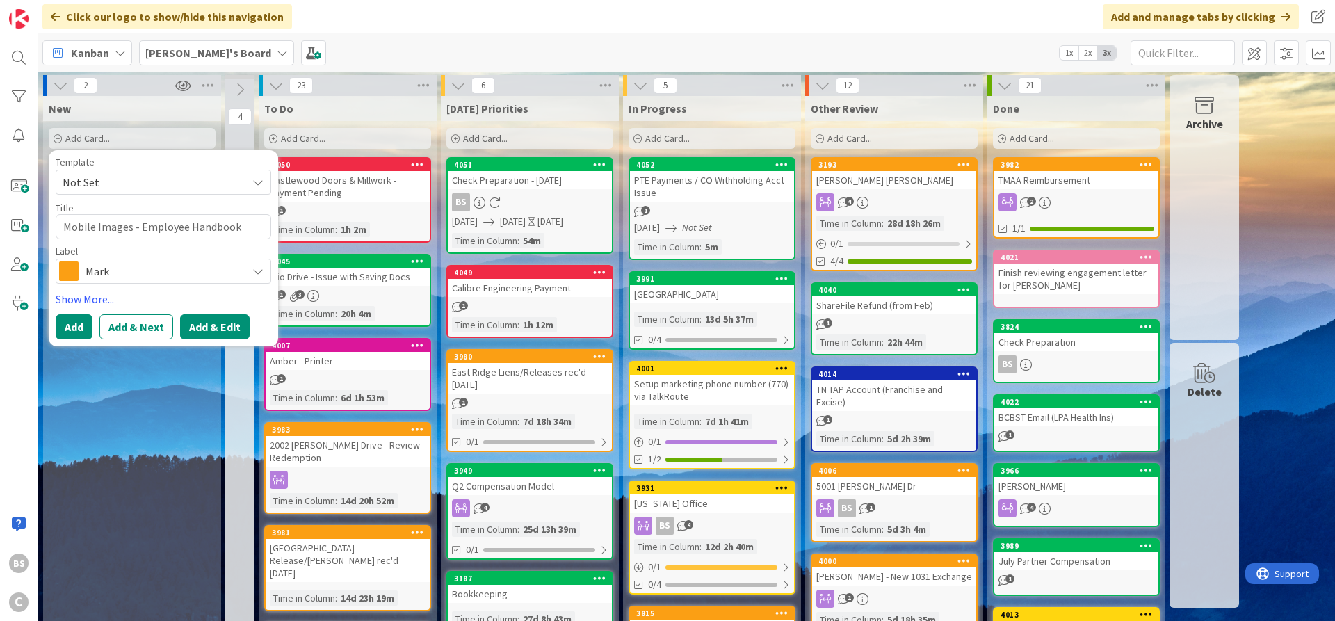
click at [214, 327] on button "Add & Edit" at bounding box center [215, 326] width 70 height 25
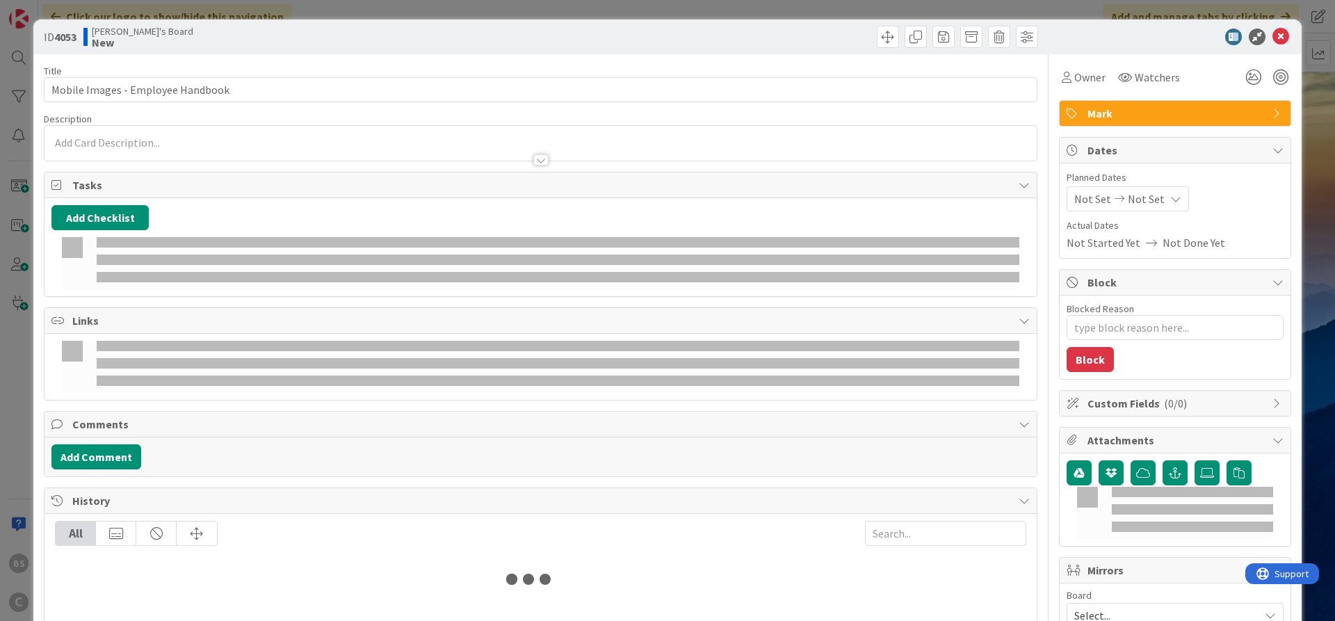
type textarea "x"
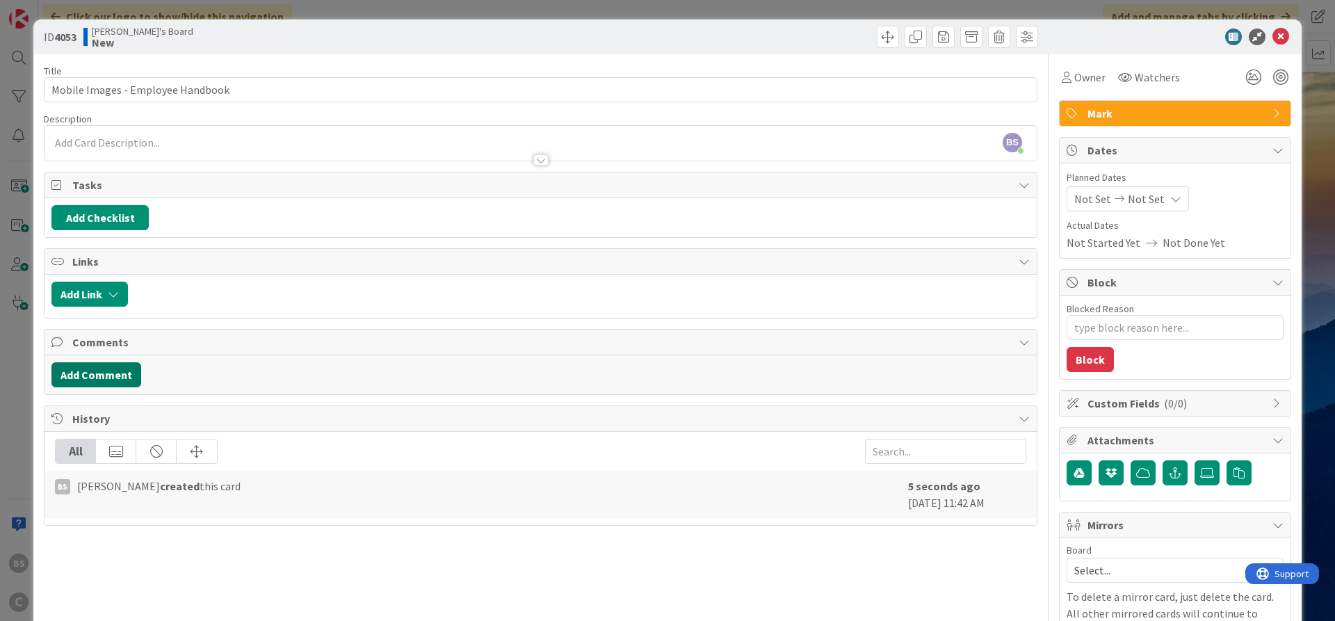
click at [102, 368] on button "Add Comment" at bounding box center [96, 374] width 90 height 25
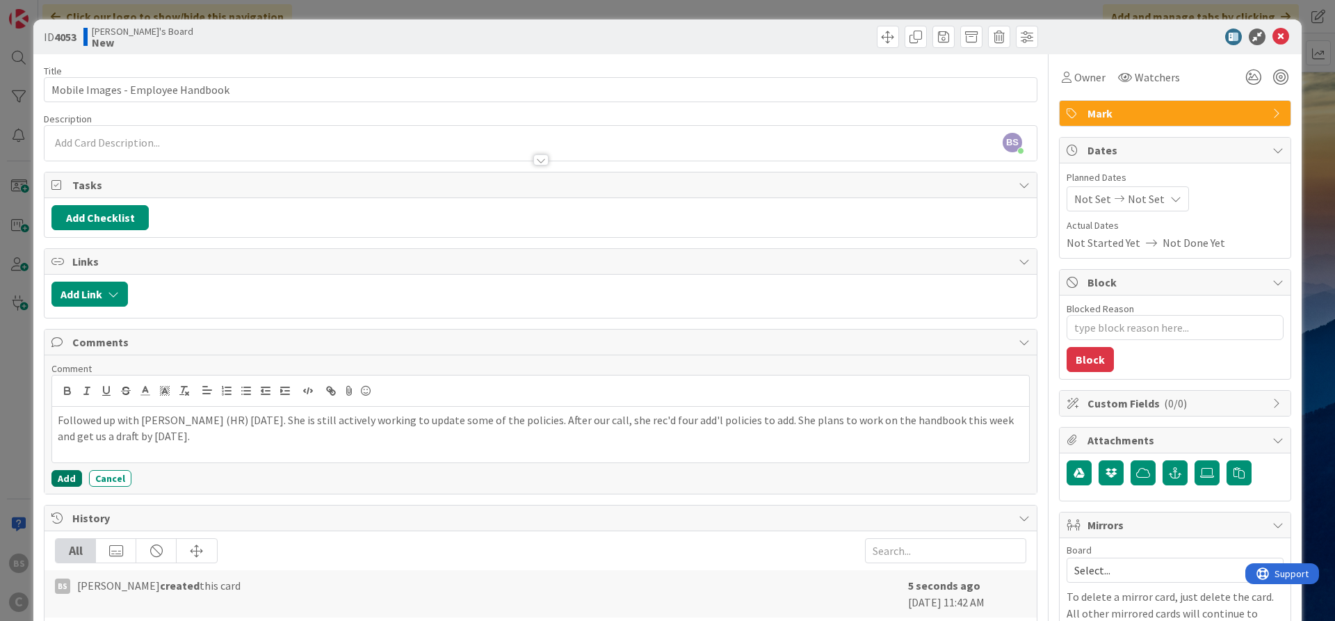
click at [60, 479] on button "Add" at bounding box center [66, 478] width 31 height 17
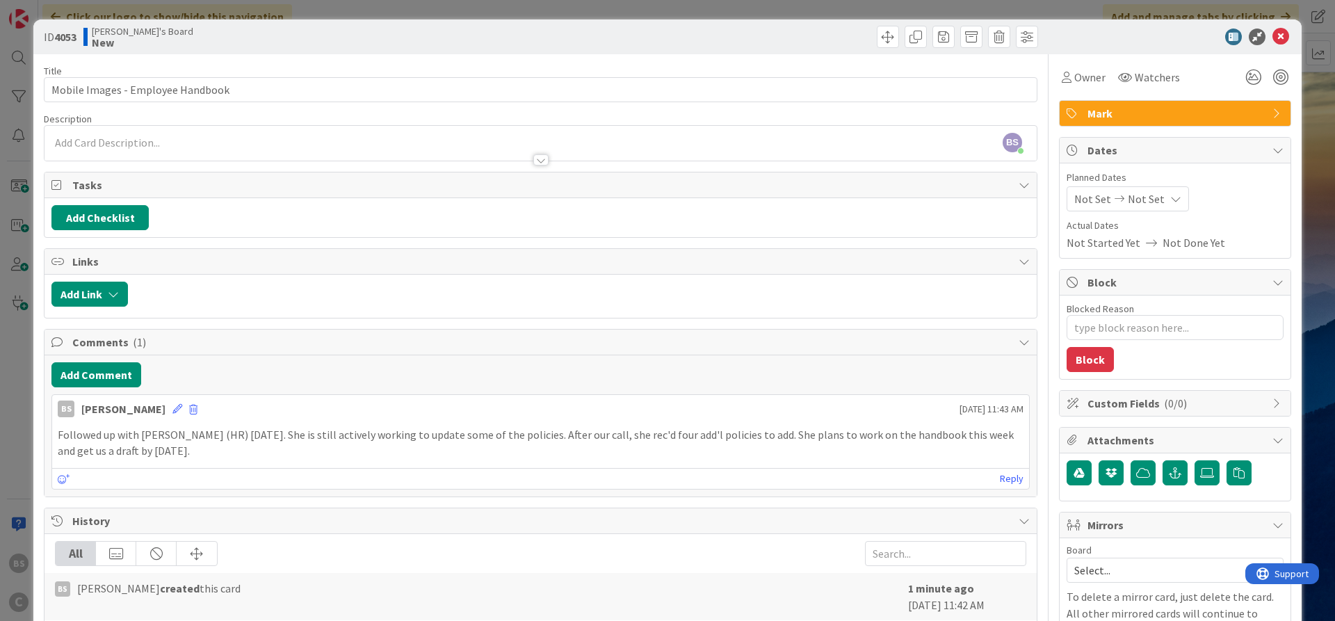
scroll to position [167, 0]
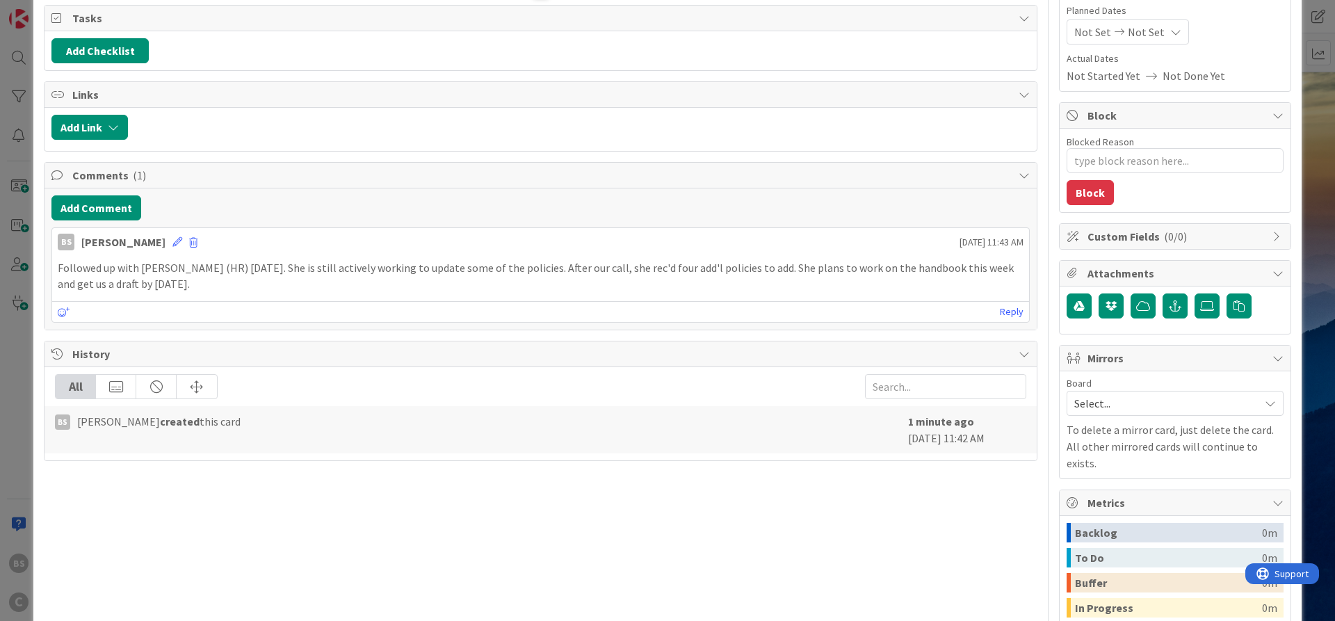
click at [1147, 396] on span "Select..." at bounding box center [1163, 402] width 178 height 19
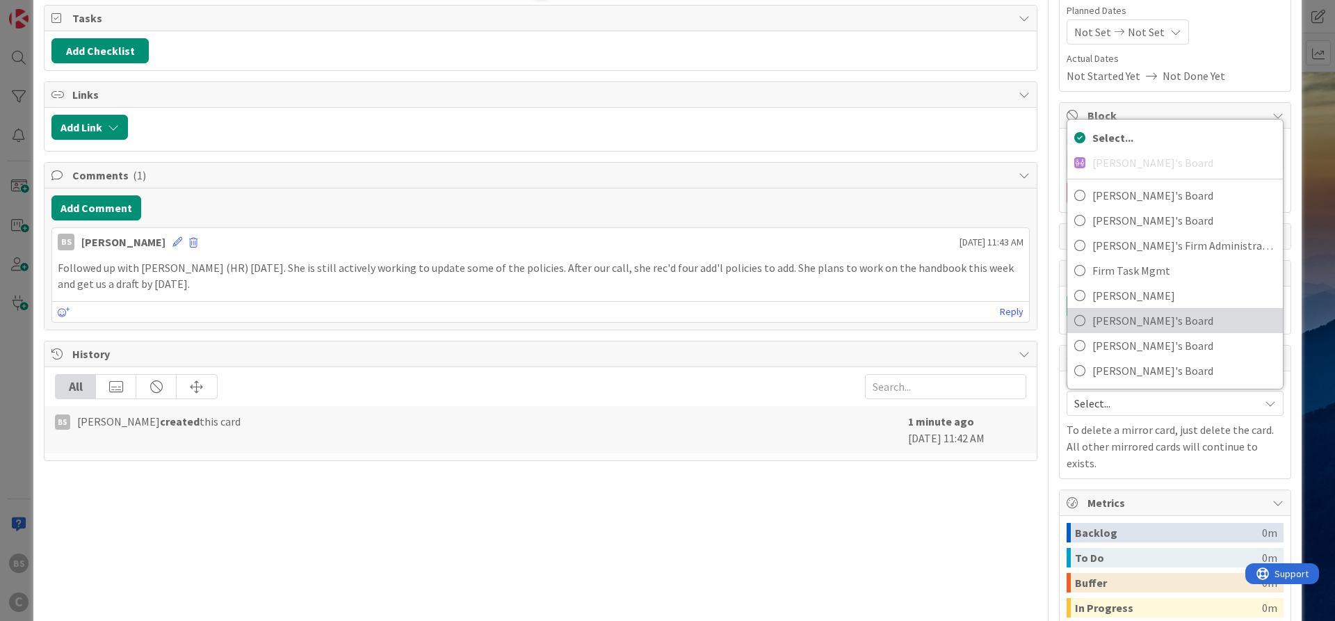
click at [1130, 318] on span "[PERSON_NAME]'s Board" at bounding box center [1184, 320] width 184 height 21
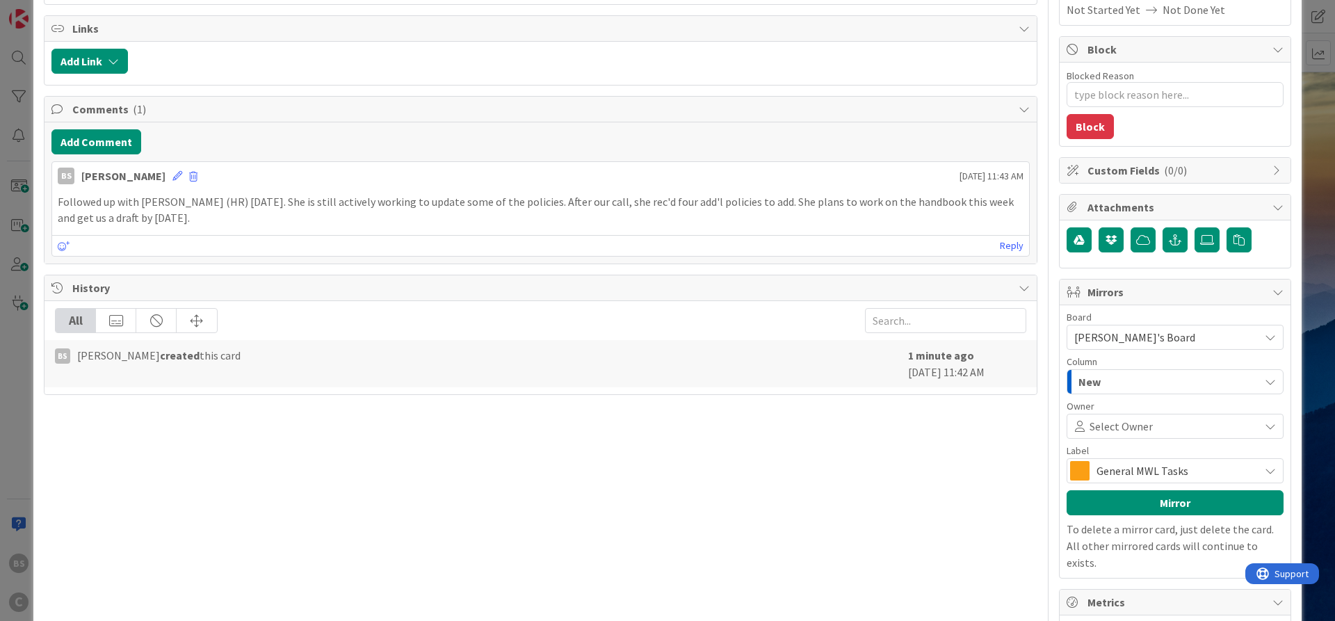
scroll to position [334, 0]
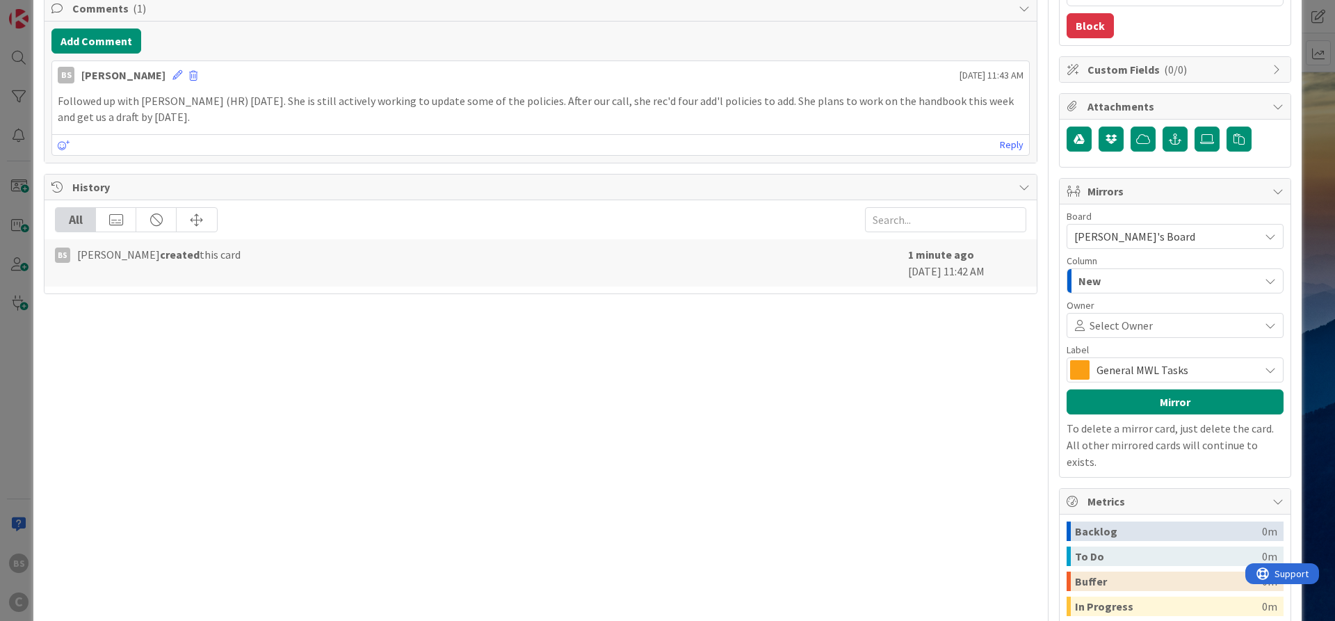
click at [1103, 371] on span "General MWL Tasks" at bounding box center [1174, 369] width 156 height 19
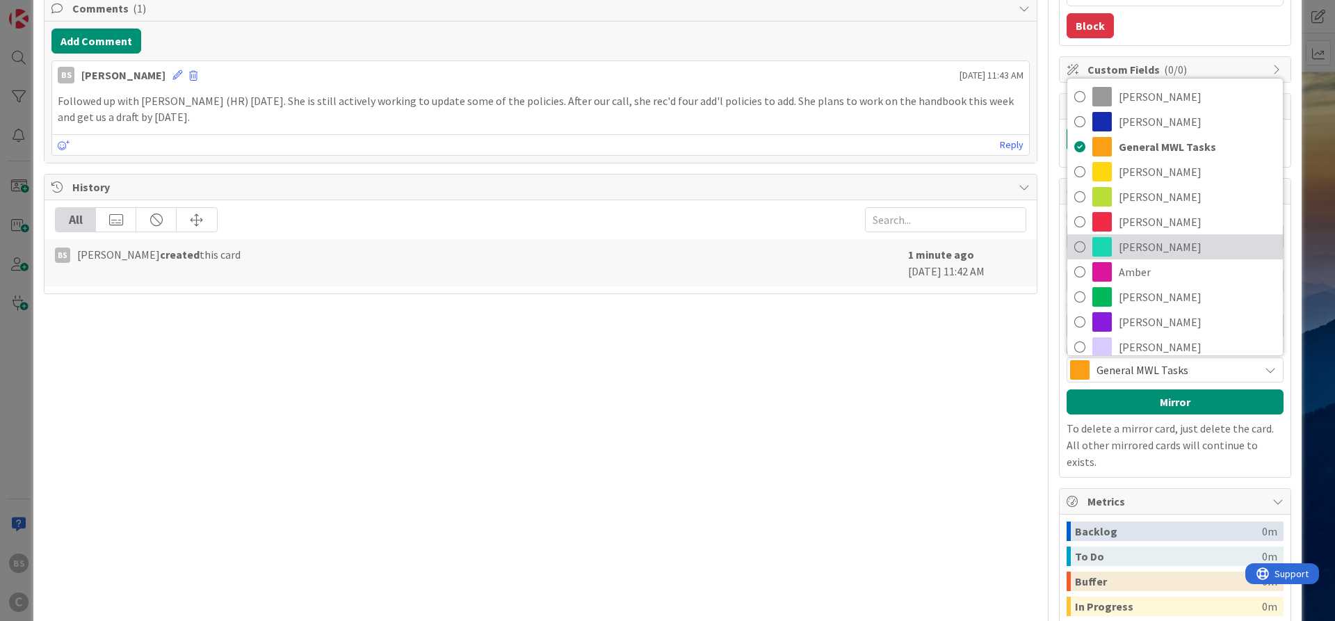
click at [1139, 250] on span "[PERSON_NAME]" at bounding box center [1197, 246] width 157 height 21
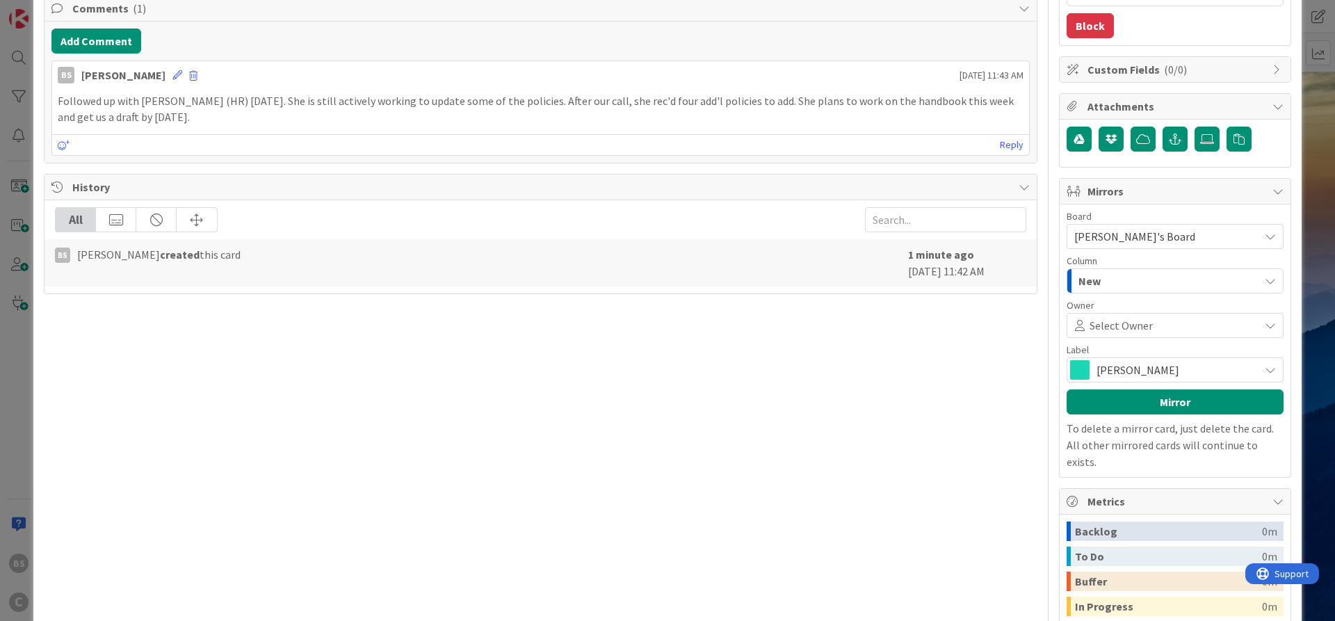
click at [1157, 322] on span at bounding box center [1204, 325] width 102 height 11
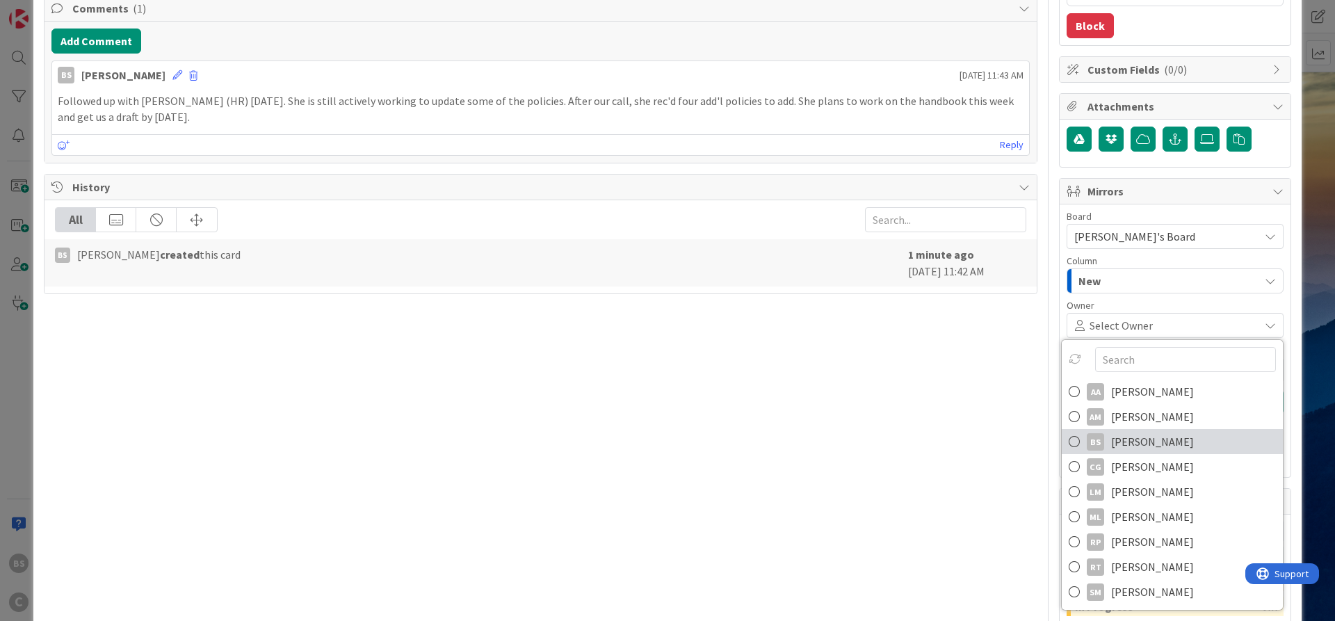
click at [1112, 438] on span "[PERSON_NAME]" at bounding box center [1152, 441] width 83 height 21
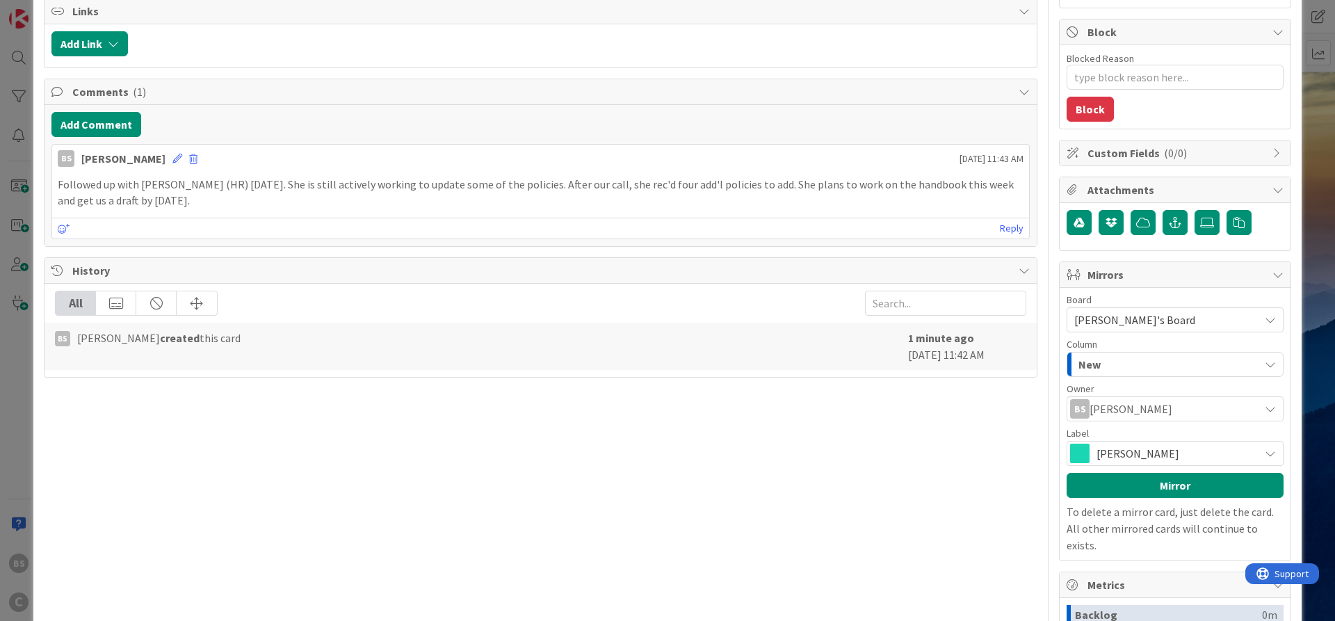
scroll to position [167, 0]
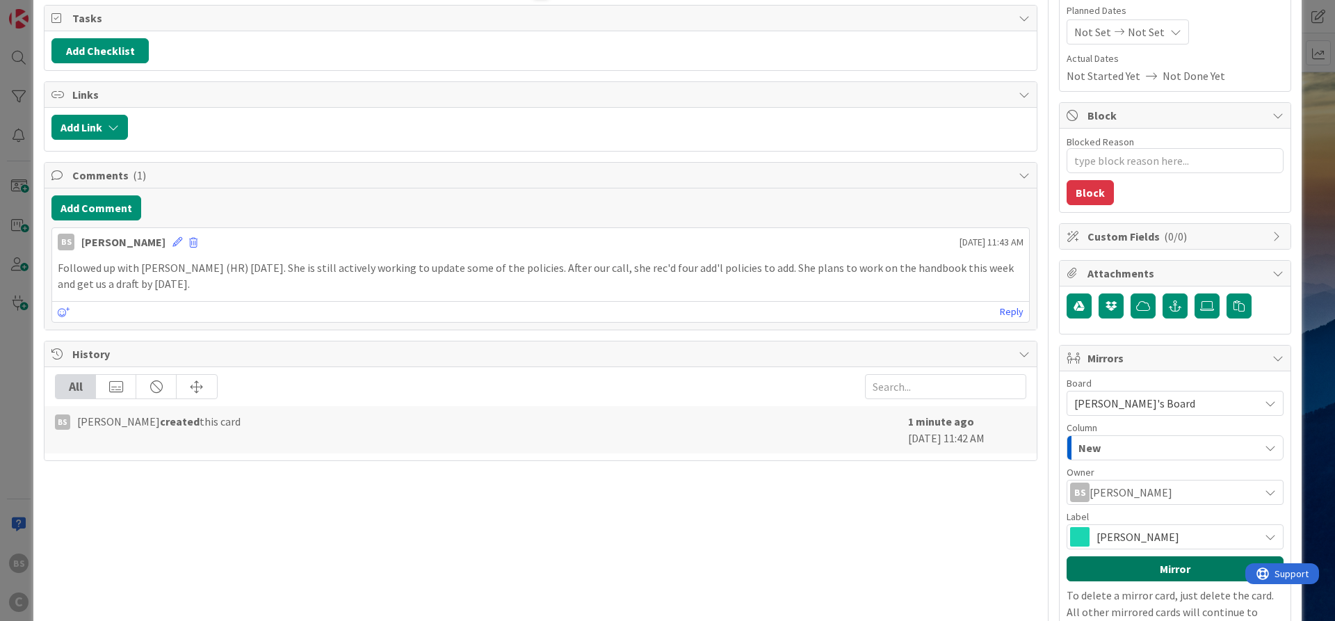
click at [1116, 564] on button "Mirror" at bounding box center [1174, 568] width 217 height 25
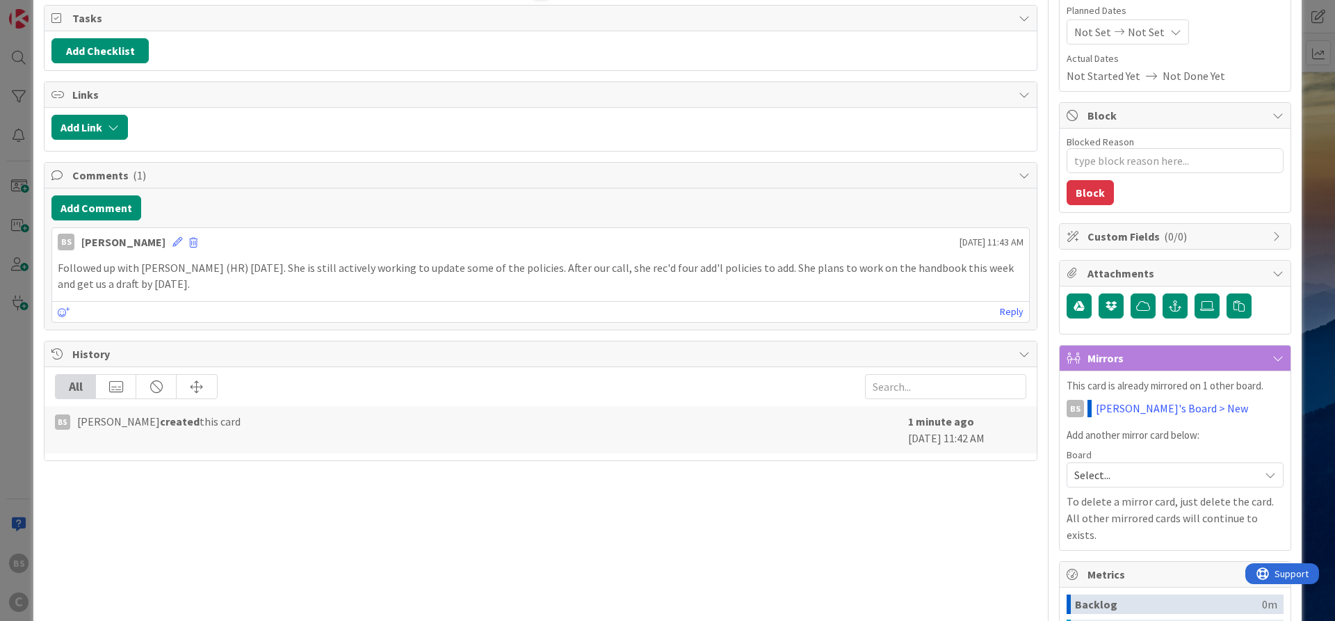
scroll to position [0, 0]
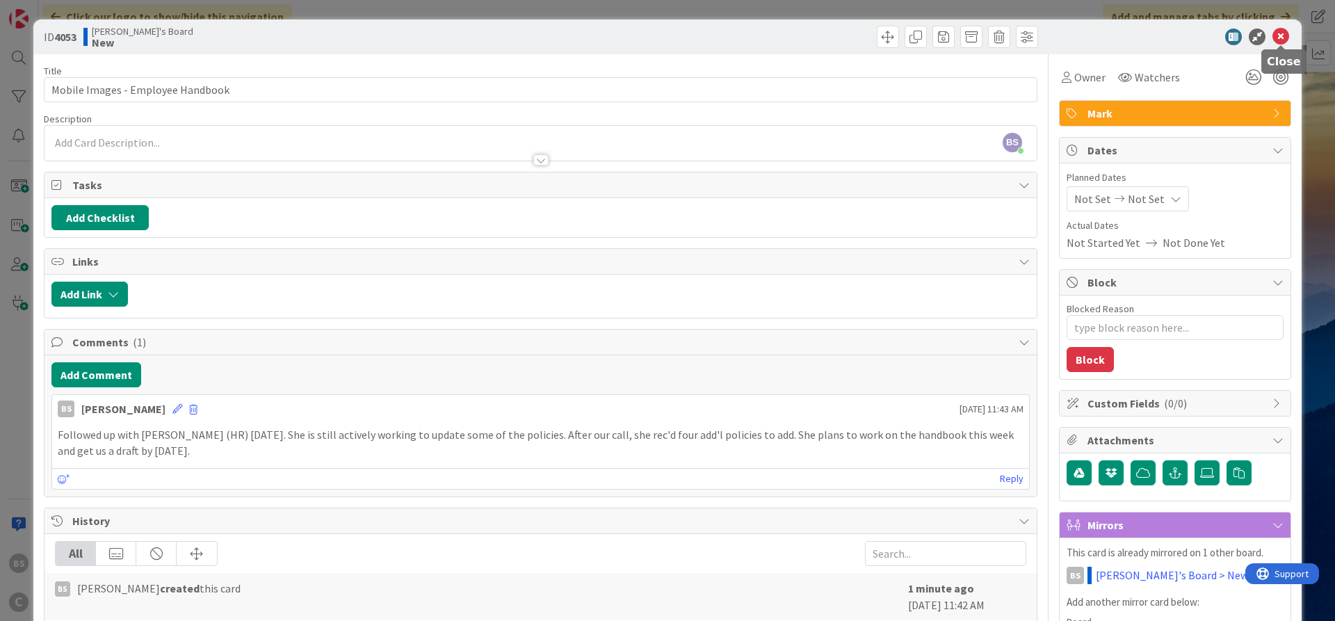
click at [1286, 33] on icon at bounding box center [1280, 37] width 17 height 17
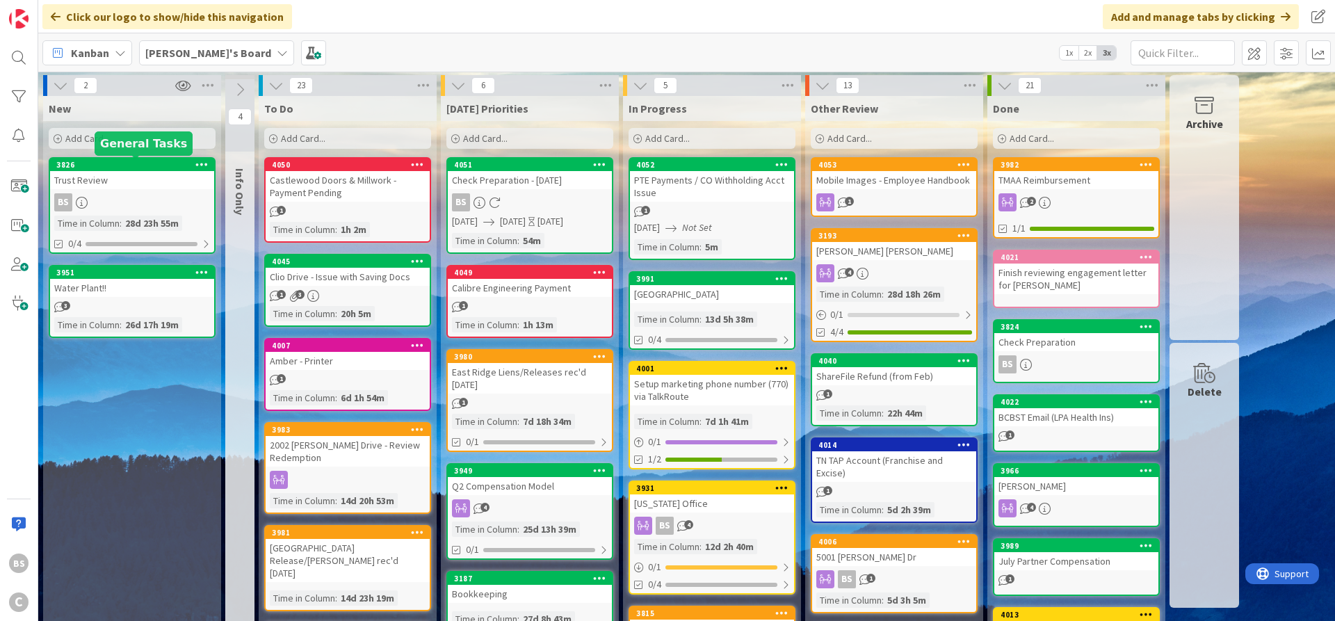
click at [114, 168] on div "3826" at bounding box center [135, 165] width 158 height 10
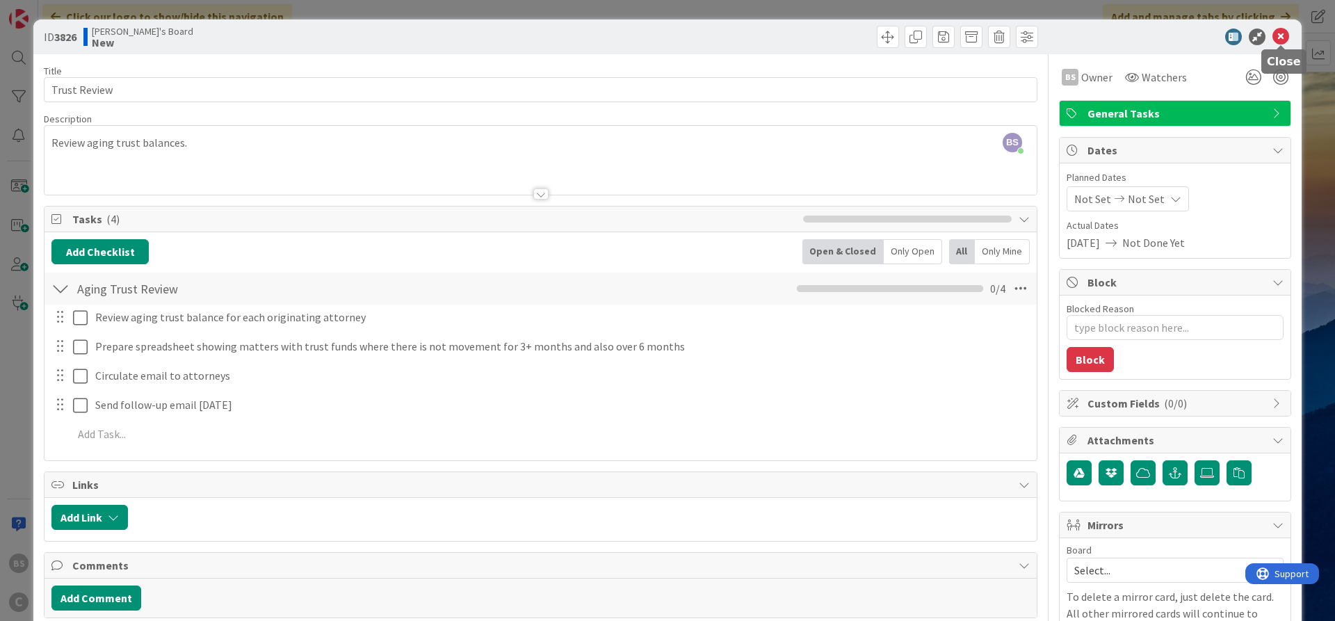
click at [1283, 34] on icon at bounding box center [1280, 37] width 17 height 17
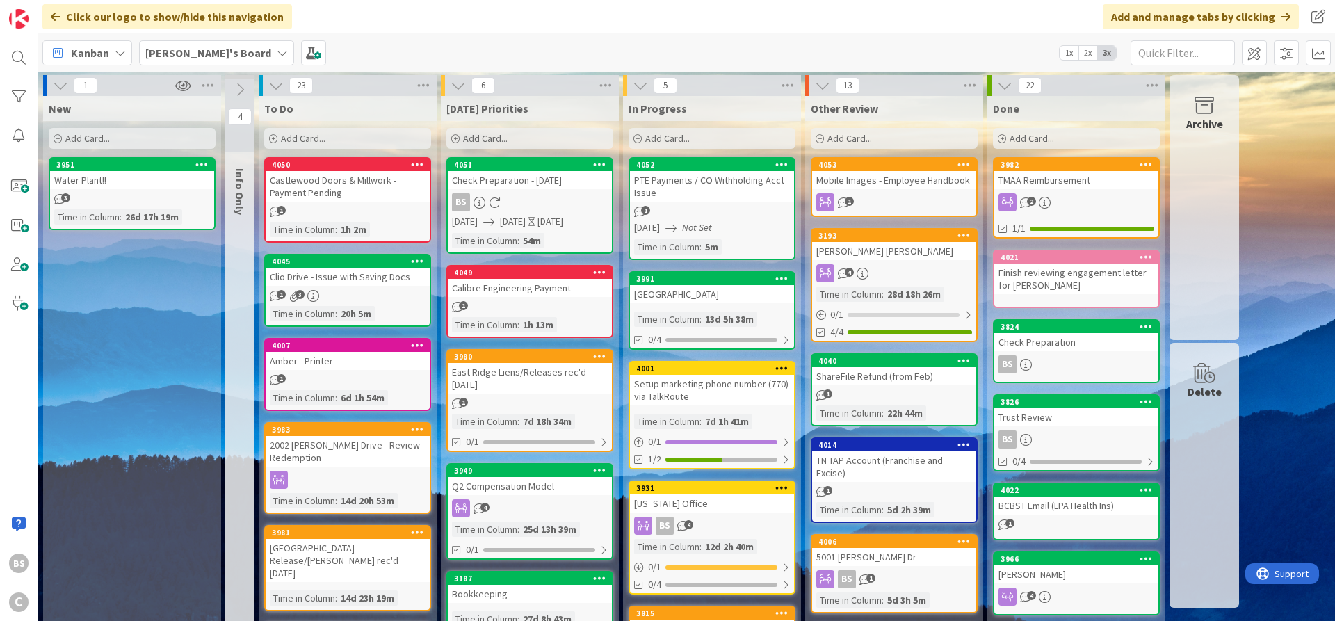
click at [478, 205] on icon at bounding box center [479, 203] width 12 height 12
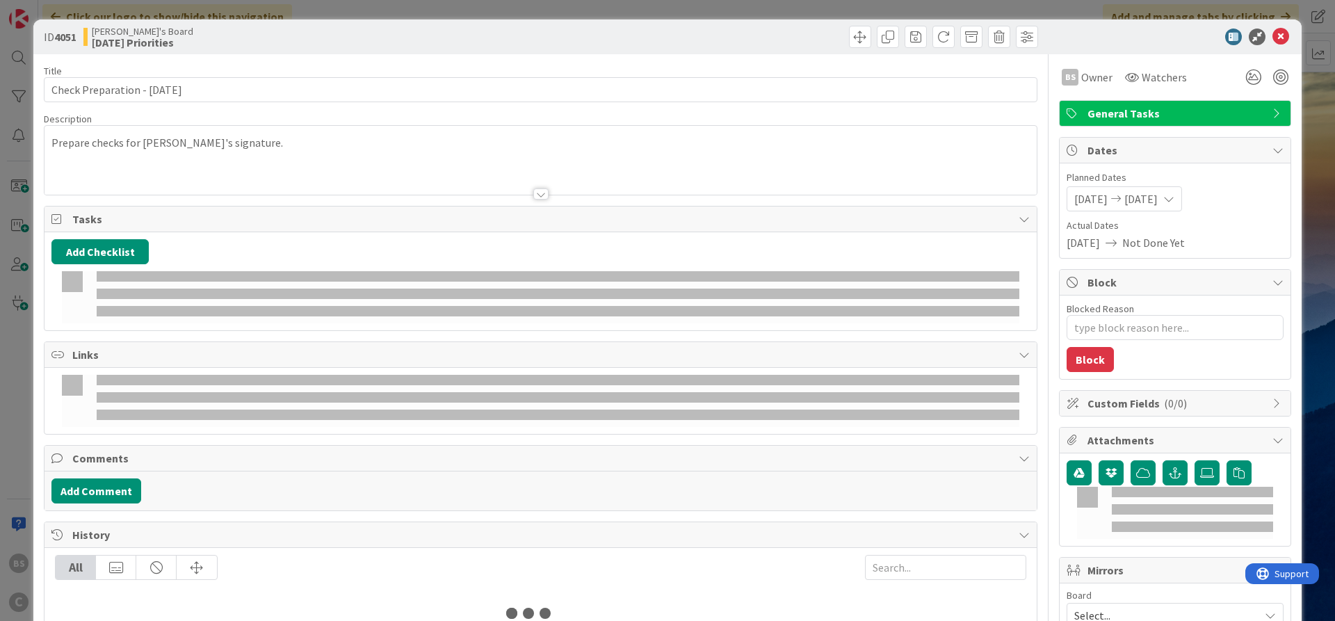
type textarea "x"
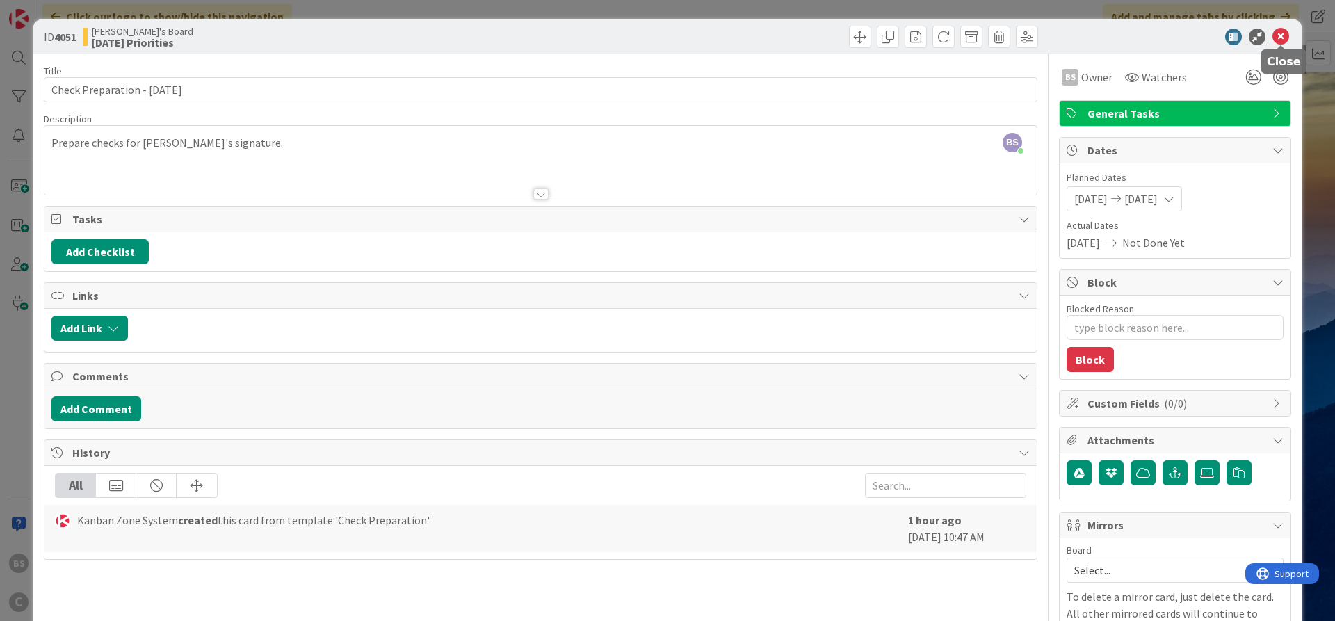
click at [1283, 33] on icon at bounding box center [1280, 37] width 17 height 17
